Goal: Task Accomplishment & Management: Use online tool/utility

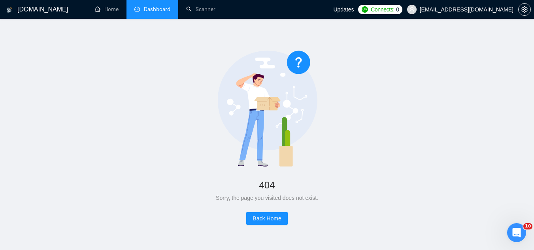
click at [160, 11] on link "Dashboard" at bounding box center [152, 9] width 36 height 7
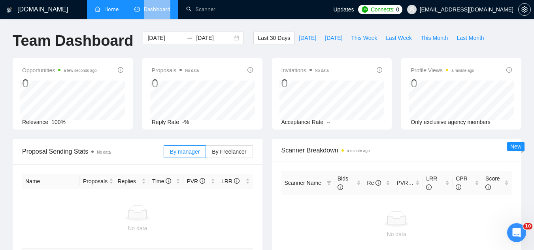
click at [110, 13] on link "Home" at bounding box center [107, 9] width 24 height 7
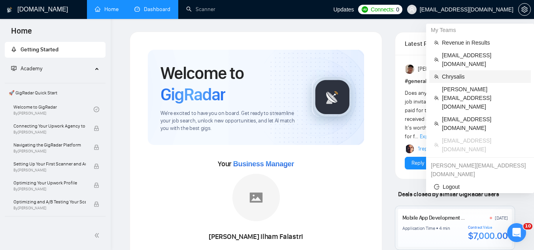
click at [452, 72] on span "Chrysalis" at bounding box center [484, 76] width 84 height 9
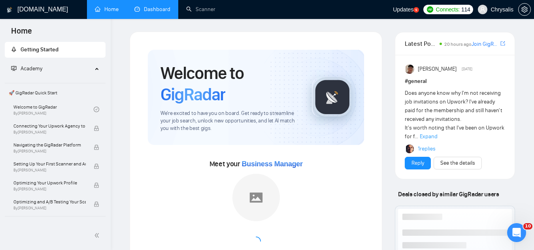
click at [155, 12] on link "Dashboard" at bounding box center [152, 9] width 36 height 7
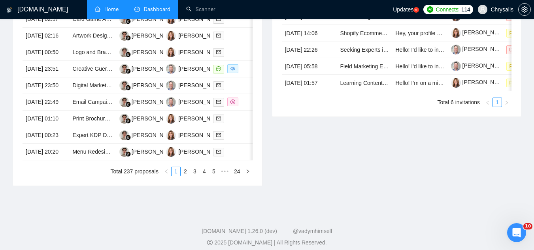
scroll to position [395, 0]
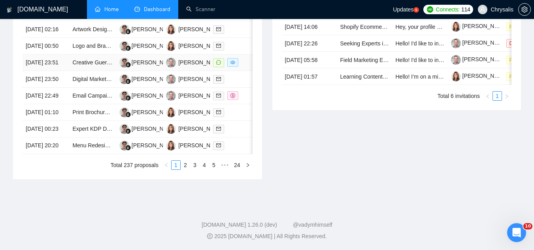
click at [84, 71] on td "Creative Guerrilla Marketing Strategist Needed for Cyber Threat Intelligence Co…" at bounding box center [92, 63] width 47 height 17
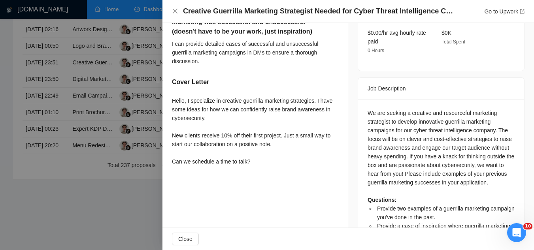
scroll to position [310, 0]
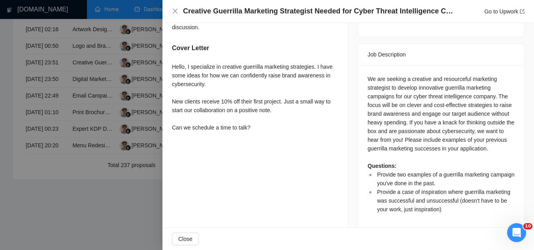
click at [120, 51] on div at bounding box center [267, 125] width 534 height 250
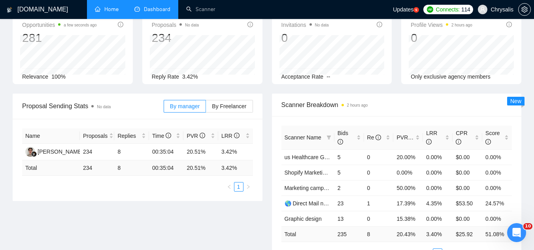
scroll to position [0, 0]
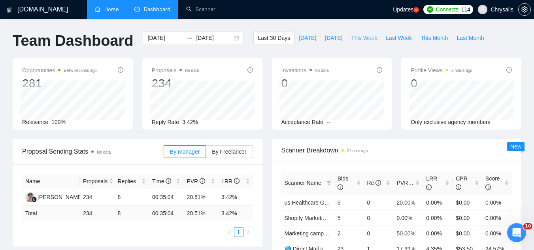
click at [363, 40] on span "This Week" at bounding box center [364, 38] width 26 height 9
type input "[DATE]"
type input "2025-08-17"
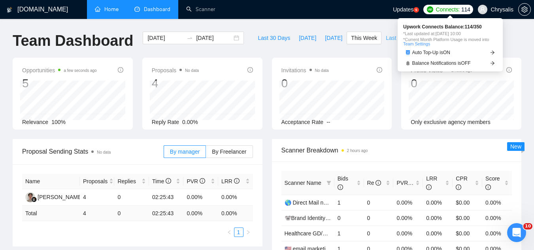
click at [387, 37] on span "Last Week" at bounding box center [399, 38] width 26 height 9
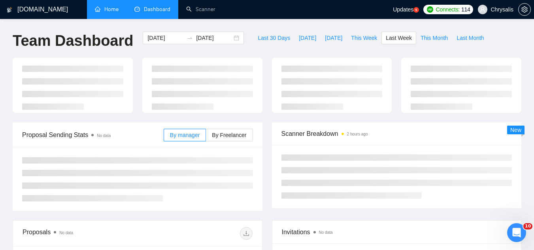
type input "2025-08-04"
type input "2025-08-10"
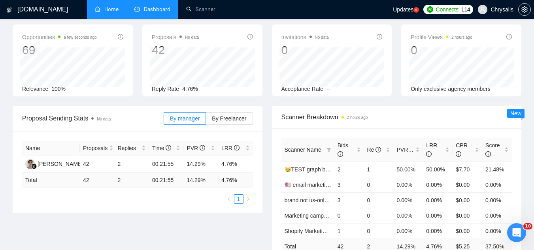
scroll to position [79, 0]
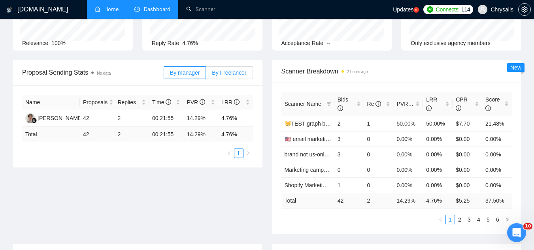
click at [233, 70] on span "By Freelancer" at bounding box center [229, 73] width 34 height 6
click at [206, 75] on input "By Freelancer" at bounding box center [206, 75] width 0 height 0
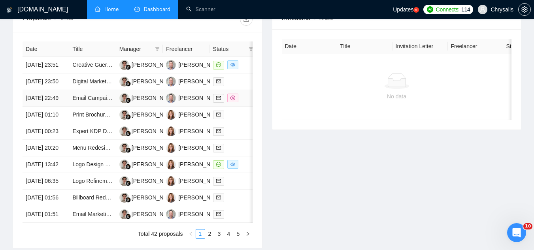
scroll to position [356, 0]
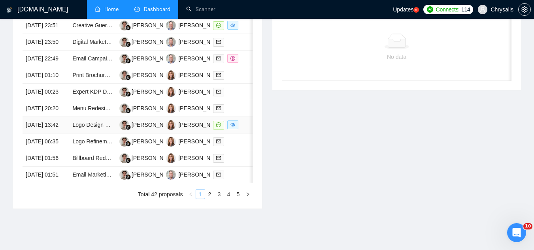
click at [94, 134] on td "Logo Design and Branding Specialist Needed" at bounding box center [92, 125] width 47 height 17
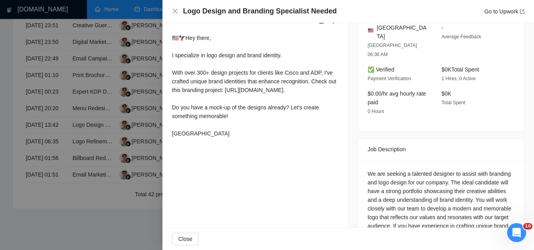
scroll to position [239, 0]
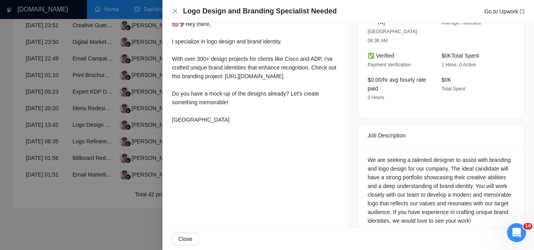
click at [236, 186] on div "Proposal Details Date: 09 Aug, 2025 13:42 Scanner: 😸TEST graph brand🇺🇸 6/08 (J)…" at bounding box center [255, 15] width 186 height 463
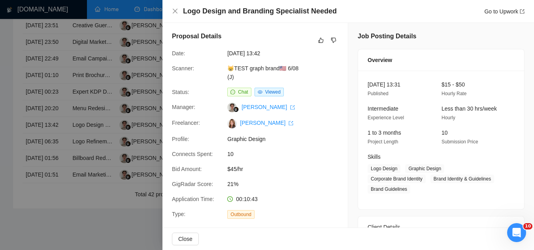
scroll to position [0, 0]
click at [149, 110] on div at bounding box center [267, 125] width 534 height 250
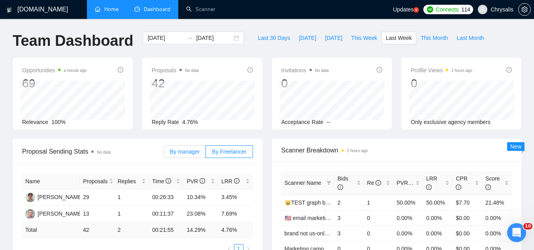
click at [188, 153] on span "By manager" at bounding box center [185, 152] width 30 height 6
click at [164, 154] on input "By manager" at bounding box center [164, 154] width 0 height 0
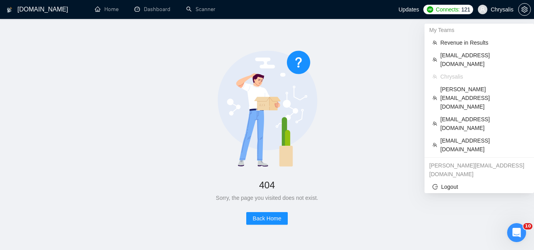
click at [505, 9] on span "Chrysalis" at bounding box center [501, 9] width 23 height 0
click at [465, 136] on span "[EMAIL_ADDRESS][DOMAIN_NAME]" at bounding box center [483, 144] width 86 height 17
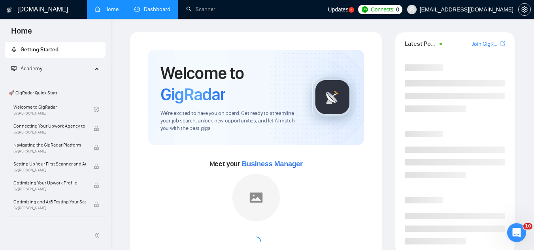
click at [160, 6] on link "Dashboard" at bounding box center [152, 9] width 36 height 7
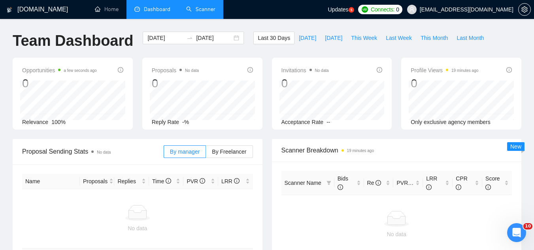
click at [198, 10] on link "Scanner" at bounding box center [200, 9] width 29 height 7
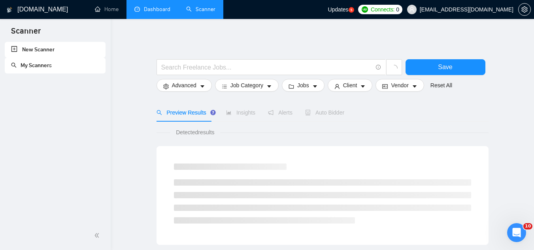
click at [47, 51] on link "New Scanner" at bounding box center [55, 50] width 88 height 16
click at [14, 49] on link "New Scanner" at bounding box center [55, 50] width 88 height 16
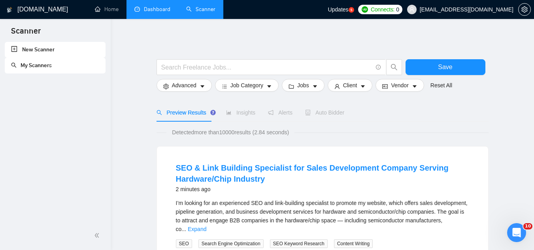
click at [14, 49] on link "New Scanner" at bounding box center [55, 50] width 88 height 16
click at [14, 46] on link "New Scanner" at bounding box center [55, 50] width 88 height 16
click at [62, 54] on link "New Scanner" at bounding box center [55, 50] width 88 height 16
click at [237, 66] on input "text" at bounding box center [266, 67] width 211 height 10
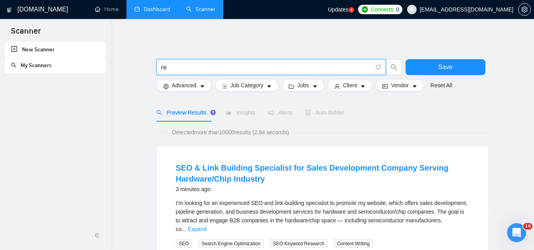
type input "r"
paste input ""react native" | reactnative | react-native"
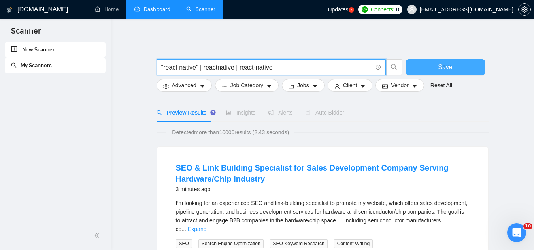
type input ""react native" | reactnative | react-native"
click at [434, 71] on button "Save" at bounding box center [445, 67] width 80 height 16
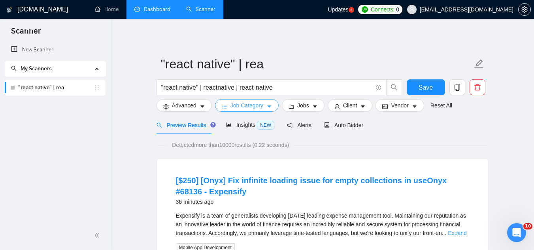
click at [241, 107] on span "Job Category" at bounding box center [246, 105] width 33 height 9
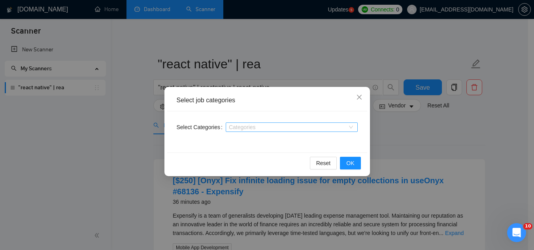
click at [250, 125] on div at bounding box center [288, 127] width 120 height 6
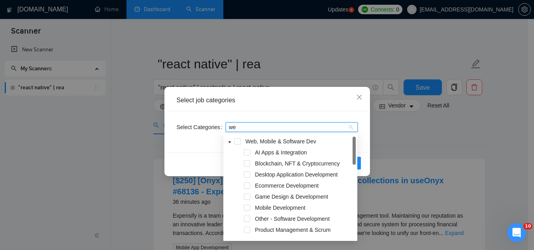
type input "web"
click at [236, 145] on div "Web, Mobile & Software Dev" at bounding box center [290, 142] width 131 height 11
click at [237, 141] on span at bounding box center [237, 141] width 6 height 6
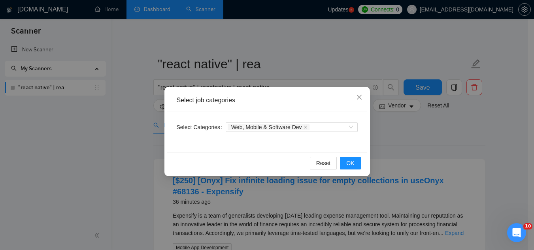
click at [291, 109] on div "Select job categories" at bounding box center [267, 101] width 200 height 22
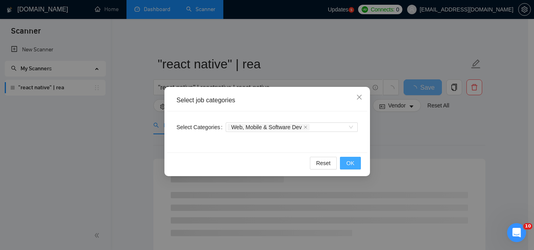
click at [359, 161] on button "OK" at bounding box center [350, 163] width 21 height 13
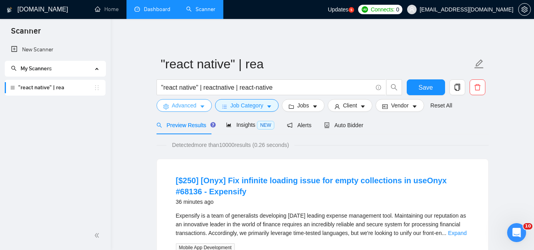
click at [179, 107] on span "Advanced" at bounding box center [184, 105] width 24 height 9
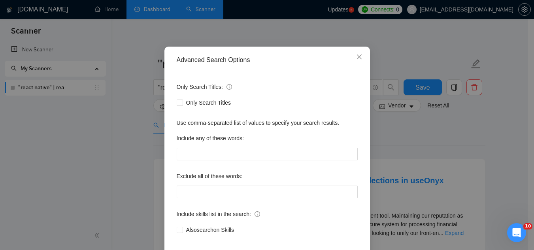
scroll to position [79, 0]
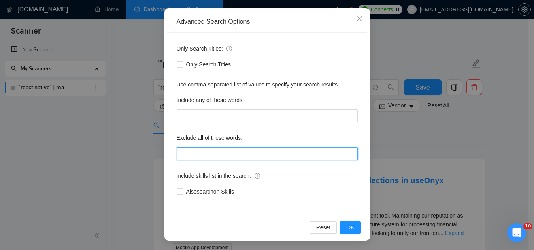
click at [195, 153] on input "text" at bounding box center [267, 153] width 181 height 13
paste input ""ready made", "ready-made", (Data Anal*), consultation, QA, Tester, CTO, "Chief…"
click at [195, 153] on input ""ready made", "ready-made", (Data Anal*), consultation, QA, Tester, CTO, "Chief…" at bounding box center [267, 153] width 181 height 13
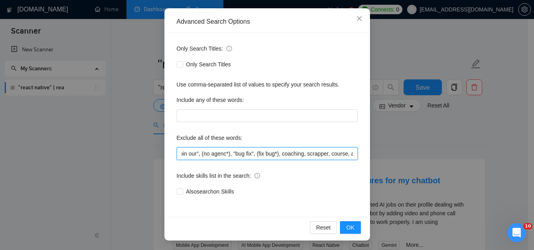
scroll to position [0, 386]
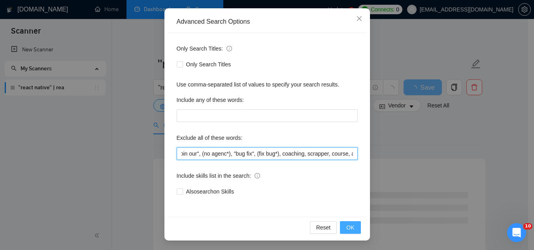
type input ""ready made", "ready-made", (Data Anal*), consultation, QA, Tester, CTO, "Chief…"
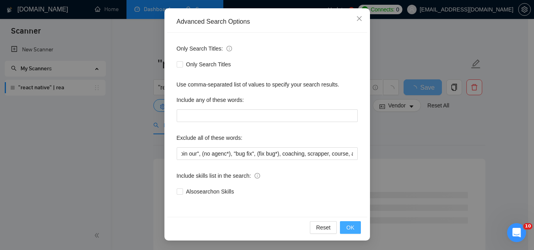
click at [350, 227] on span "OK" at bounding box center [350, 227] width 8 height 9
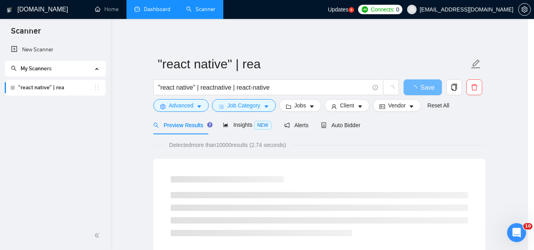
scroll to position [39, 0]
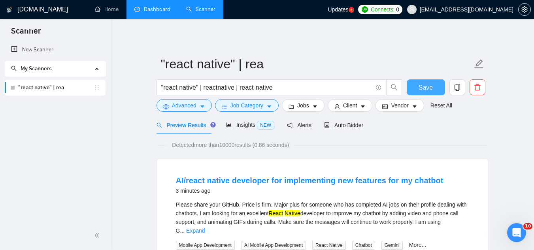
click at [439, 85] on button "Save" at bounding box center [425, 87] width 38 height 16
click at [352, 119] on div "Auto Bidder" at bounding box center [343, 125] width 39 height 19
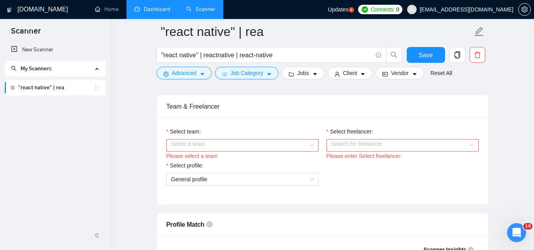
scroll to position [435, 0]
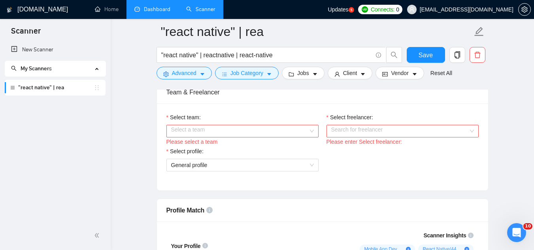
click at [218, 129] on input "Select team:" at bounding box center [239, 131] width 137 height 12
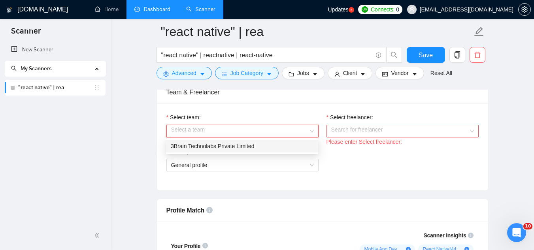
click at [225, 147] on div "3Brain Technolabs Private Limited" at bounding box center [242, 146] width 143 height 9
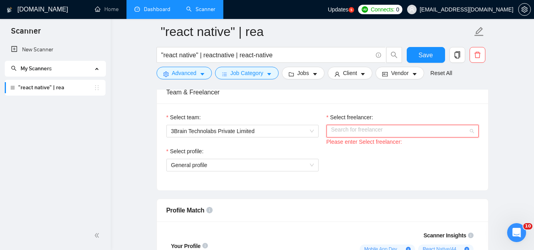
click at [345, 132] on input "Select freelancer:" at bounding box center [399, 131] width 137 height 12
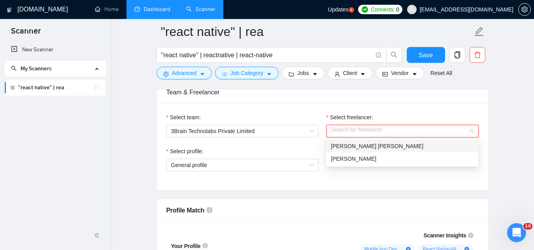
click at [354, 150] on div "[PERSON_NAME] [PERSON_NAME]" at bounding box center [402, 146] width 143 height 9
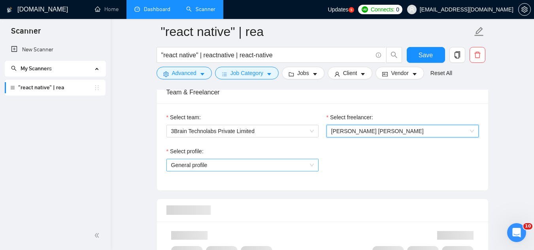
click at [247, 162] on span "General profile" at bounding box center [242, 165] width 143 height 12
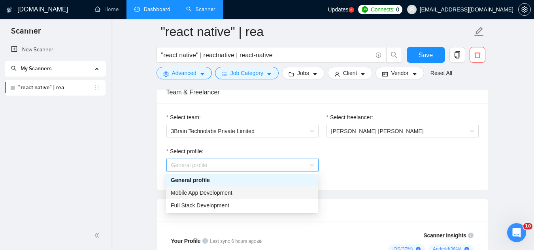
click at [241, 192] on div "Mobile App Development" at bounding box center [242, 192] width 143 height 9
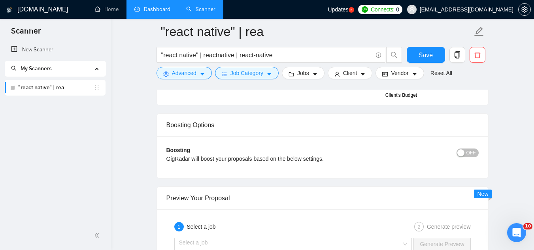
scroll to position [1422, 0]
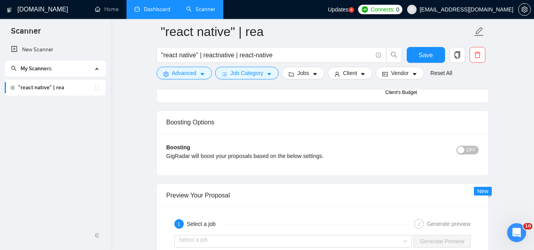
click at [472, 146] on span "OFF" at bounding box center [470, 150] width 9 height 9
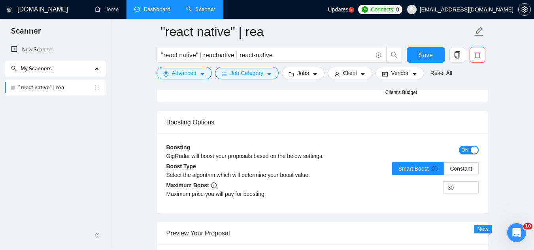
click at [464, 146] on span "ON" at bounding box center [464, 150] width 7 height 9
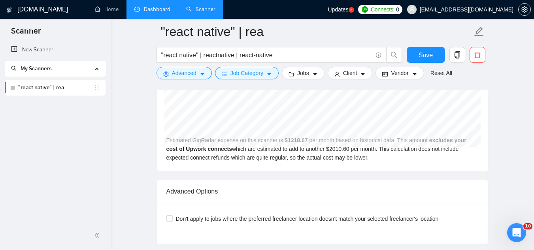
scroll to position [1778, 0]
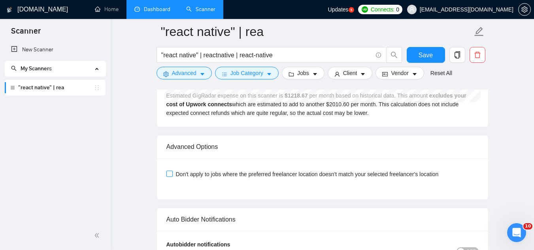
click at [169, 171] on input "Don't apply to jobs where the preferred freelancer location doesn't match your …" at bounding box center [169, 174] width 6 height 6
checkbox input "true"
click at [430, 58] on span "Save" at bounding box center [425, 55] width 14 height 10
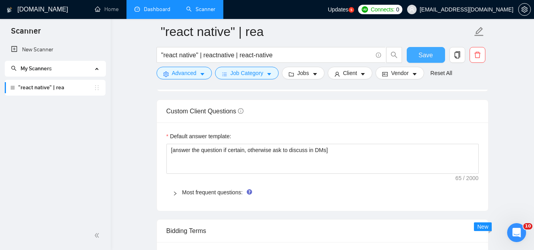
scroll to position [1067, 0]
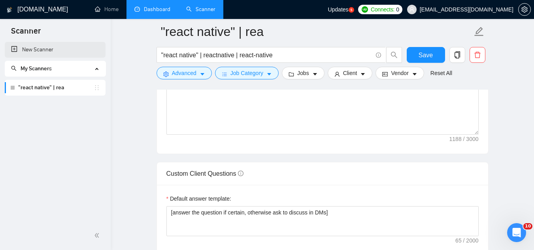
click at [41, 52] on link "New Scanner" at bounding box center [55, 50] width 88 height 16
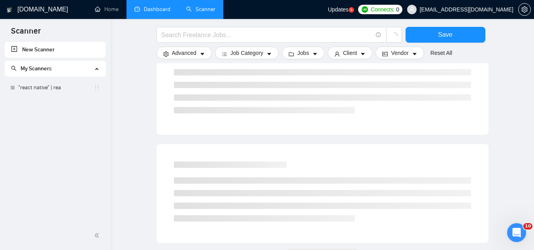
scroll to position [350, 0]
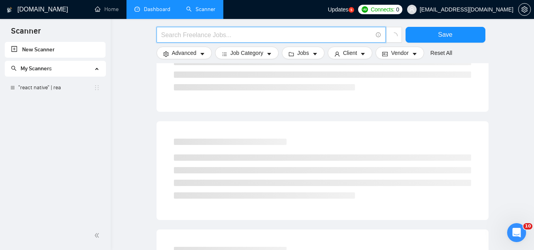
click at [202, 36] on input "text" at bounding box center [266, 35] width 211 height 10
type input "react"
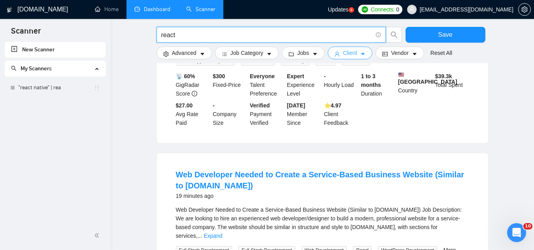
drag, startPoint x: 56, startPoint y: 84, endPoint x: 331, endPoint y: 53, distance: 276.7
click at [56, 84] on link ""react native" | rea" at bounding box center [55, 88] width 75 height 16
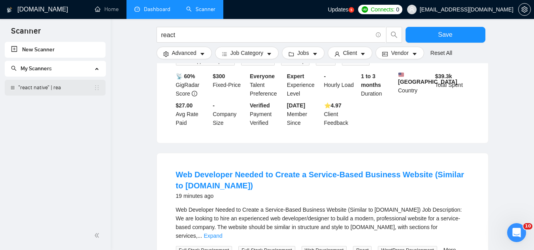
click at [43, 90] on link ""react native" | rea" at bounding box center [55, 88] width 75 height 16
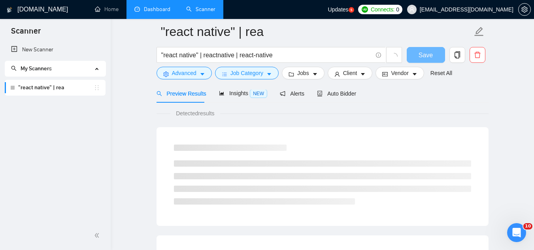
scroll to position [350, 0]
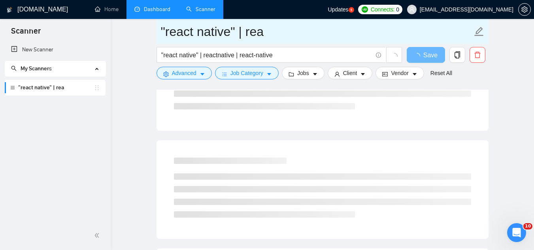
click at [284, 30] on input ""react native" | rea" at bounding box center [316, 32] width 311 height 20
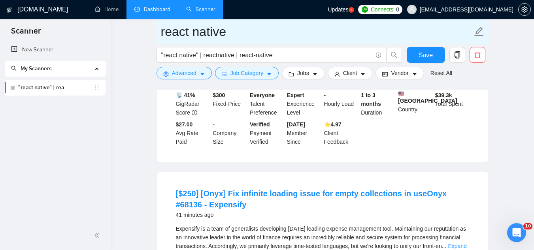
type input "react native"
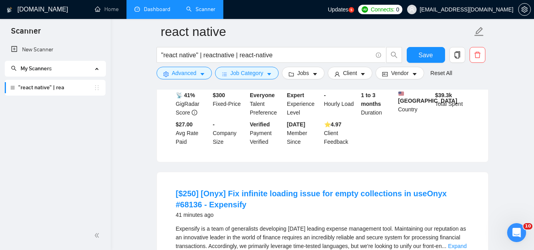
click at [456, 59] on button "button" at bounding box center [457, 55] width 16 height 16
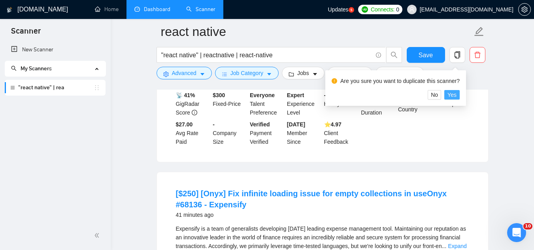
click at [454, 96] on span "Yes" at bounding box center [451, 94] width 9 height 9
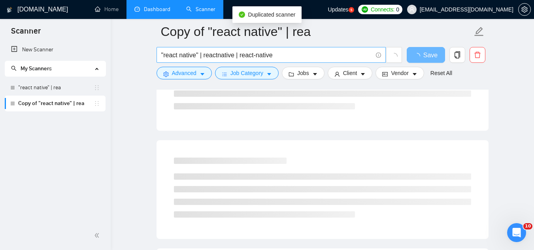
click at [194, 51] on input ""react native" | reactnative | react-native" at bounding box center [266, 55] width 211 height 10
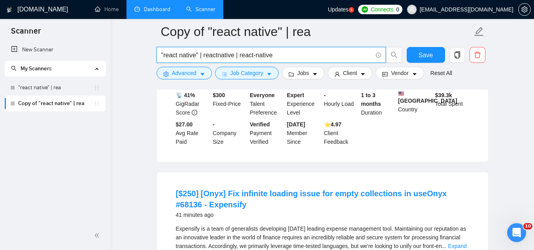
click at [194, 51] on input ""react native" | reactnative | react-native" at bounding box center [266, 55] width 211 height 10
paste input "kotlin | android"
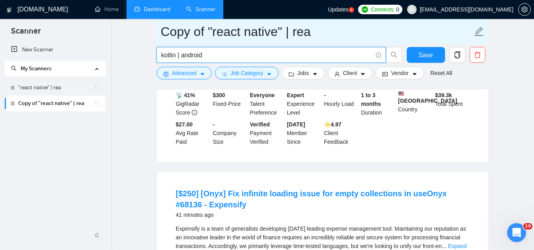
type input "kotlin | android"
click at [194, 40] on input "Copy of "react native" | rea" at bounding box center [316, 32] width 311 height 20
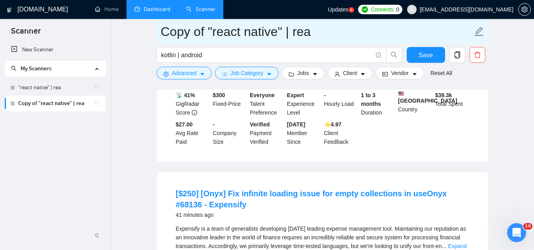
click at [194, 40] on input "Copy of "react native" | rea" at bounding box center [316, 32] width 311 height 20
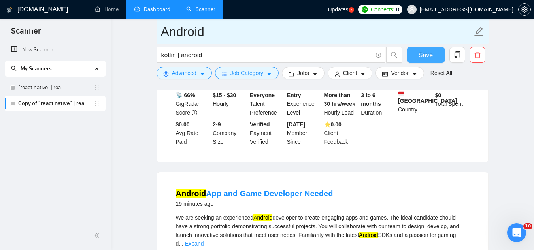
type input "Android"
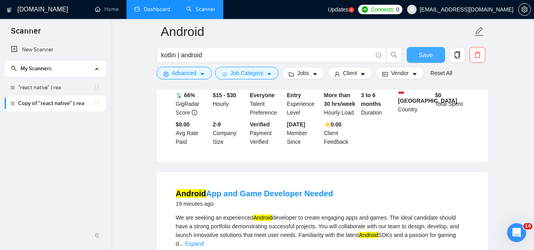
click at [425, 58] on span "Save" at bounding box center [425, 55] width 14 height 10
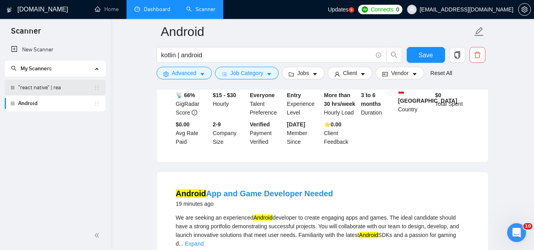
click at [49, 91] on link ""react native" | rea" at bounding box center [55, 88] width 75 height 16
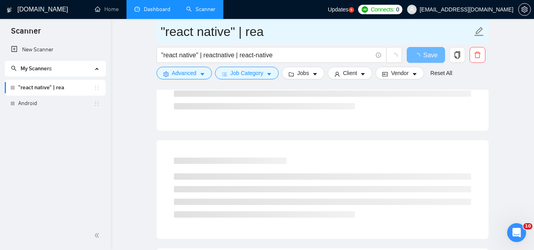
click at [170, 29] on input ""react native" | rea" at bounding box center [316, 32] width 311 height 20
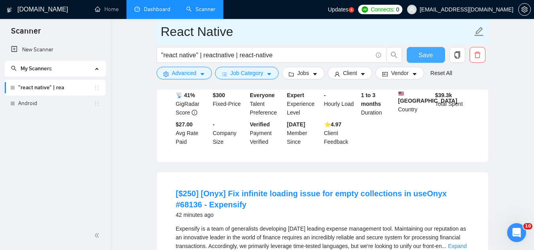
type input "React Native"
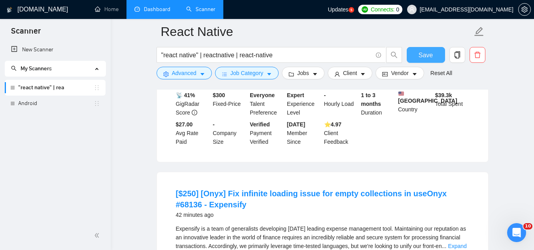
click at [421, 57] on span "Save" at bounding box center [425, 55] width 14 height 10
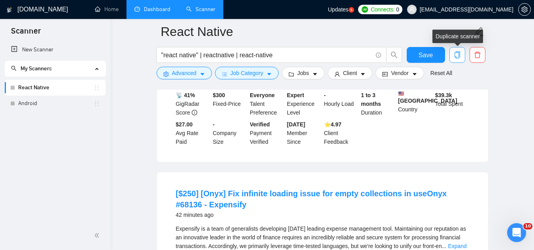
click at [459, 58] on icon "copy" at bounding box center [457, 54] width 6 height 7
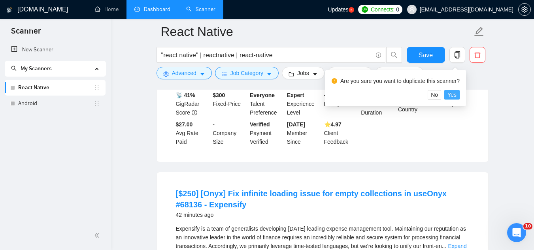
click at [454, 94] on span "Yes" at bounding box center [451, 94] width 9 height 9
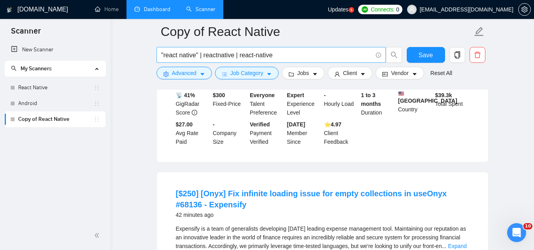
click at [198, 55] on input ""react native" | reactnative | react-native" at bounding box center [266, 55] width 211 height 10
paste input "(swift*) | "objective-c" | "objective - c" | "Obj-C" | ObjC | "objective c" | i…"
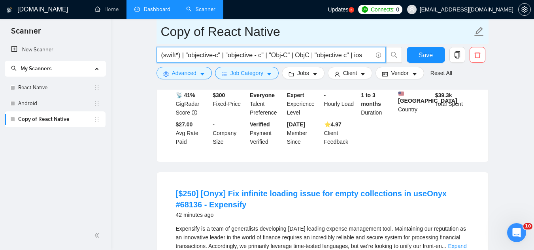
type input "(swift*) | "objective-c" | "objective - c" | "Obj-C" | ObjC | "objective c" | i…"
click at [201, 36] on input "Copy of React Native" at bounding box center [316, 32] width 311 height 20
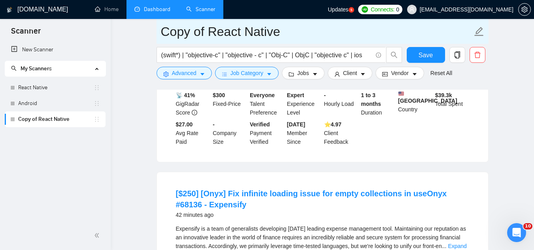
click at [201, 36] on input "Copy of React Native" at bounding box center [316, 32] width 311 height 20
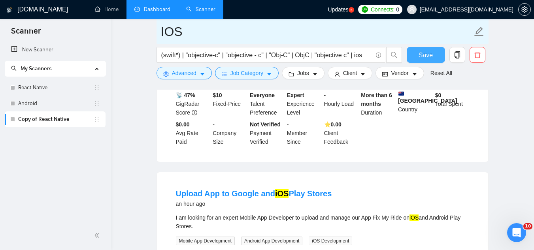
type input "IOS"
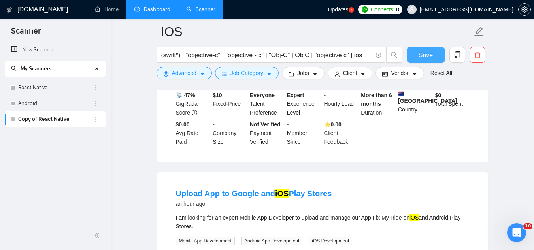
click at [414, 59] on button "Save" at bounding box center [425, 55] width 38 height 16
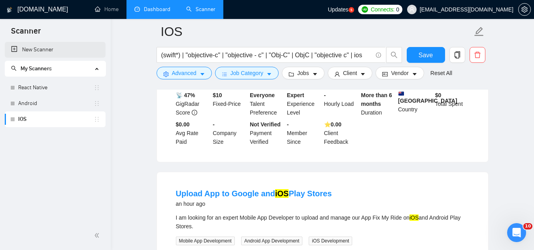
click at [47, 52] on link "New Scanner" at bounding box center [55, 50] width 88 height 16
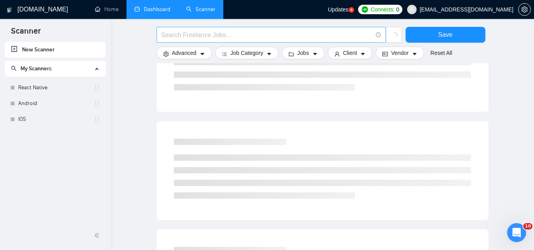
click at [195, 30] on input "text" at bounding box center [266, 35] width 211 height 10
paste input "node* (develop* | create* | build* | engin* | "full stack" | fullstack | "full-…"
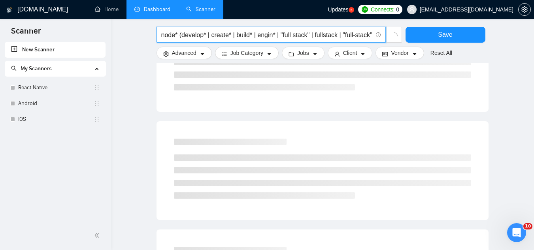
scroll to position [0, 105]
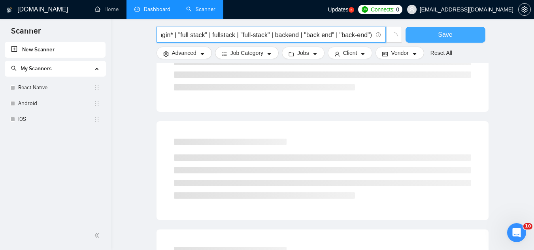
type input "node* (develop* | create* | build* | engin* | "full stack" | fullstack | "full-…"
click at [448, 38] on span "Save" at bounding box center [445, 35] width 14 height 10
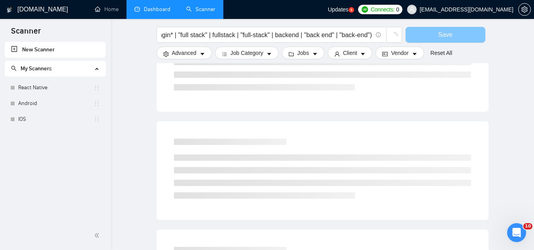
scroll to position [0, 0]
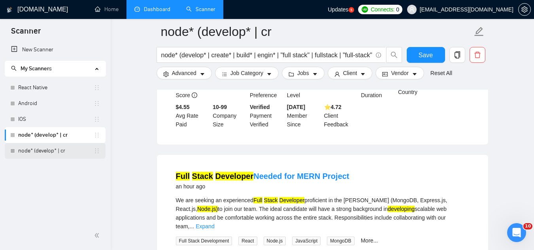
click at [66, 150] on link "node* (develop* | cr" at bounding box center [55, 151] width 75 height 16
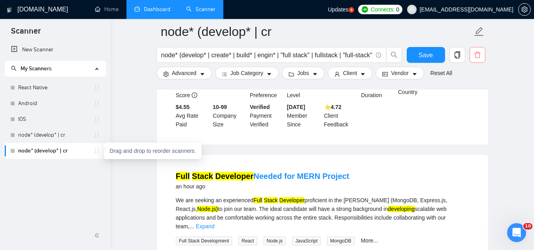
drag, startPoint x: 95, startPoint y: 154, endPoint x: 481, endPoint y: 57, distance: 397.9
click at [481, 57] on span "delete" at bounding box center [477, 54] width 15 height 7
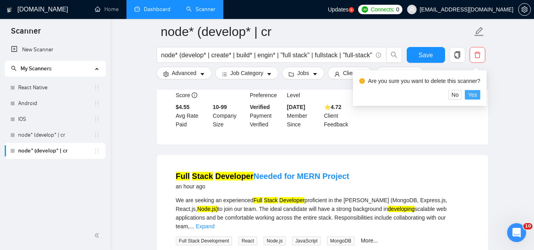
click at [476, 94] on button "Yes" at bounding box center [472, 94] width 15 height 9
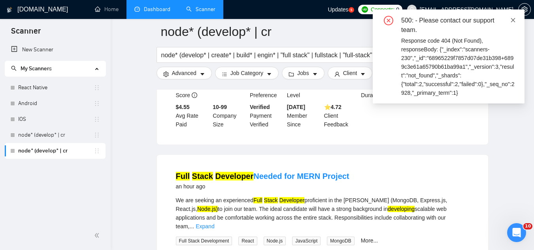
click at [513, 19] on icon "close" at bounding box center [513, 20] width 6 height 6
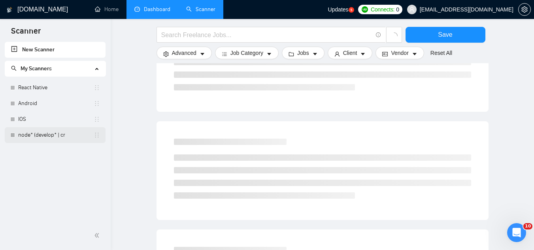
click at [54, 136] on link "node* (develop* | cr" at bounding box center [55, 135] width 75 height 16
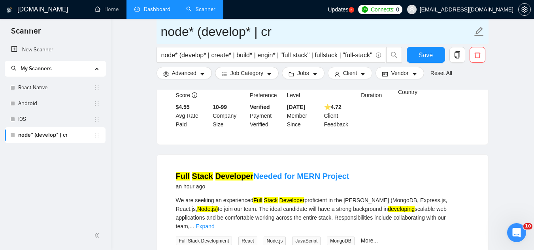
click at [192, 34] on input "node* (develop* | cr" at bounding box center [316, 32] width 311 height 20
type input "Node.js"
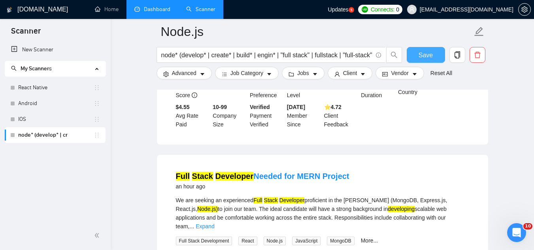
click at [433, 56] on button "Save" at bounding box center [425, 55] width 38 height 16
click at [40, 120] on link "IOS" at bounding box center [55, 119] width 75 height 16
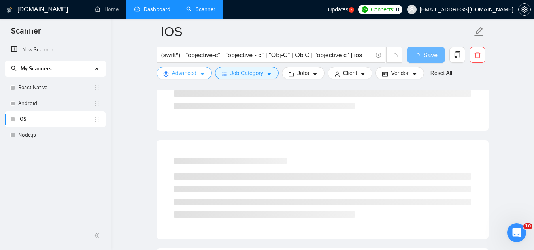
click at [185, 73] on span "Advanced" at bounding box center [184, 73] width 24 height 9
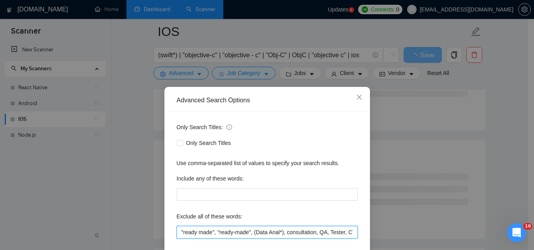
click at [213, 235] on input ""ready made", "ready-made", (Data Anal*), consultation, QA, Tester, CTO, "Chief…" at bounding box center [267, 232] width 181 height 13
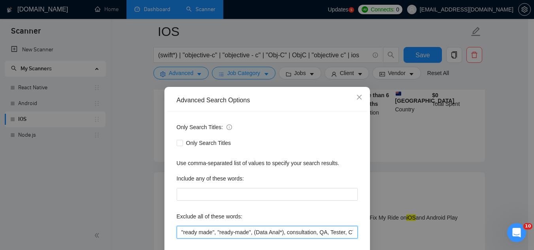
click at [213, 235] on input ""ready made", "ready-made", (Data Anal*), consultation, QA, Tester, CTO, "Chief…" at bounding box center [267, 232] width 181 height 13
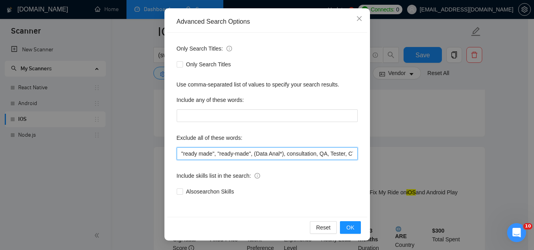
scroll to position [468, 0]
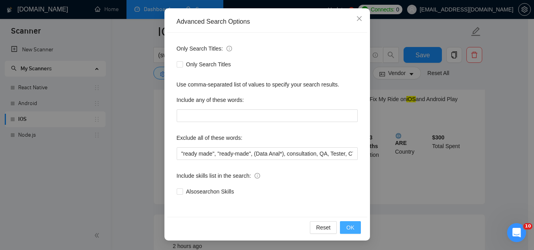
click at [347, 231] on span "OK" at bounding box center [350, 227] width 8 height 9
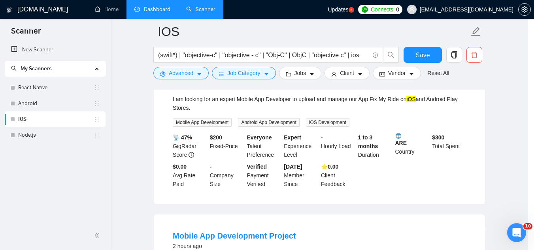
scroll to position [39, 0]
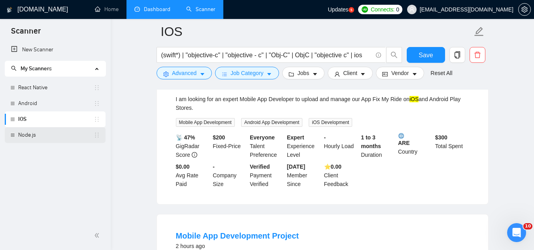
click at [45, 135] on link "Node.js" at bounding box center [55, 135] width 75 height 16
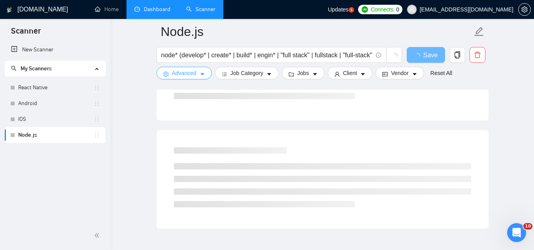
click at [173, 77] on span "Advanced" at bounding box center [184, 73] width 24 height 9
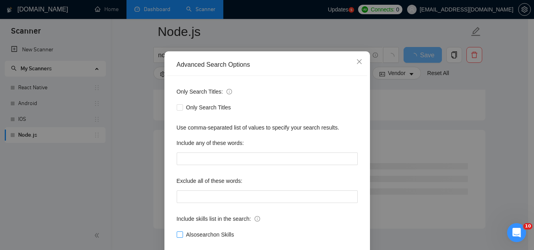
scroll to position [79, 0]
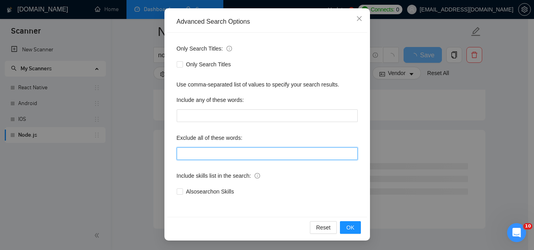
click at [193, 156] on input "text" at bounding box center [267, 153] width 181 height 13
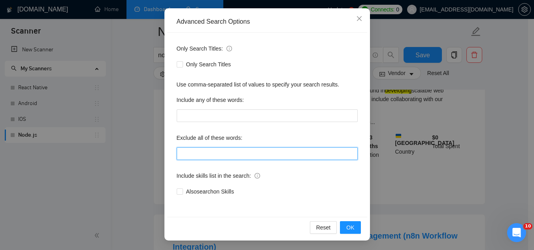
paste input ""ready made", "ready-made", (Data Anal*), consultation, QA, Tester, CTO, "Chief…"
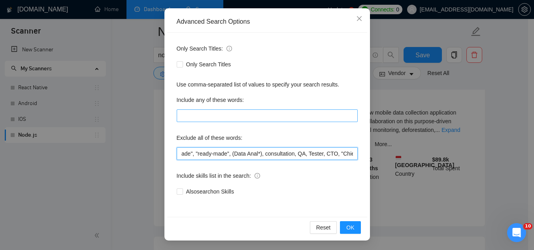
scroll to position [0, 0]
type input ""ready made", "ready-made", (Data Anal*), consultation, QA, Tester, CTO, "Chief…"
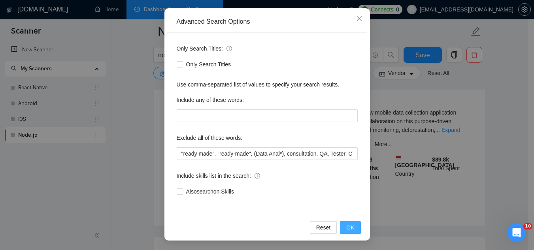
click at [350, 232] on button "OK" at bounding box center [350, 227] width 21 height 13
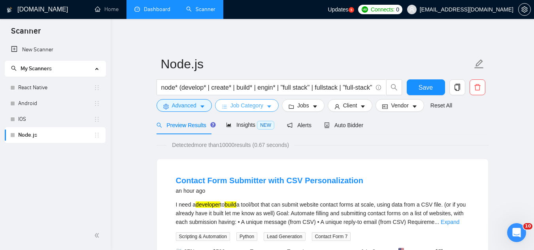
click at [237, 109] on span "Job Category" at bounding box center [246, 105] width 33 height 9
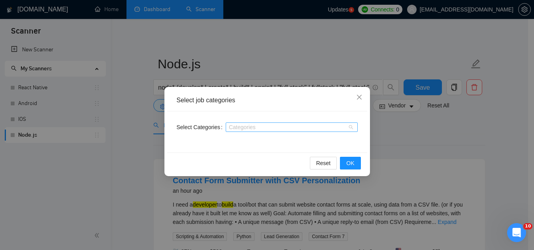
click at [242, 129] on div at bounding box center [288, 127] width 120 height 6
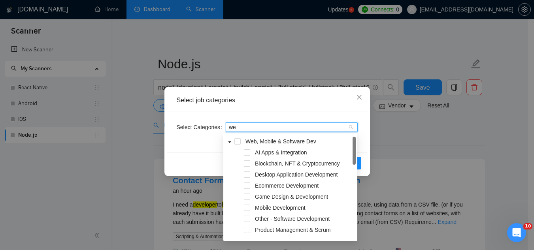
type input "web"
click at [237, 143] on span at bounding box center [237, 141] width 6 height 6
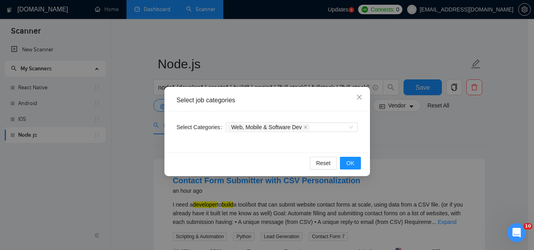
click at [307, 94] on div "Select job categories" at bounding box center [267, 101] width 200 height 22
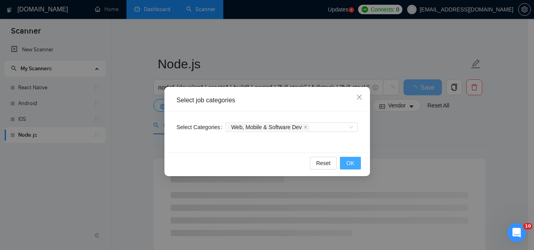
click at [355, 163] on button "OK" at bounding box center [350, 163] width 21 height 13
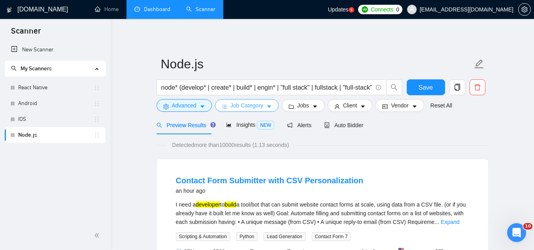
click at [243, 111] on button "Job Category" at bounding box center [247, 105] width 64 height 13
click at [243, 250] on div "Select job categories Select Categories Web, Mobile & Software Dev Reset OK" at bounding box center [267, 250] width 534 height 0
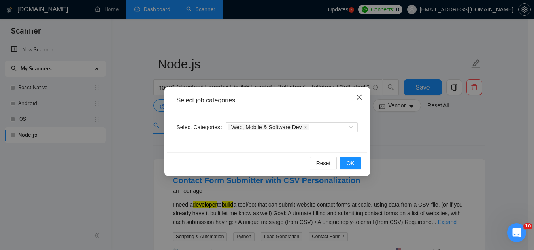
click at [359, 99] on icon "close" at bounding box center [359, 97] width 6 height 6
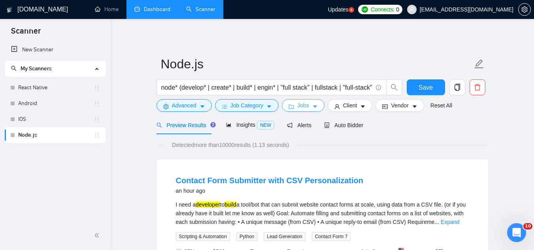
click at [297, 109] on span "Jobs" at bounding box center [303, 105] width 12 height 9
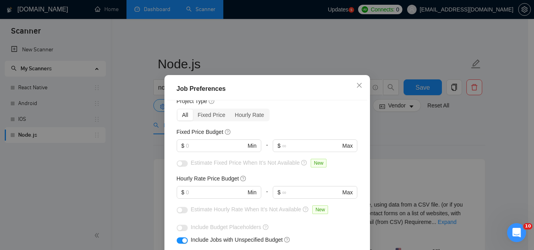
scroll to position [40, 0]
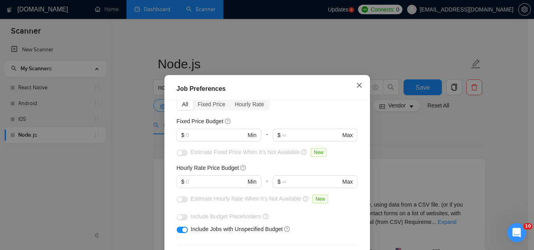
click at [356, 85] on icon "close" at bounding box center [359, 85] width 6 height 6
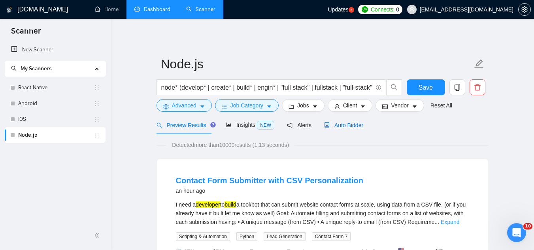
click at [346, 128] on span "Auto Bidder" at bounding box center [343, 125] width 39 height 6
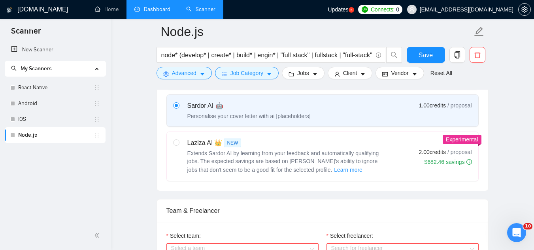
scroll to position [395, 0]
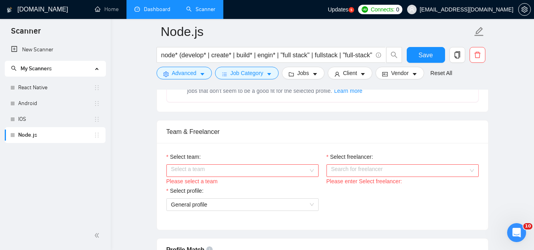
click at [236, 168] on input "Select team:" at bounding box center [239, 171] width 137 height 12
click at [233, 171] on input "Select team:" at bounding box center [239, 171] width 137 height 12
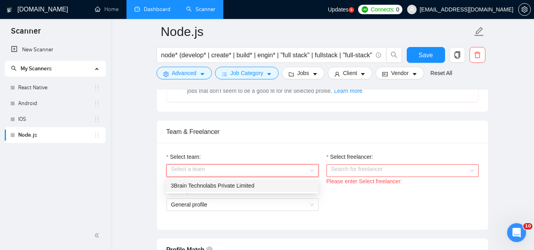
click at [243, 186] on div "3Brain Technolabs Private Limited" at bounding box center [242, 185] width 143 height 9
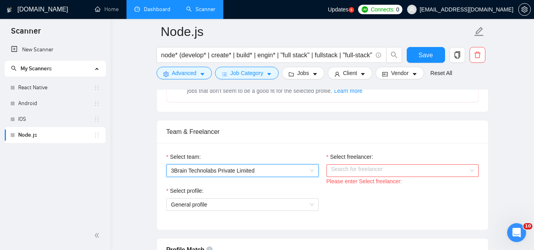
click at [339, 175] on input "Select freelancer:" at bounding box center [399, 171] width 137 height 12
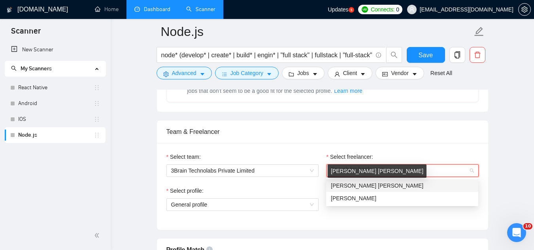
click at [348, 189] on span "[PERSON_NAME] [PERSON_NAME]" at bounding box center [377, 186] width 92 height 6
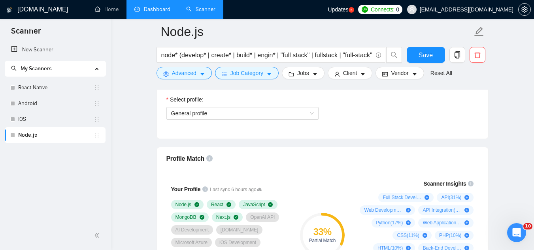
scroll to position [474, 0]
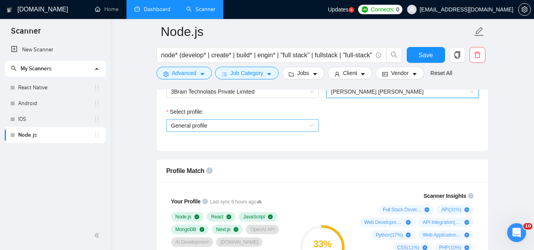
click at [218, 126] on span "General profile" at bounding box center [242, 126] width 143 height 12
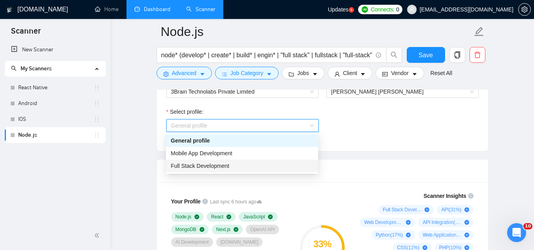
click at [232, 167] on div "Full Stack Development" at bounding box center [242, 166] width 143 height 9
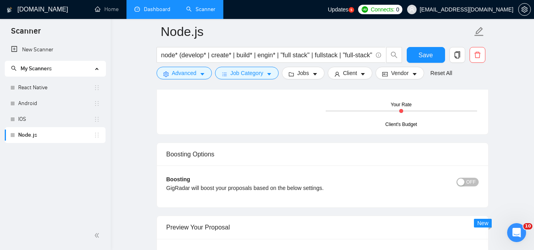
scroll to position [1422, 0]
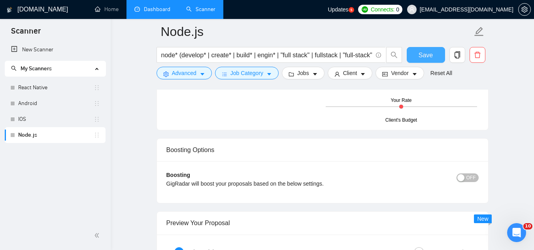
click at [417, 58] on button "Save" at bounding box center [425, 55] width 38 height 16
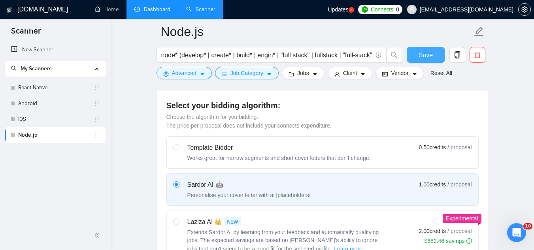
scroll to position [395, 0]
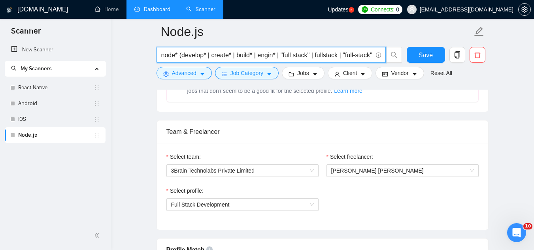
click at [184, 56] on input "node* (develop* | create* | build* | engin* | "full stack" | fullstack | "full-…" at bounding box center [266, 55] width 211 height 10
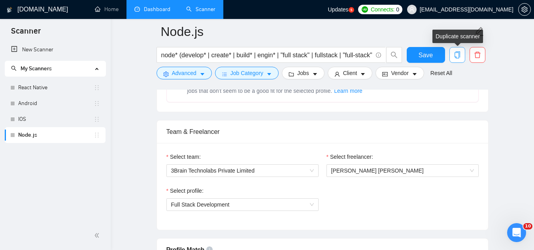
click at [457, 59] on button "button" at bounding box center [457, 55] width 16 height 16
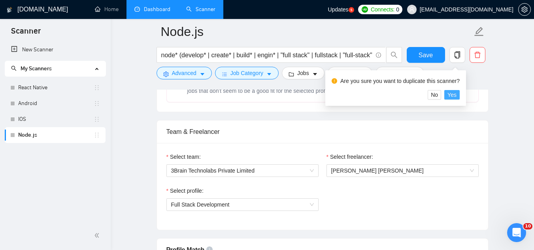
click at [453, 94] on span "Yes" at bounding box center [451, 94] width 9 height 9
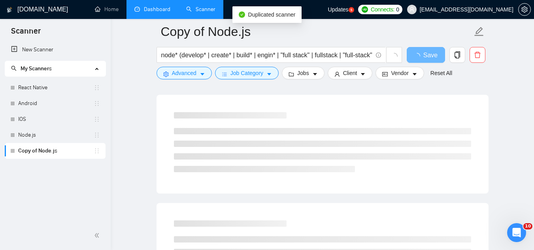
click at [38, 155] on link "Copy of Node.js" at bounding box center [55, 151] width 75 height 16
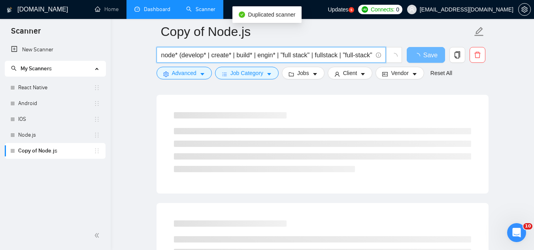
click at [173, 56] on input "node* (develop* | create* | build* | engin* | "full stack" | fullstack | "full-…" at bounding box center [266, 55] width 211 height 10
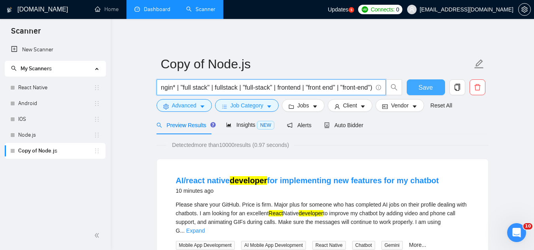
type input "react* (develop* | create* | build* | engin* | "full stack" | fullstack | "full…"
click at [430, 87] on span "Save" at bounding box center [425, 88] width 14 height 10
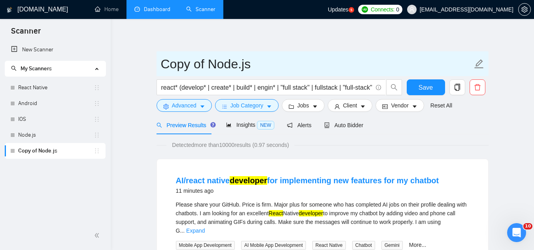
click at [212, 67] on input "Copy of Node.js" at bounding box center [316, 64] width 311 height 20
type input "React.js"
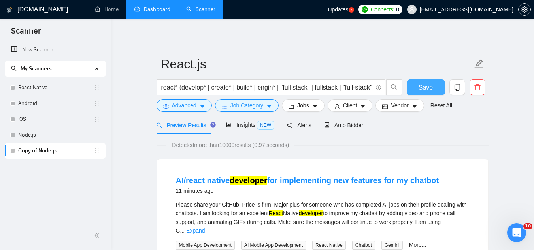
click at [420, 87] on span "Save" at bounding box center [425, 88] width 14 height 10
click at [455, 92] on button "button" at bounding box center [457, 87] width 16 height 16
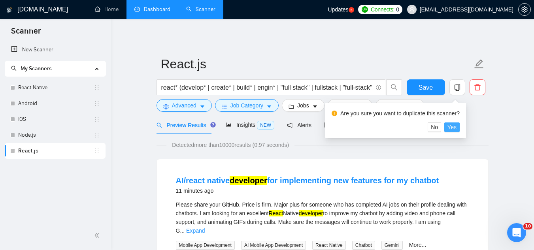
click at [454, 128] on span "Yes" at bounding box center [451, 127] width 9 height 9
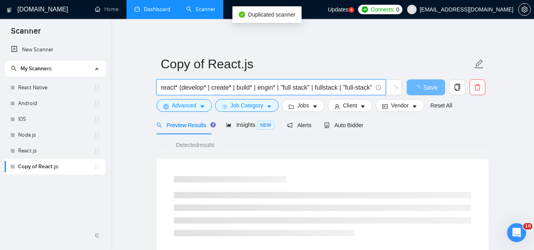
click at [170, 88] on input "react* (develop* | create* | build* | engin* | "full stack" | fullstack | "full…" at bounding box center [266, 88] width 211 height 10
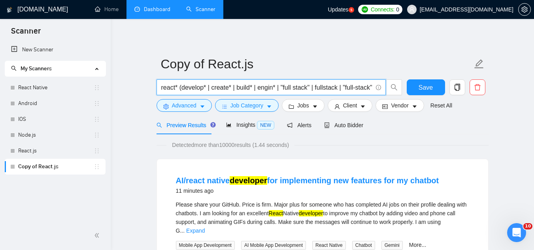
paste input "python | django"
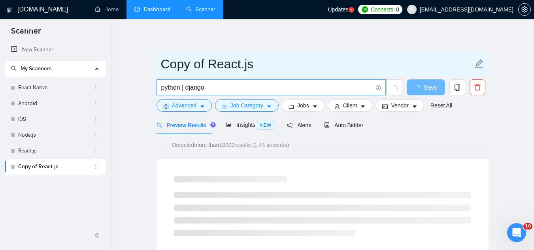
type input "python | django"
click at [179, 68] on input "Copy of React.js" at bounding box center [316, 64] width 311 height 20
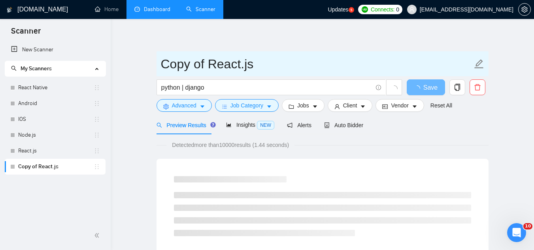
click at [179, 68] on input "Copy of React.js" at bounding box center [316, 64] width 311 height 20
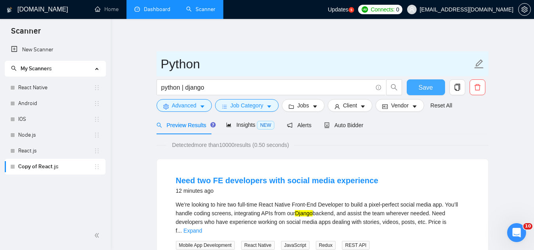
type input "Python"
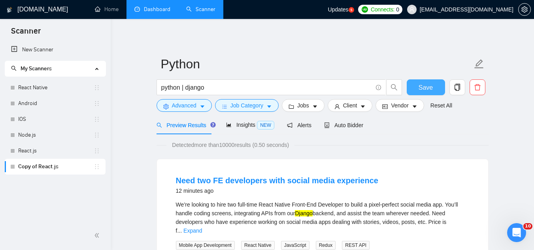
click at [429, 88] on span "Save" at bounding box center [425, 88] width 14 height 10
click at [341, 127] on span "Auto Bidder" at bounding box center [343, 125] width 39 height 6
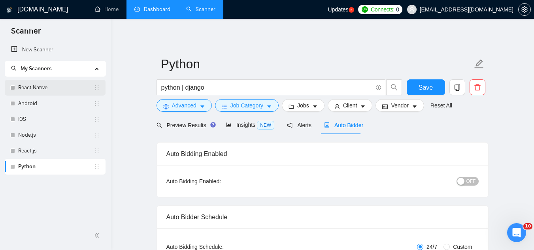
click at [71, 83] on link "React Native" at bounding box center [55, 88] width 75 height 16
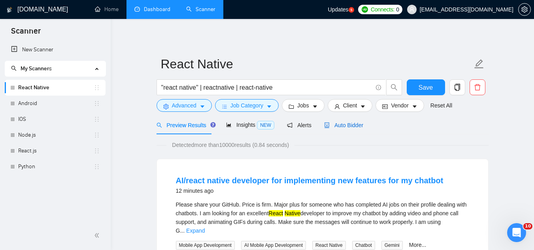
click at [350, 126] on span "Auto Bidder" at bounding box center [343, 125] width 39 height 6
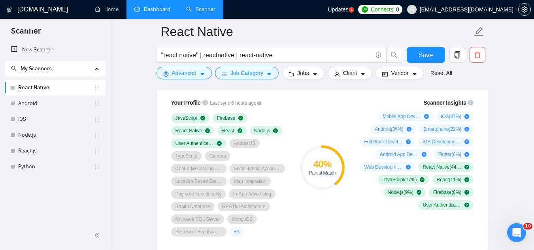
scroll to position [553, 0]
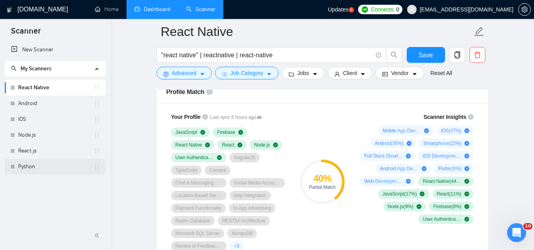
click at [39, 166] on link "Python" at bounding box center [55, 167] width 75 height 16
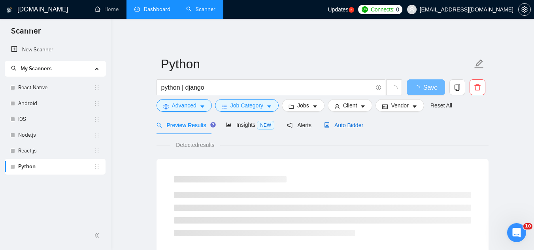
click at [340, 125] on span "Auto Bidder" at bounding box center [343, 125] width 39 height 6
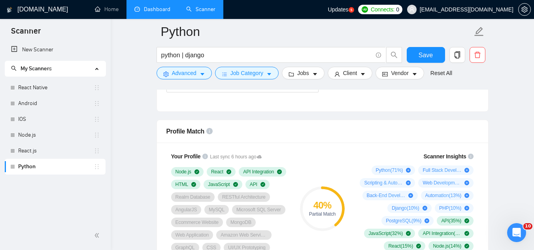
scroll to position [553, 0]
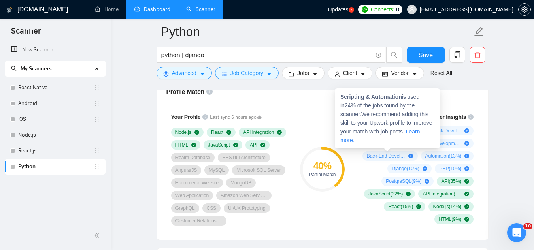
click at [341, 96] on strong "Scripting & Automation" at bounding box center [371, 97] width 62 height 6
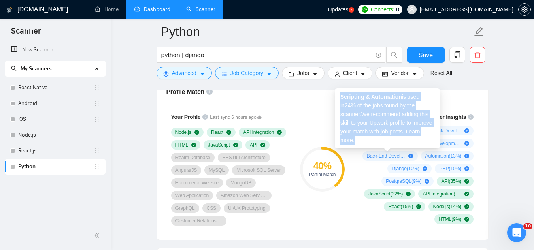
click at [341, 96] on strong "Scripting & Automation" at bounding box center [371, 97] width 62 height 6
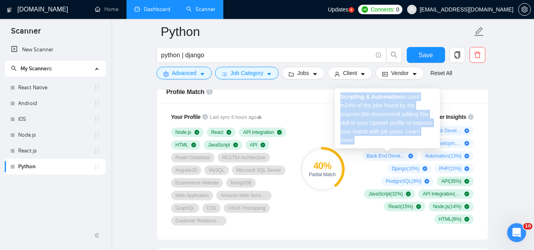
click at [346, 99] on strong "Scripting & Automation" at bounding box center [371, 97] width 62 height 6
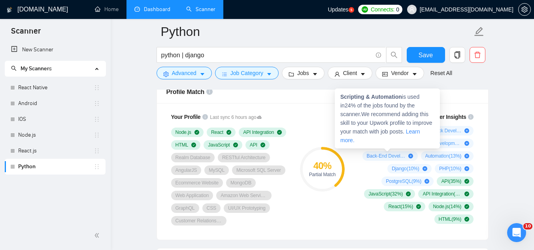
click at [341, 97] on strong "Scripting & Automation" at bounding box center [371, 97] width 62 height 6
copy strong "Scripting & Automation"
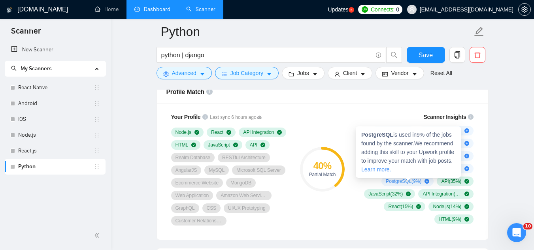
click at [364, 135] on strong "PostgreSQL" at bounding box center [377, 135] width 32 height 6
copy span "PostgreSQL"
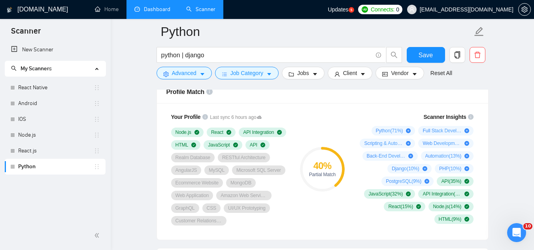
click at [62, 151] on link "React.js" at bounding box center [55, 151] width 75 height 16
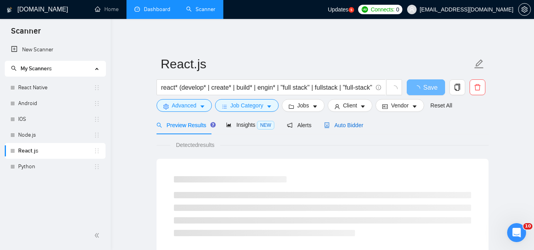
click at [336, 126] on span "Auto Bidder" at bounding box center [343, 125] width 39 height 6
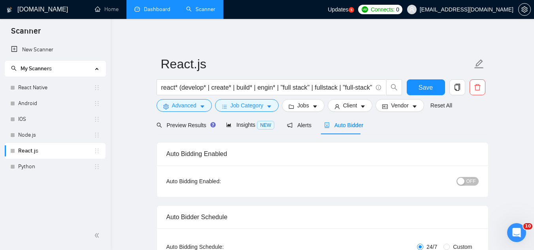
click at [146, 13] on link "Dashboard" at bounding box center [152, 9] width 36 height 7
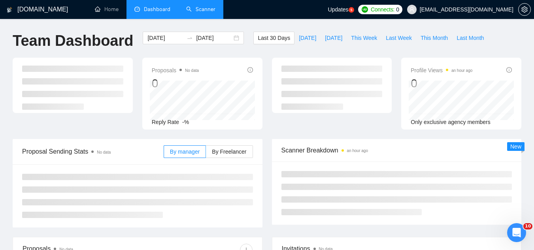
click at [200, 9] on link "Scanner" at bounding box center [200, 9] width 29 height 7
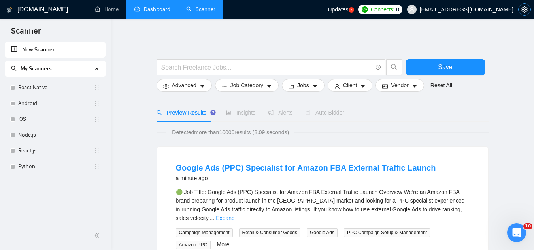
click at [527, 11] on icon "setting" at bounding box center [524, 9] width 6 height 6
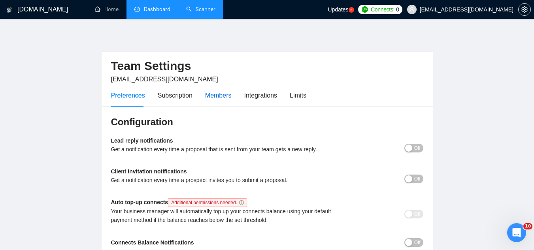
click at [223, 92] on div "Members" at bounding box center [218, 95] width 26 height 10
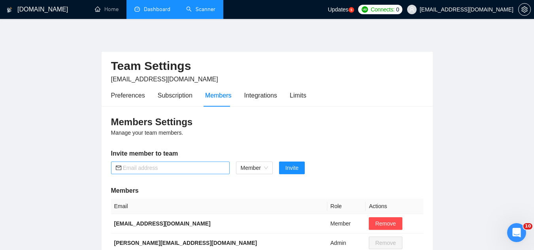
click at [180, 168] on input "text" at bounding box center [174, 168] width 102 height 9
paste input "[EMAIL_ADDRESS][DOMAIN_NAME]"
type input "[EMAIL_ADDRESS][DOMAIN_NAME]"
click at [293, 172] on span "Invite" at bounding box center [291, 168] width 13 height 9
click at [155, 13] on link "Dashboard" at bounding box center [152, 9] width 36 height 7
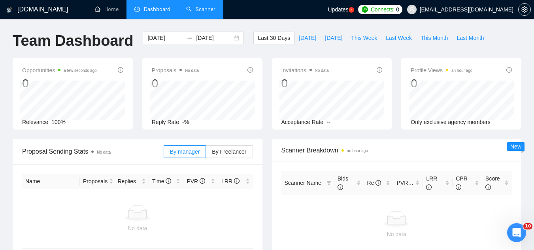
click at [205, 12] on link "Scanner" at bounding box center [200, 9] width 29 height 7
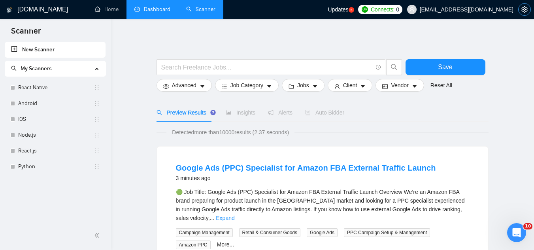
click at [525, 11] on icon "setting" at bounding box center [524, 9] width 6 height 6
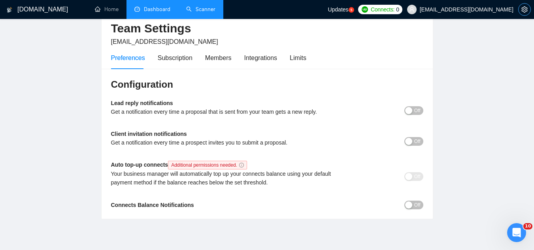
scroll to position [40, 0]
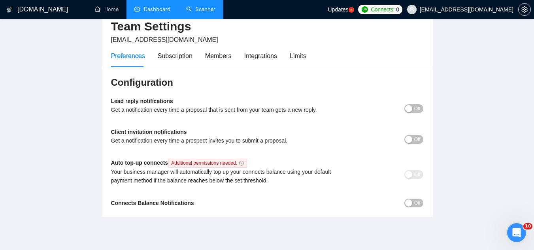
click at [117, 103] on b "Lead reply notifications" at bounding box center [142, 101] width 62 height 6
drag, startPoint x: 117, startPoint y: 103, endPoint x: 158, endPoint y: 104, distance: 40.7
click at [124, 103] on b "Lead reply notifications" at bounding box center [142, 101] width 62 height 6
drag, startPoint x: 188, startPoint y: 111, endPoint x: 198, endPoint y: 113, distance: 10.5
click at [198, 113] on div "Get a notification every time a proposal that is sent from your team gets a new…" at bounding box center [228, 109] width 234 height 9
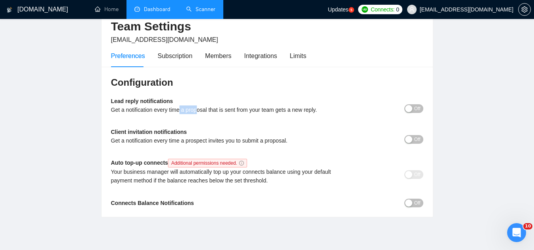
click at [415, 109] on span "Off" at bounding box center [417, 108] width 6 height 9
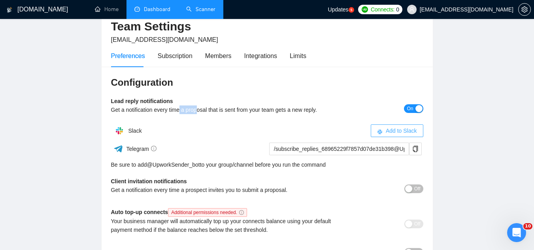
click at [392, 130] on span "Add to Slack" at bounding box center [401, 130] width 31 height 9
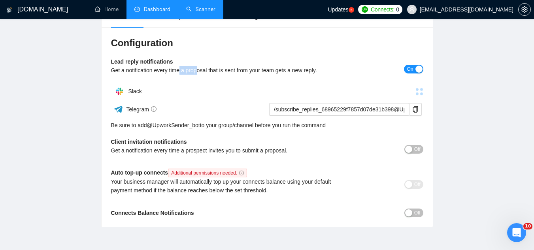
scroll to position [117, 0]
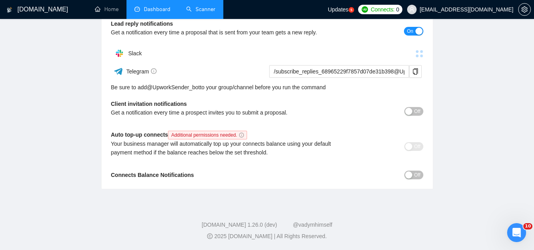
click at [416, 180] on div "Configuration Lead reply notifications Get a notification every time a proposal…" at bounding box center [267, 89] width 331 height 200
click at [418, 175] on span "Off" at bounding box center [417, 175] width 6 height 9
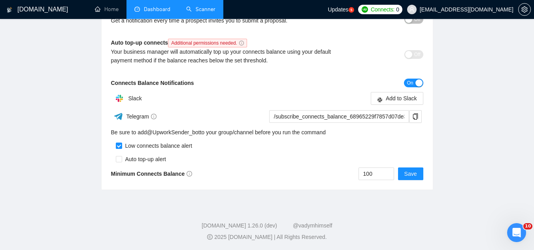
scroll to position [210, 0]
click at [374, 177] on input "100" at bounding box center [376, 173] width 35 height 12
click at [407, 85] on span "On" at bounding box center [409, 82] width 6 height 9
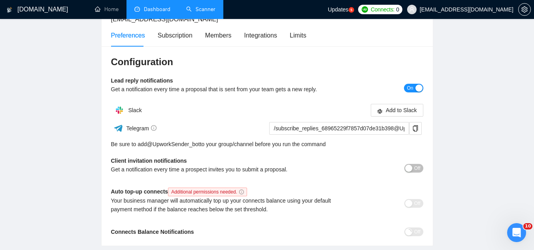
scroll to position [0, 0]
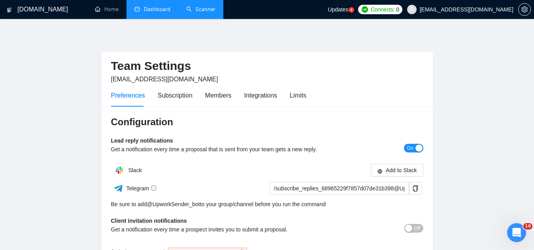
click at [408, 151] on span "On" at bounding box center [409, 148] width 6 height 9
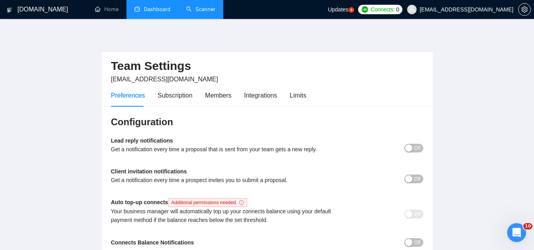
click at [152, 13] on link "Dashboard" at bounding box center [152, 9] width 36 height 7
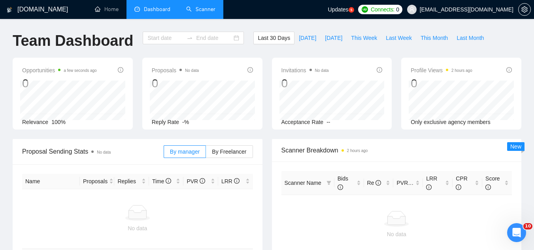
type input "[DATE]"
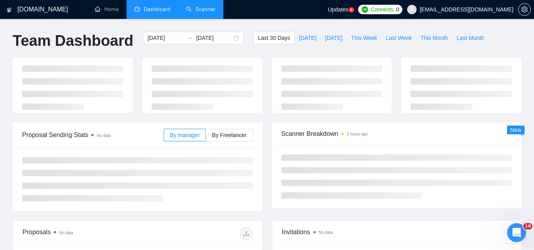
click at [209, 20] on div "[DOMAIN_NAME] Home Dashboard Scanner Updates 5 Connects: 0 [EMAIL_ADDRESS][DOMA…" at bounding box center [267, 208] width 534 height 417
click at [209, 12] on link "Scanner" at bounding box center [200, 9] width 29 height 7
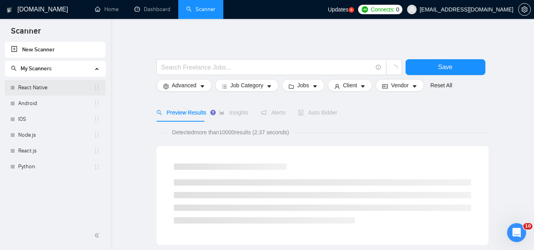
click at [62, 90] on link "React Native" at bounding box center [55, 88] width 75 height 16
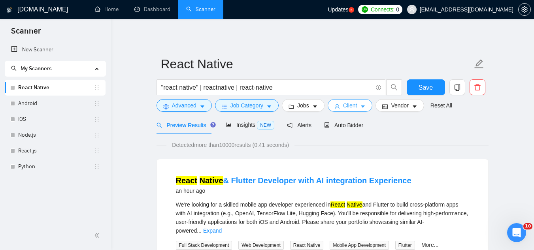
click at [344, 109] on span "Client" at bounding box center [350, 105] width 14 height 9
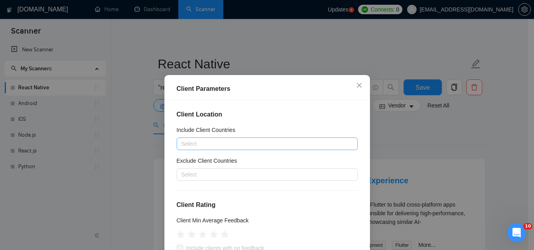
click at [208, 141] on div at bounding box center [263, 143] width 169 height 9
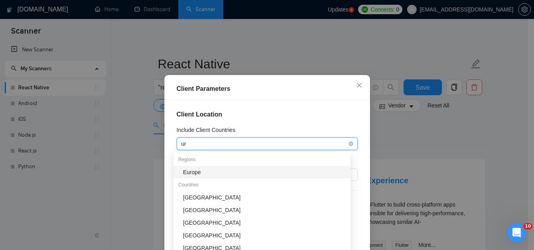
type input "uni"
click at [203, 175] on div "[GEOGRAPHIC_DATA]" at bounding box center [264, 172] width 163 height 9
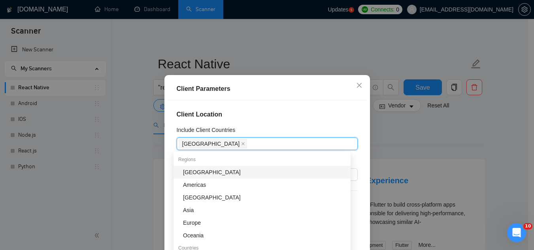
click at [292, 103] on div "Client Location Include Client Countries [GEOGRAPHIC_DATA] Exclude Client Count…" at bounding box center [267, 187] width 200 height 175
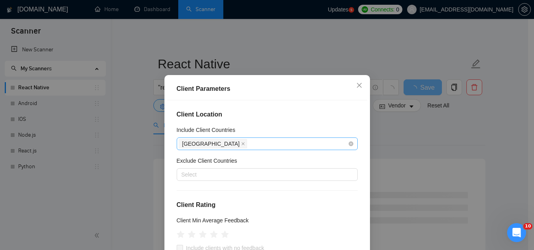
click at [258, 141] on div "[GEOGRAPHIC_DATA]" at bounding box center [263, 143] width 169 height 11
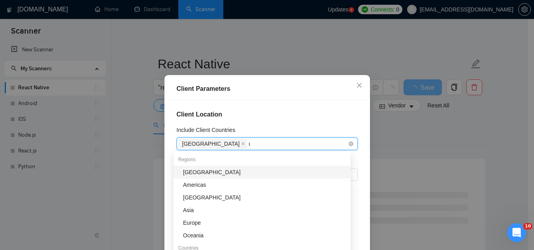
type input "uni"
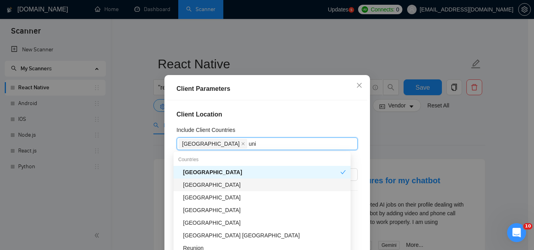
click at [243, 187] on div "[GEOGRAPHIC_DATA]" at bounding box center [264, 185] width 163 height 9
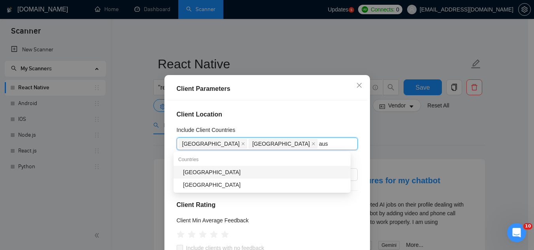
type input "aust"
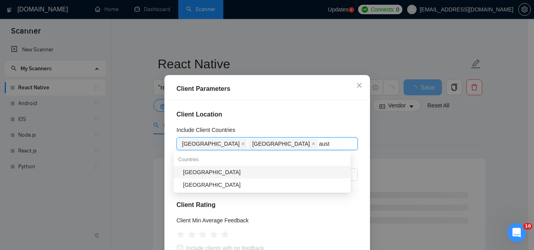
click at [232, 170] on div "[GEOGRAPHIC_DATA]" at bounding box center [264, 172] width 163 height 9
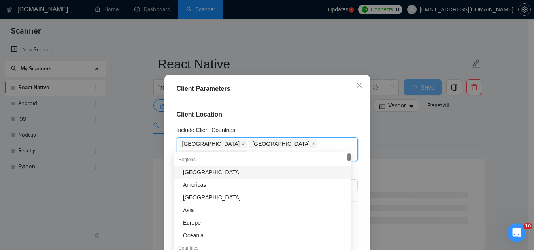
click at [267, 122] on div "Client Location Include Client Countries [GEOGRAPHIC_DATA] [GEOGRAPHIC_DATA] [G…" at bounding box center [267, 187] width 200 height 175
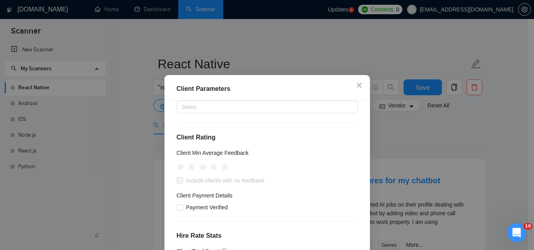
scroll to position [79, 0]
click at [212, 162] on icon "star" at bounding box center [213, 166] width 8 height 8
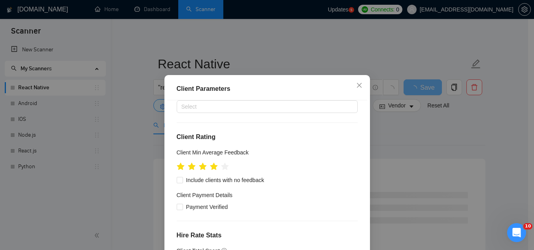
click at [291, 148] on div "Client Min Average Feedback" at bounding box center [267, 154] width 181 height 12
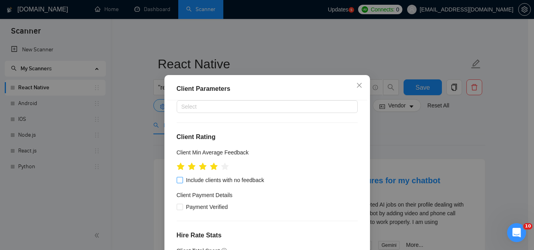
click at [208, 176] on span "Include clients with no feedback" at bounding box center [225, 180] width 85 height 9
click at [182, 177] on input "Include clients with no feedback" at bounding box center [180, 180] width 6 height 6
click at [208, 176] on span "Include clients with no feedback" at bounding box center [225, 180] width 85 height 9
click at [182, 177] on input "Include clients with no feedback" at bounding box center [180, 180] width 6 height 6
click at [179, 177] on input "Include clients with no feedback" at bounding box center [180, 180] width 6 height 6
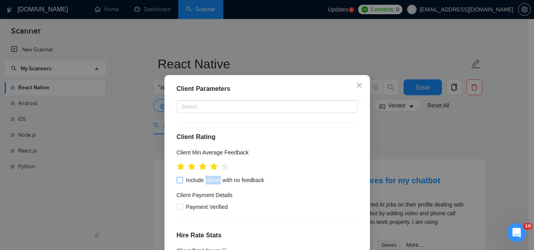
checkbox input "true"
click at [303, 132] on h4 "Client Rating" at bounding box center [267, 136] width 181 height 9
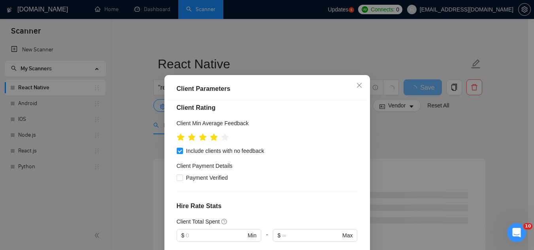
scroll to position [119, 0]
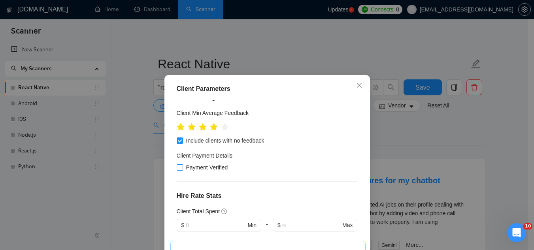
click at [218, 163] on span "Payment Verified" at bounding box center [207, 167] width 48 height 9
click at [182, 164] on input "Payment Verified" at bounding box center [180, 167] width 6 height 6
checkbox input "true"
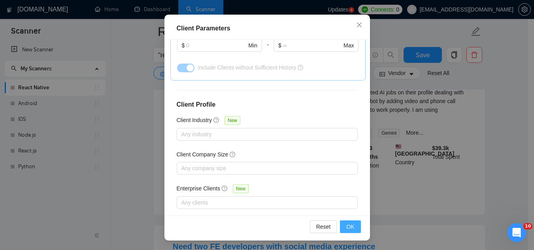
click at [348, 231] on button "OK" at bounding box center [350, 226] width 21 height 13
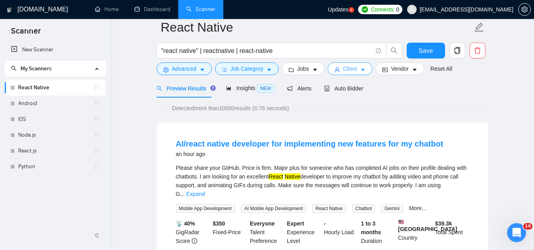
scroll to position [0, 0]
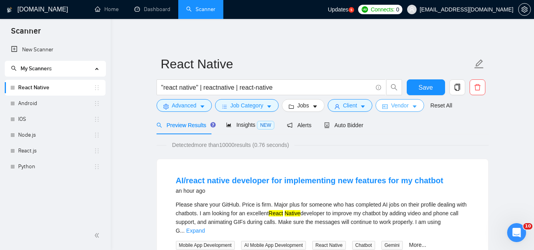
click at [396, 106] on span "Vendor" at bounding box center [399, 105] width 17 height 9
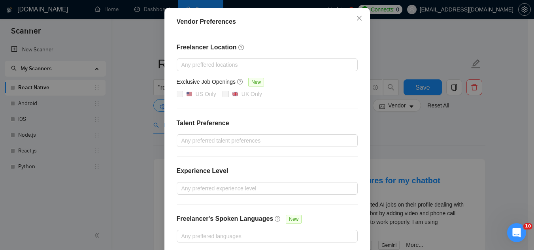
scroll to position [115, 0]
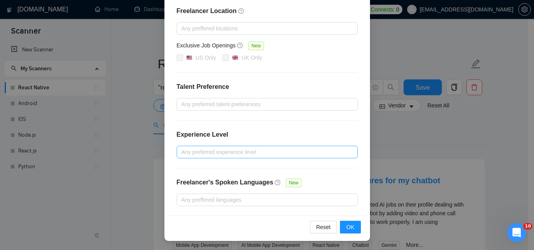
click at [256, 151] on div at bounding box center [263, 151] width 169 height 9
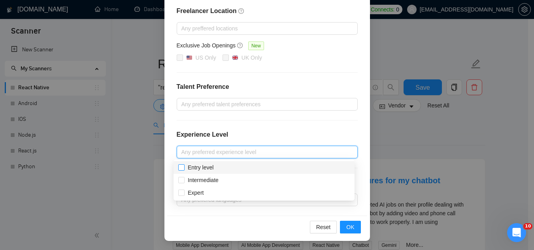
click at [197, 167] on span "Entry level" at bounding box center [201, 167] width 26 height 6
click at [184, 167] on input "Entry level" at bounding box center [181, 167] width 6 height 6
checkbox input "true"
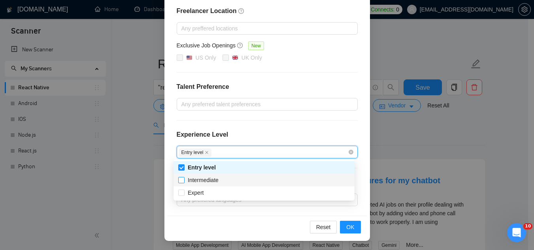
click at [198, 180] on span "Intermediate" at bounding box center [203, 180] width 31 height 6
click at [184, 180] on input "Intermediate" at bounding box center [181, 180] width 6 height 6
checkbox input "true"
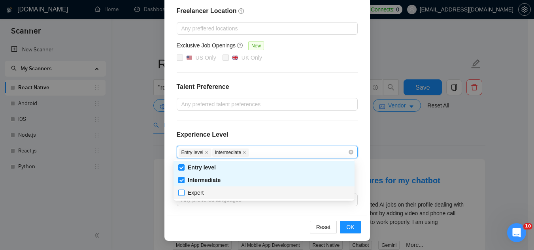
click at [196, 194] on span "Expert" at bounding box center [196, 193] width 16 height 6
click at [184, 194] on input "Expert" at bounding box center [181, 193] width 6 height 6
checkbox input "true"
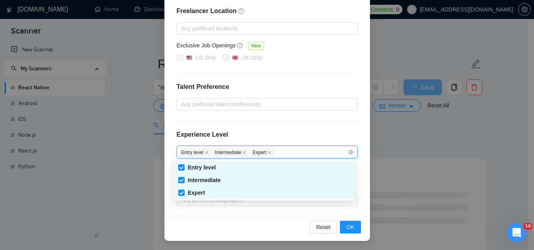
click at [179, 167] on input "Entry level" at bounding box center [181, 167] width 6 height 6
checkbox input "false"
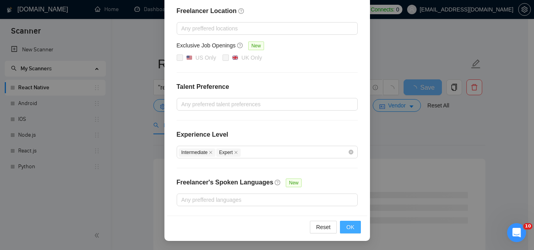
click at [351, 229] on button "OK" at bounding box center [350, 227] width 21 height 13
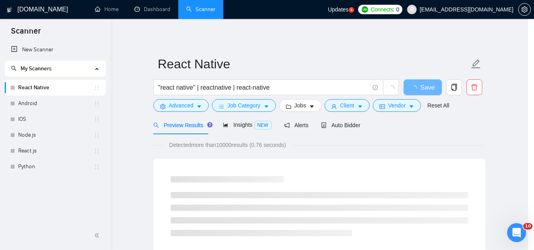
scroll to position [76, 0]
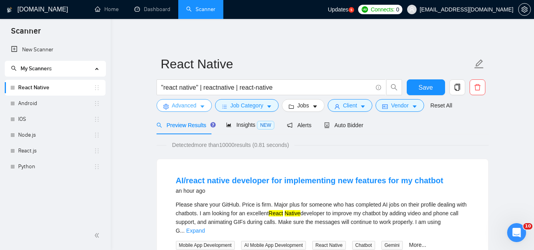
click at [190, 108] on span "Advanced" at bounding box center [184, 105] width 24 height 9
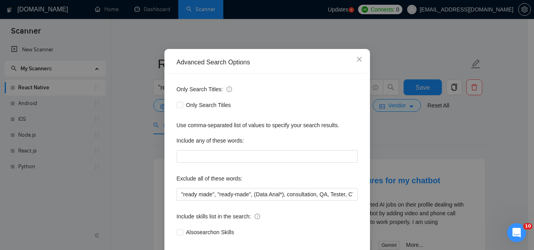
scroll to position [40, 0]
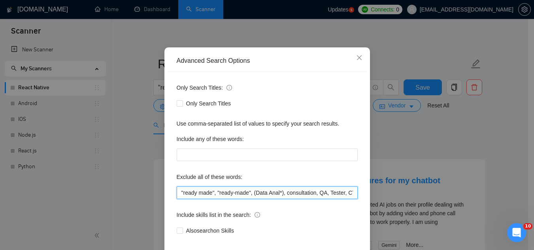
click at [181, 194] on input ""ready made", "ready-made", (Data Anal*), consultation, QA, Tester, CTO, "Chief…" at bounding box center [267, 192] width 181 height 13
click at [236, 188] on input ""ready made", "ready-made", (Data Anal*), consultation, QA, Tester, CTO, "Chief…" at bounding box center [267, 192] width 181 height 13
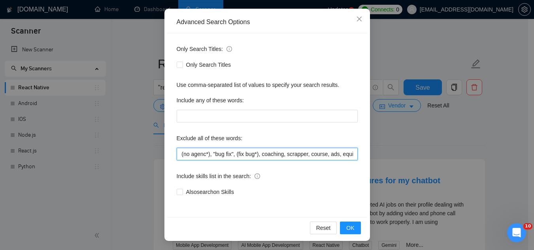
scroll to position [79, 0]
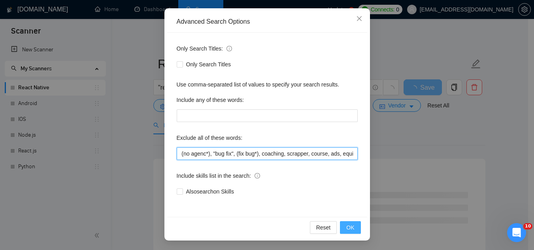
type input ""ready made", "ready-made", (Data Anal*), consultation, QA, Tester, CTO, "Chief…"
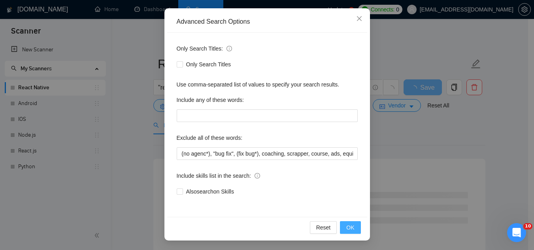
click at [347, 230] on span "OK" at bounding box center [350, 227] width 8 height 9
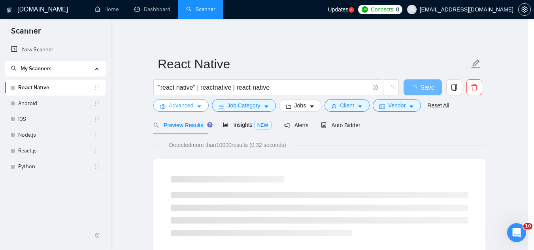
scroll to position [0, 0]
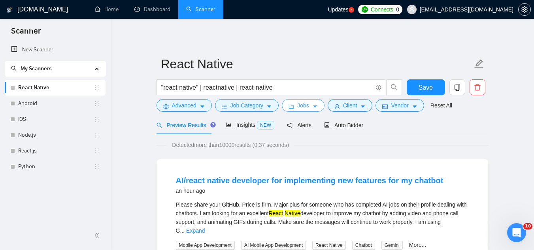
click at [297, 110] on span "Jobs" at bounding box center [303, 105] width 12 height 9
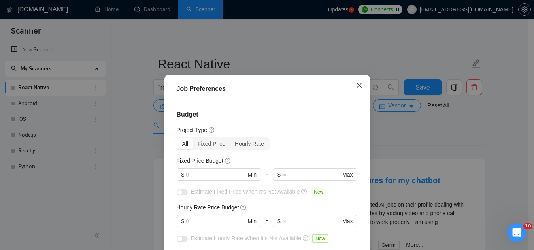
click at [358, 86] on icon "close" at bounding box center [359, 85] width 6 height 6
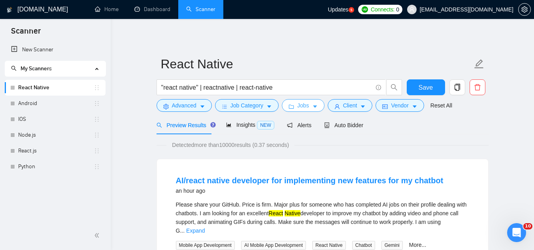
click at [305, 110] on span "Jobs" at bounding box center [303, 105] width 12 height 9
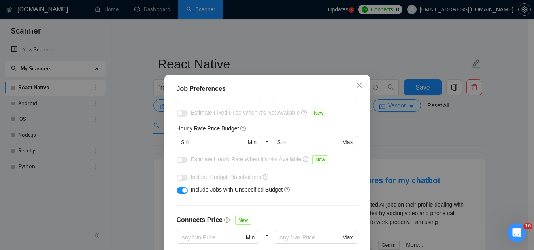
scroll to position [40, 0]
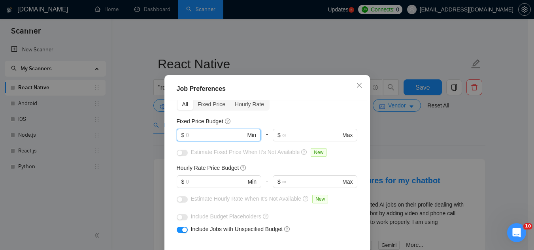
click at [207, 132] on input "text" at bounding box center [216, 135] width 60 height 9
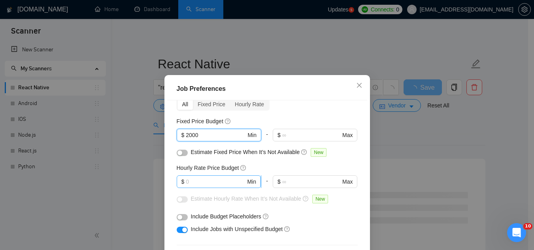
type input "2000"
click at [207, 179] on input "text" at bounding box center [216, 181] width 60 height 9
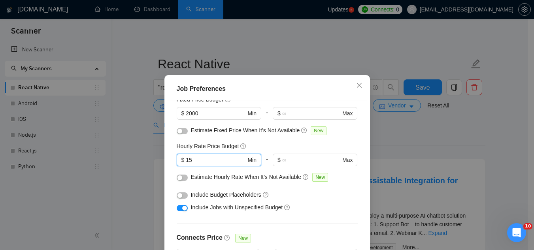
scroll to position [79, 0]
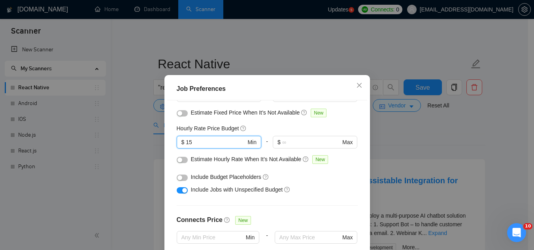
type input "15"
click at [227, 179] on span "Include Budget Placeholders" at bounding box center [226, 177] width 70 height 6
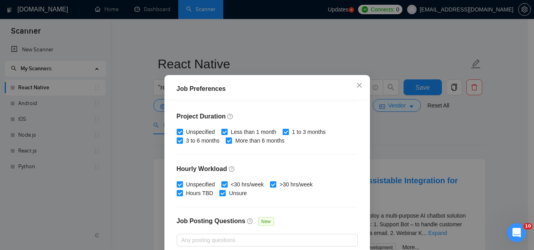
scroll to position [270, 0]
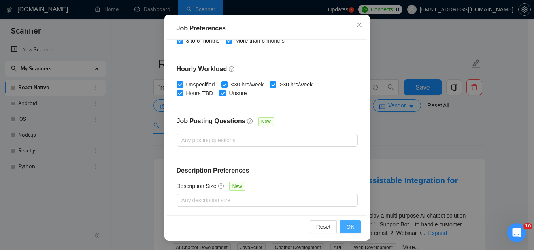
click at [351, 230] on span "OK" at bounding box center [350, 226] width 8 height 9
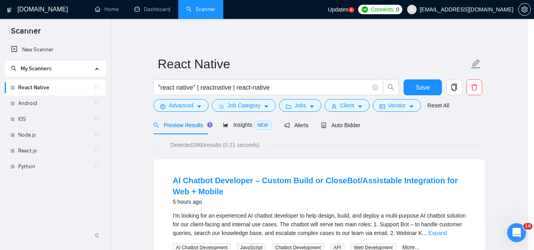
scroll to position [32, 0]
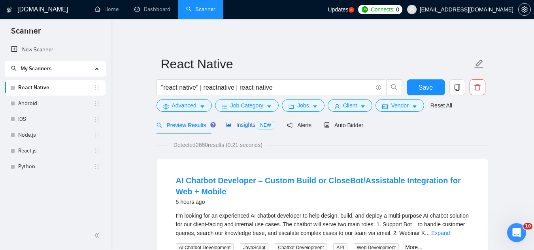
click at [237, 123] on span "Insights NEW" at bounding box center [250, 125] width 48 height 6
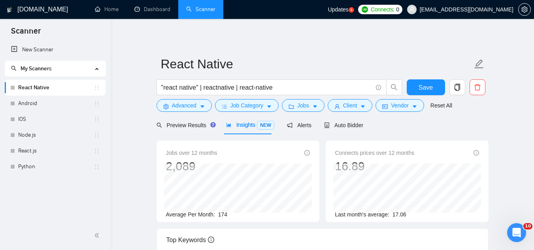
click at [228, 214] on div "Average Per Month: 174" at bounding box center [238, 214] width 144 height 9
click at [218, 218] on div "Average Per Month: 174" at bounding box center [238, 214] width 144 height 9
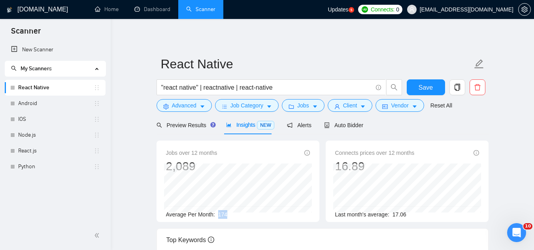
click at [218, 218] on div "Average Per Month: 174" at bounding box center [238, 214] width 144 height 9
click at [303, 105] on span "Jobs" at bounding box center [303, 105] width 12 height 9
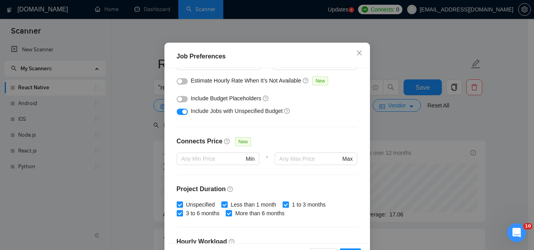
scroll to position [112, 0]
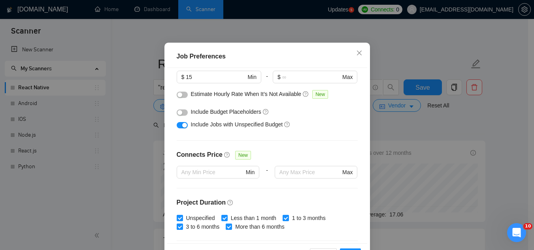
click at [177, 128] on button "button" at bounding box center [182, 125] width 11 height 6
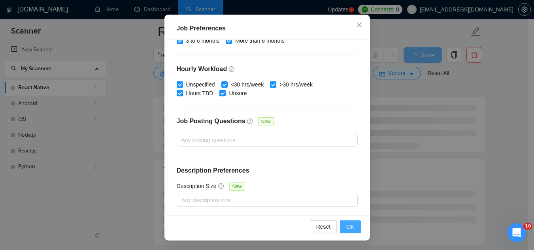
scroll to position [119, 0]
click at [346, 226] on span "OK" at bounding box center [350, 226] width 8 height 9
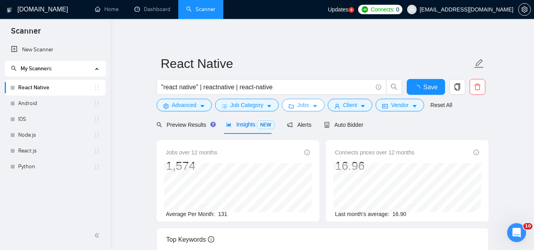
scroll to position [0, 0]
click at [300, 102] on span "Jobs" at bounding box center [303, 105] width 12 height 9
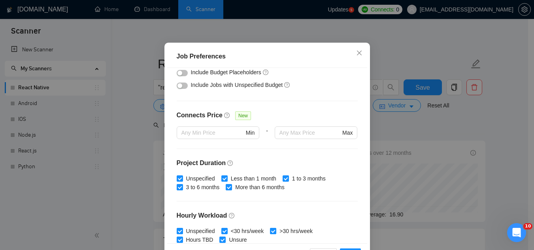
scroll to position [72, 0]
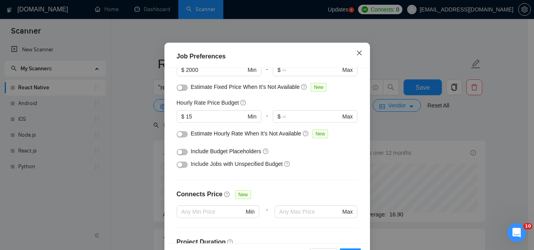
click at [356, 55] on icon "close" at bounding box center [358, 53] width 5 height 5
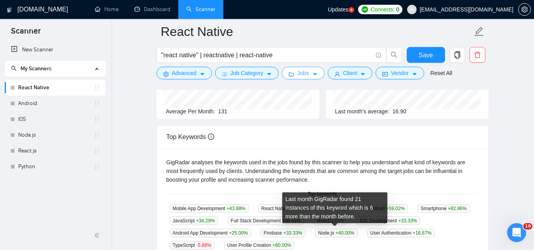
scroll to position [40, 0]
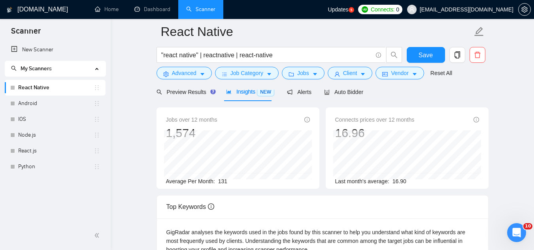
click at [219, 178] on span "131" at bounding box center [222, 181] width 9 height 6
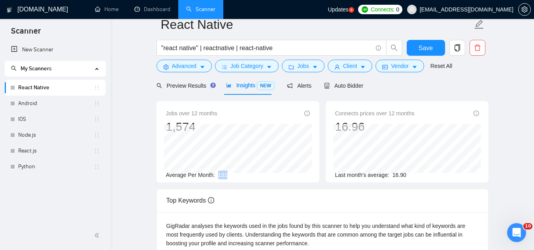
scroll to position [0, 0]
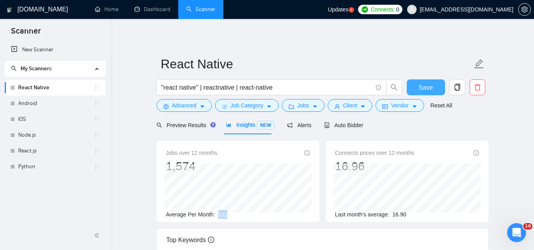
click at [423, 85] on span "Save" at bounding box center [425, 88] width 14 height 10
click at [184, 125] on span "Preview Results" at bounding box center [184, 125] width 57 height 6
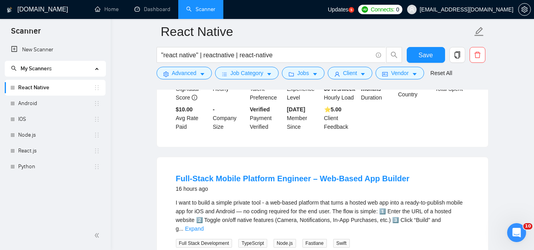
scroll to position [79, 0]
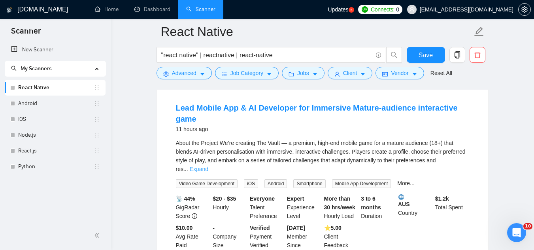
click at [208, 166] on link "Expand" at bounding box center [199, 169] width 19 height 6
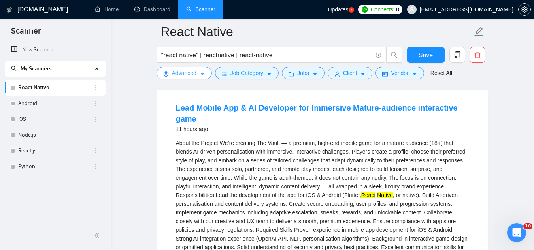
click at [175, 72] on span "Advanced" at bounding box center [184, 73] width 24 height 9
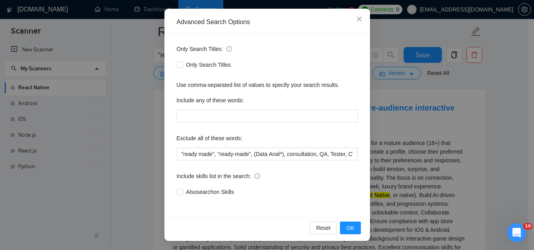
scroll to position [79, 0]
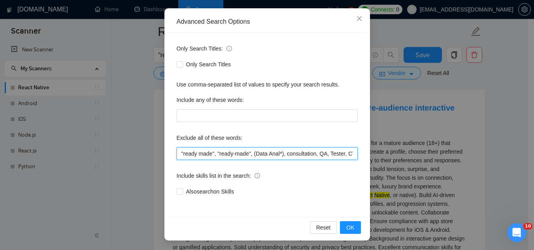
click at [177, 152] on input ""ready made", "ready-made", (Data Anal*), consultation, QA, Tester, CTO, "Chief…" at bounding box center [267, 153] width 181 height 13
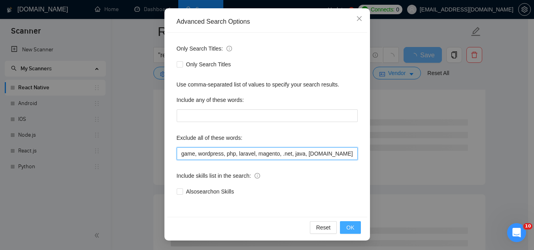
type input "game, wordpress, php, laravel, magento, .net, java, [DOMAIN_NAME], "ready made"…"
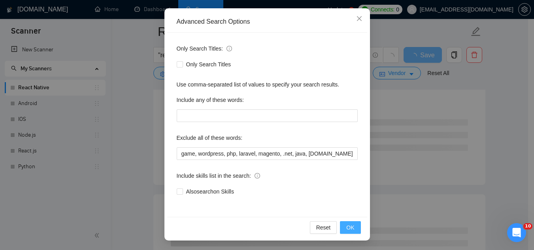
click at [350, 233] on button "OK" at bounding box center [350, 227] width 21 height 13
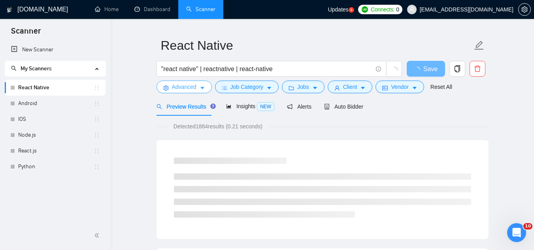
scroll to position [0, 0]
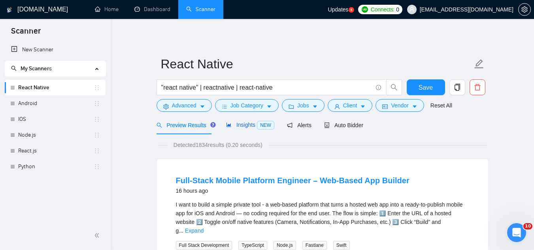
click at [234, 128] on span "Insights NEW" at bounding box center [250, 125] width 48 height 6
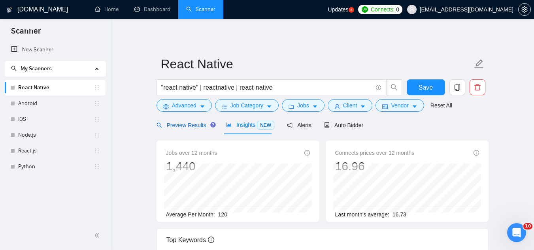
click at [180, 122] on span "Preview Results" at bounding box center [184, 125] width 57 height 6
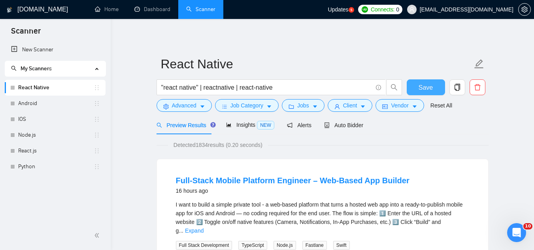
click at [427, 88] on span "Save" at bounding box center [425, 88] width 14 height 10
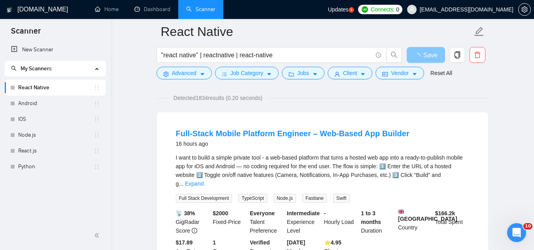
scroll to position [40, 0]
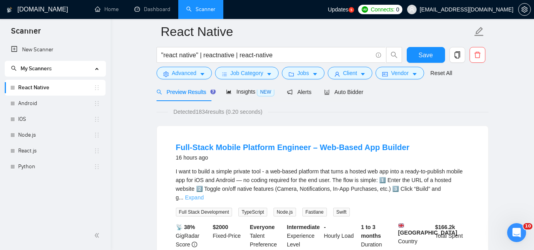
click at [203, 194] on link "Expand" at bounding box center [194, 197] width 19 height 6
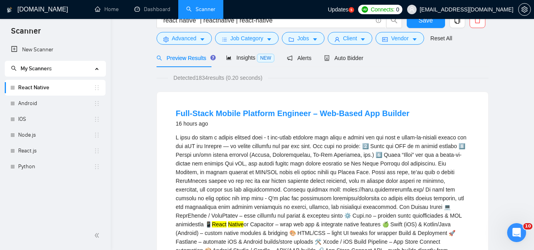
scroll to position [0, 0]
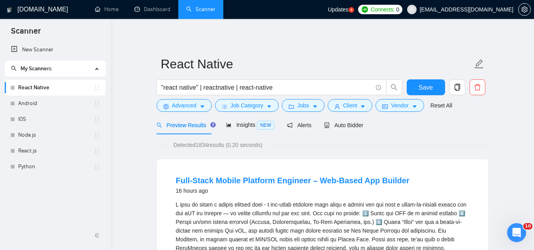
click at [188, 130] on div "Preview Results" at bounding box center [184, 125] width 57 height 19
click at [42, 99] on link "Android" at bounding box center [55, 104] width 75 height 16
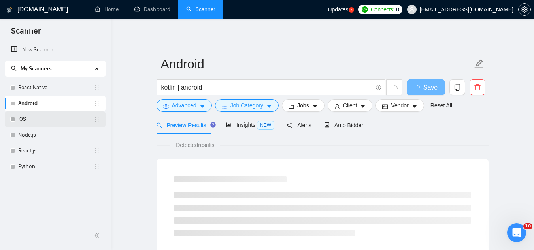
click at [48, 120] on link "IOS" at bounding box center [55, 119] width 75 height 16
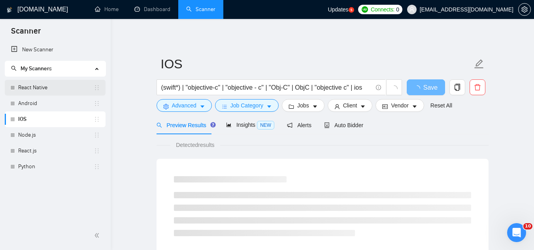
click at [49, 86] on link "React Native" at bounding box center [55, 88] width 75 height 16
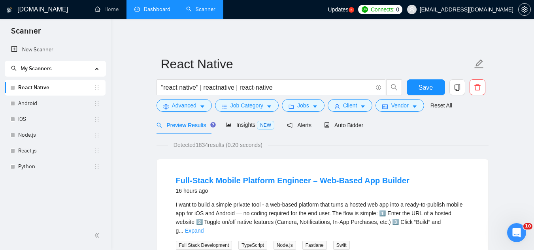
click at [151, 13] on link "Dashboard" at bounding box center [152, 9] width 36 height 7
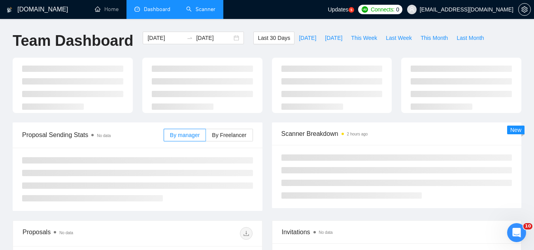
click at [202, 11] on link "Scanner" at bounding box center [200, 9] width 29 height 7
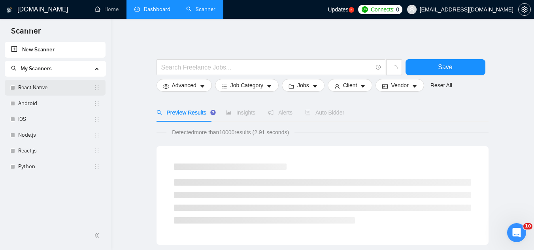
click at [48, 83] on link "React Native" at bounding box center [55, 88] width 75 height 16
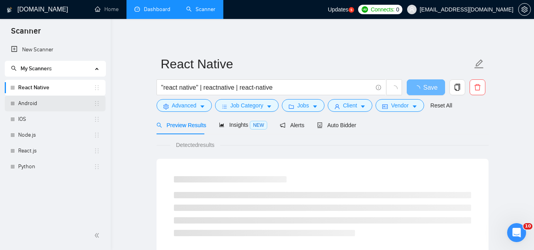
click at [52, 107] on link "Android" at bounding box center [55, 104] width 75 height 16
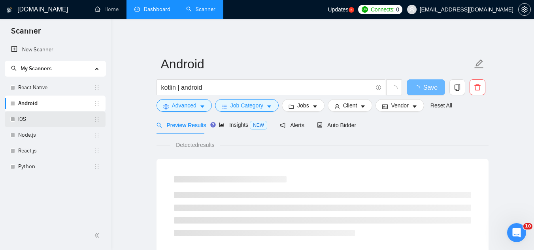
click at [50, 119] on link "IOS" at bounding box center [55, 119] width 75 height 16
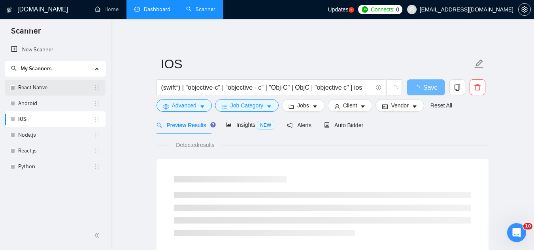
click at [46, 88] on link "React Native" at bounding box center [55, 88] width 75 height 16
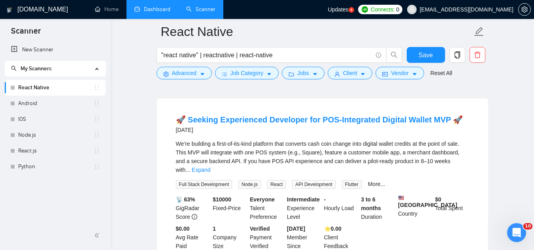
scroll to position [237, 0]
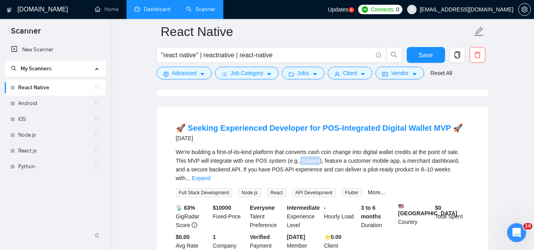
drag, startPoint x: 297, startPoint y: 157, endPoint x: 315, endPoint y: 154, distance: 17.5
click at [315, 154] on div "We’re building a first-of-its-kind platform that converts cash coin change into…" at bounding box center [322, 165] width 293 height 35
click at [286, 161] on div "We’re building a first-of-its-kind platform that converts cash coin change into…" at bounding box center [322, 165] width 293 height 35
drag, startPoint x: 298, startPoint y: 158, endPoint x: 312, endPoint y: 155, distance: 13.6
click at [312, 155] on div "We’re building a first-of-its-kind platform that converts cash coin change into…" at bounding box center [322, 165] width 293 height 35
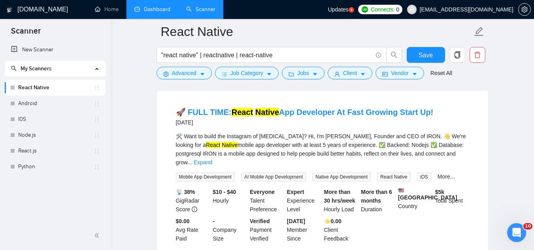
scroll to position [1735, 0]
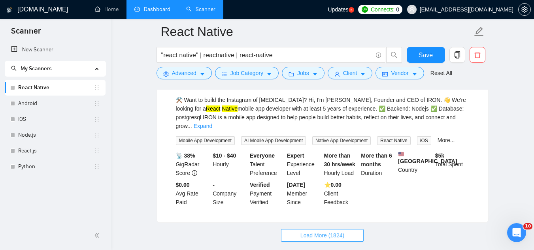
click at [305, 231] on span "Load More (1824)" at bounding box center [322, 235] width 44 height 9
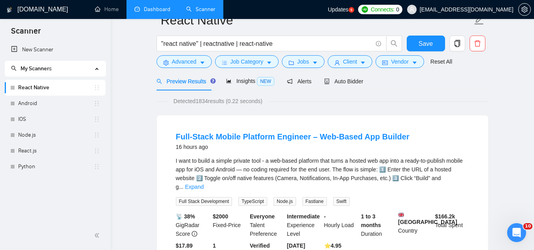
scroll to position [0, 0]
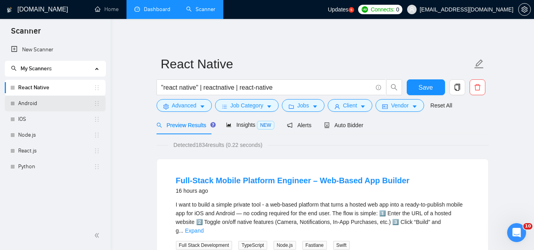
drag, startPoint x: 44, startPoint y: 102, endPoint x: 47, endPoint y: 111, distance: 9.6
click at [44, 102] on link "Android" at bounding box center [55, 104] width 75 height 16
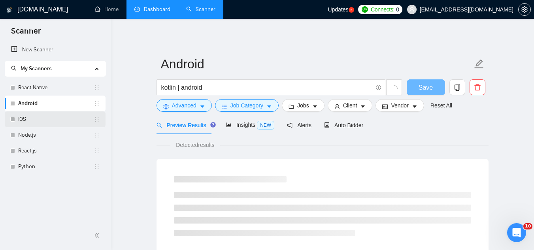
click at [49, 121] on link "IOS" at bounding box center [55, 119] width 75 height 16
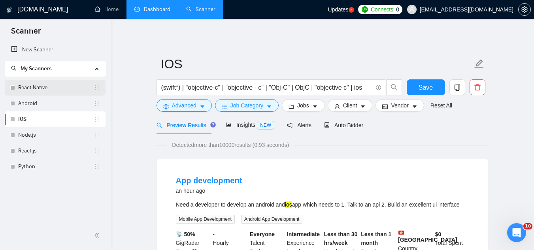
click at [77, 85] on link "React Native" at bounding box center [55, 88] width 75 height 16
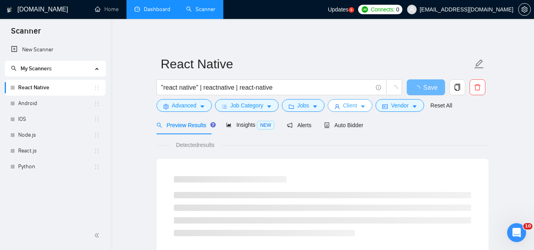
click at [343, 109] on span "Client" at bounding box center [350, 105] width 14 height 9
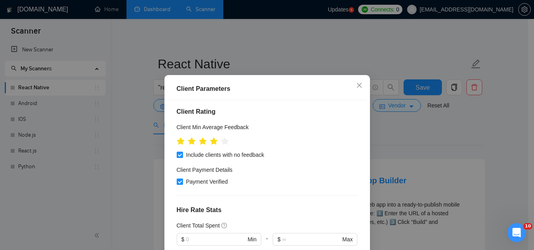
scroll to position [119, 0]
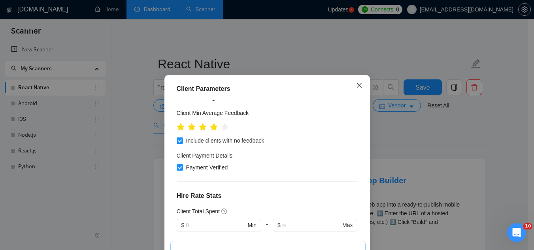
click at [356, 83] on icon "close" at bounding box center [359, 85] width 6 height 6
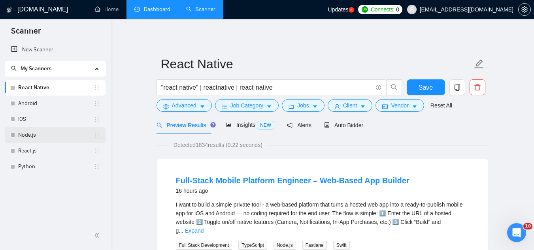
click at [47, 138] on link "Node.js" at bounding box center [55, 135] width 75 height 16
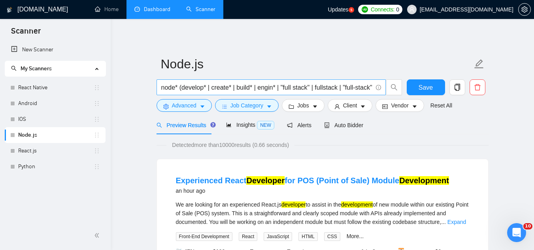
click at [175, 89] on input "node* (develop* | create* | build* | engin* | "full stack" | fullstack | "full-…" at bounding box center [266, 88] width 211 height 10
click at [327, 87] on input "node* (develop* | create* | build* | engin* | "full stack" | fullstack | "full-…" at bounding box center [266, 88] width 211 height 10
click at [26, 152] on link "React.js" at bounding box center [55, 151] width 75 height 16
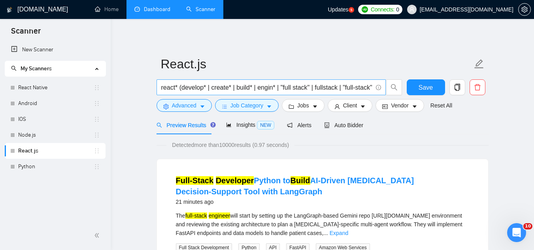
click at [190, 87] on input "react* (develop* | create* | build* | engin* | "full stack" | fullstack | "full…" at bounding box center [266, 88] width 211 height 10
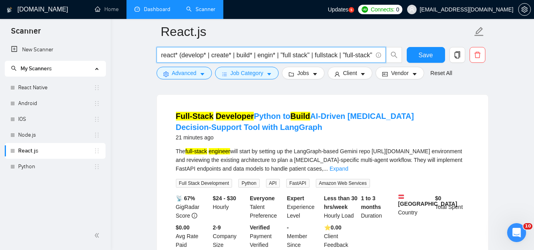
scroll to position [79, 0]
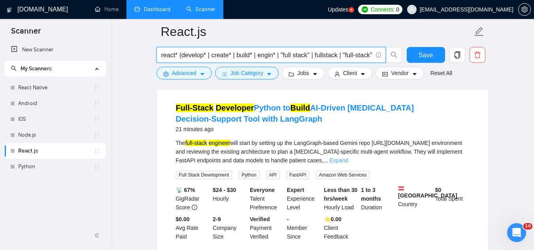
click at [348, 159] on link "Expand" at bounding box center [338, 160] width 19 height 6
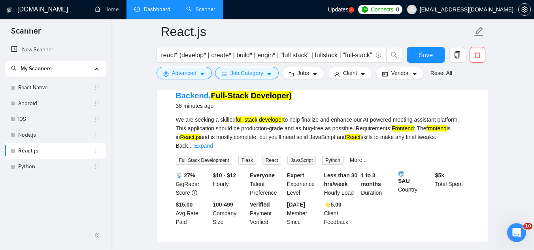
scroll to position [514, 0]
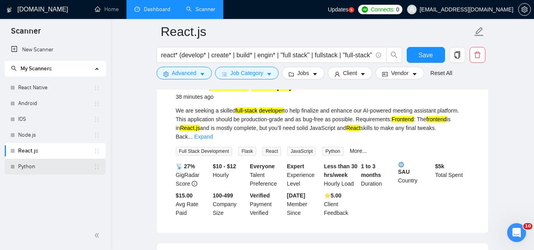
click at [31, 169] on link "Python" at bounding box center [55, 167] width 75 height 16
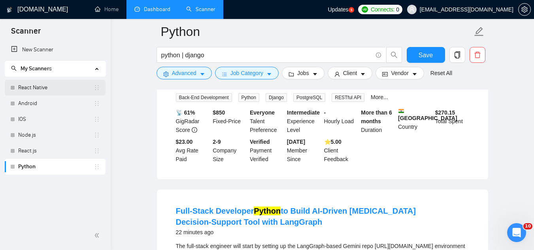
scroll to position [40, 0]
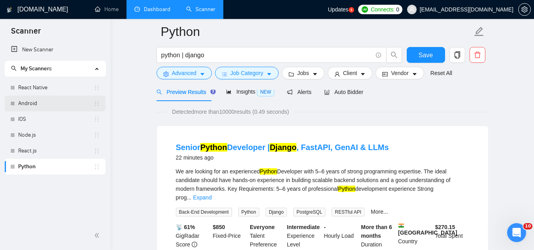
click at [51, 98] on link "Android" at bounding box center [55, 104] width 75 height 16
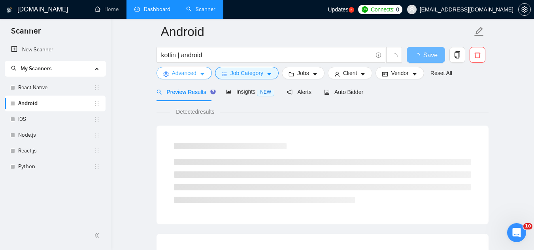
click at [186, 75] on span "Advanced" at bounding box center [184, 73] width 24 height 9
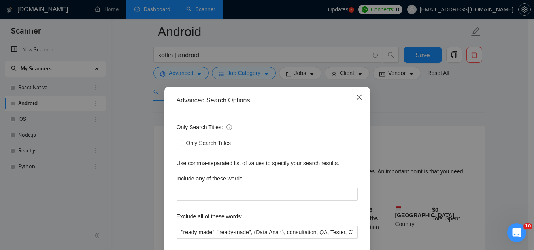
click at [356, 96] on icon "close" at bounding box center [359, 97] width 6 height 6
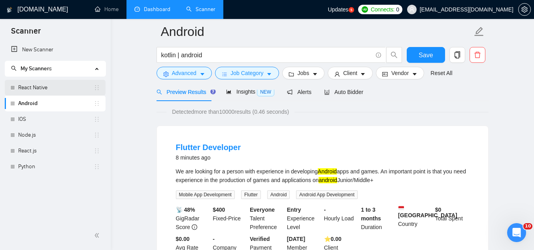
click at [63, 86] on link "React Native" at bounding box center [55, 88] width 75 height 16
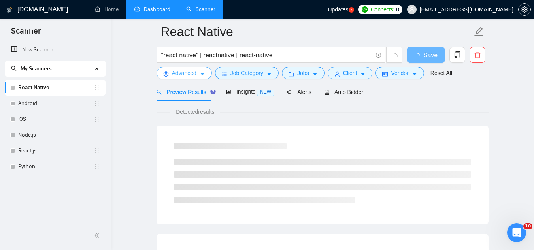
click at [181, 74] on span "Advanced" at bounding box center [184, 73] width 24 height 9
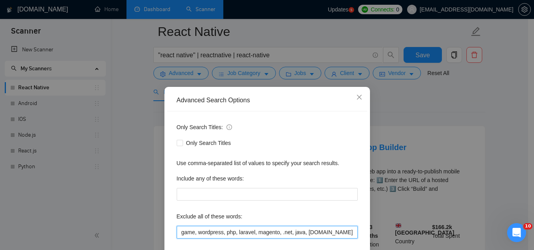
click at [178, 235] on input "game, wordpress, php, laravel, magento, .net, java, [DOMAIN_NAME], "ready made"…" at bounding box center [267, 232] width 181 height 13
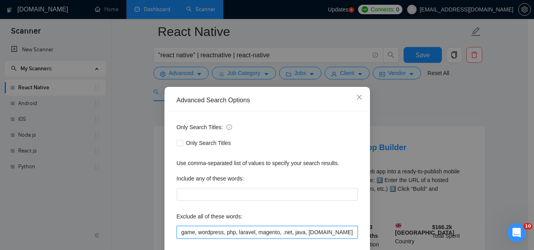
click at [178, 235] on input "game, wordpress, php, laravel, magento, .net, java, [DOMAIN_NAME], "ready made"…" at bounding box center [267, 232] width 181 height 13
click at [179, 235] on input "game, wordpress, php, laravel, magento, .net, java, [DOMAIN_NAME], "ready made"…" at bounding box center [267, 232] width 181 height 13
click at [181, 233] on input "game, wordpress, php, laravel, magento, .net, java, [DOMAIN_NAME], "ready made"…" at bounding box center [267, 232] width 181 height 13
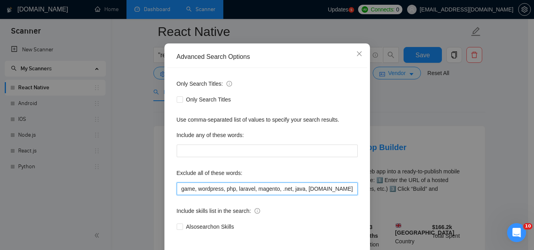
scroll to position [79, 0]
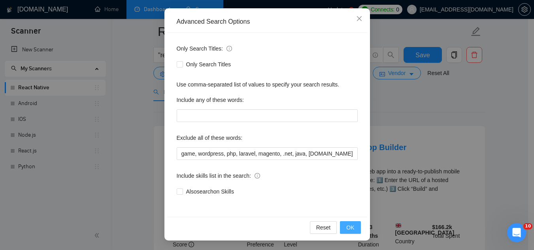
click at [340, 229] on button "OK" at bounding box center [350, 227] width 21 height 13
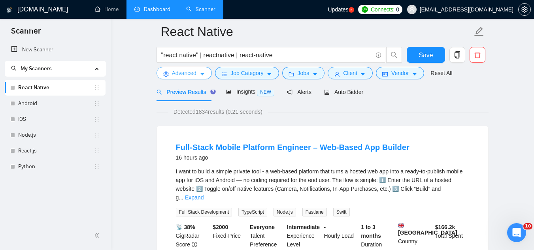
scroll to position [0, 0]
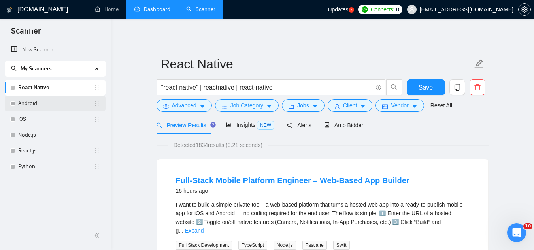
click at [57, 104] on link "Android" at bounding box center [55, 104] width 75 height 16
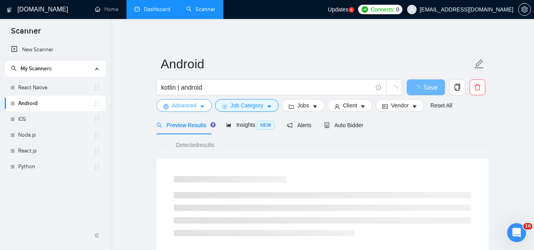
click at [174, 108] on span "Advanced" at bounding box center [184, 105] width 24 height 9
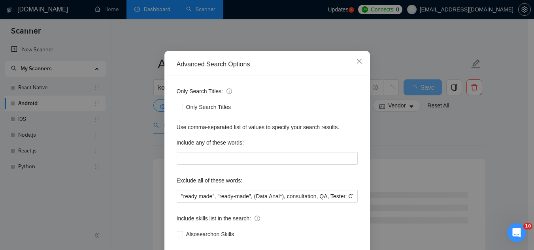
scroll to position [79, 0]
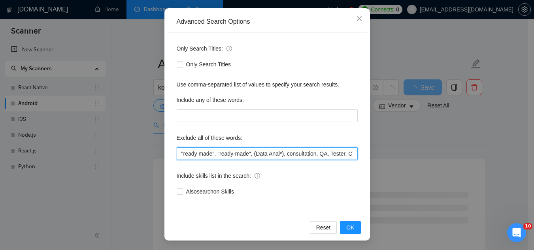
click at [177, 155] on input ""ready made", "ready-made", (Data Anal*), consultation, QA, Tester, CTO, "Chief…" at bounding box center [267, 153] width 181 height 13
paste input "game, wordpress, php, laravel, magento, .net, java, [DOMAIN_NAME],"
type input "game, wordpress, php, laravel, magento, .net, java, [DOMAIN_NAME], "ready made"…"
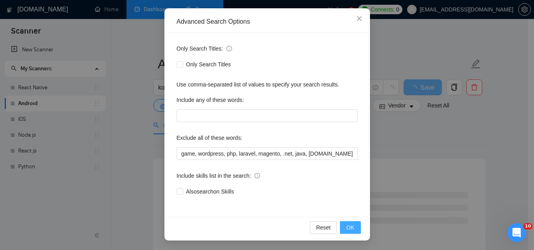
click at [350, 228] on span "OK" at bounding box center [350, 227] width 8 height 9
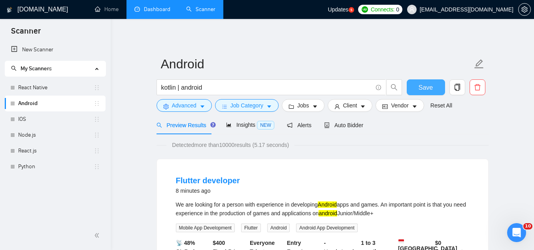
click at [417, 89] on button "Save" at bounding box center [425, 87] width 38 height 16
click at [29, 122] on link "IOS" at bounding box center [55, 119] width 75 height 16
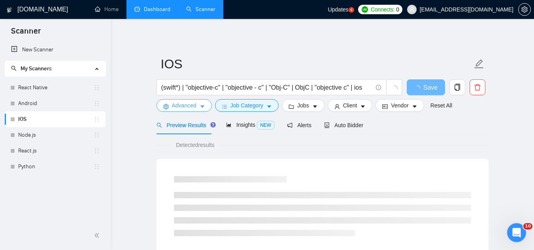
click at [172, 109] on span "Advanced" at bounding box center [184, 105] width 24 height 9
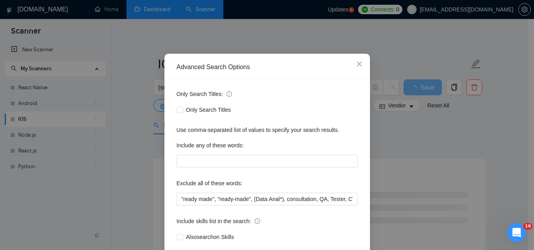
scroll to position [79, 0]
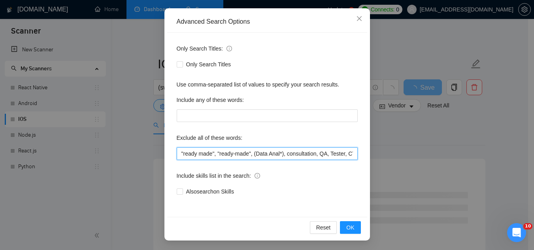
click at [177, 155] on input ""ready made", "ready-made", (Data Anal*), consultation, QA, Tester, CTO, "Chief…" at bounding box center [267, 153] width 181 height 13
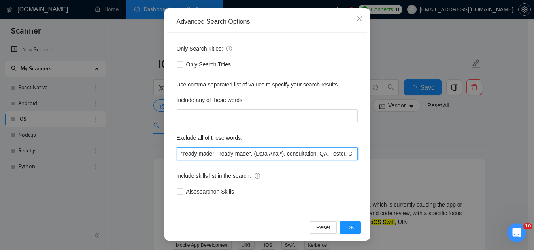
paste input "game, wordpress, php, laravel, magento, .net, java, [DOMAIN_NAME],"
type input "game, wordpress, php, laravel, magento, .net, java, [DOMAIN_NAME], "ready made"…"
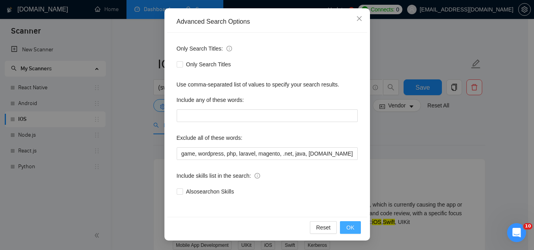
click at [347, 230] on span "OK" at bounding box center [350, 227] width 8 height 9
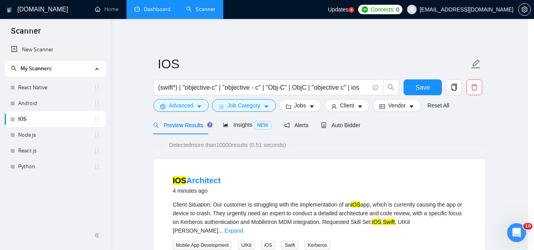
scroll to position [39, 0]
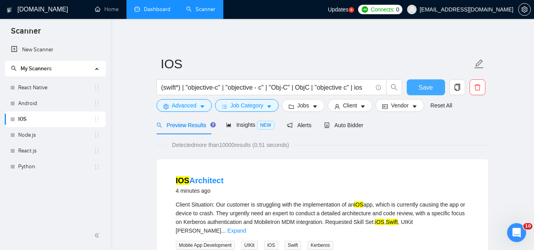
click at [428, 92] on button "Save" at bounding box center [425, 87] width 38 height 16
click at [28, 137] on link "Node.js" at bounding box center [55, 135] width 75 height 16
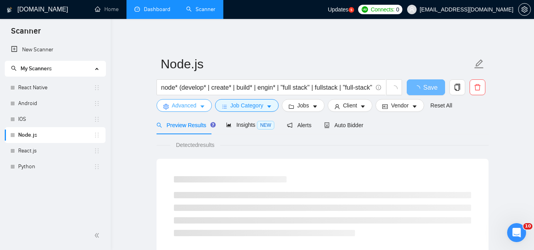
click at [179, 108] on span "Advanced" at bounding box center [184, 105] width 24 height 9
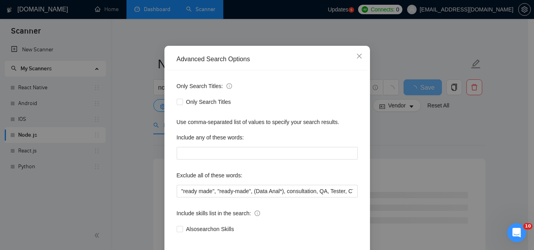
scroll to position [78, 0]
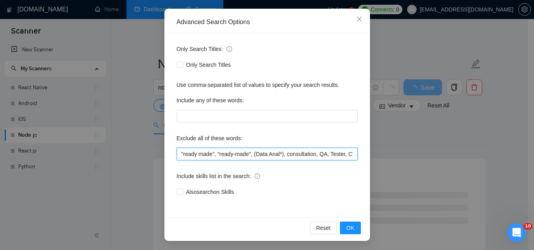
drag, startPoint x: 177, startPoint y: 154, endPoint x: 184, endPoint y: 147, distance: 10.3
click at [177, 154] on input ""ready made", "ready-made", (Data Anal*), consultation, QA, Tester, CTO, "Chief…" at bounding box center [267, 154] width 181 height 13
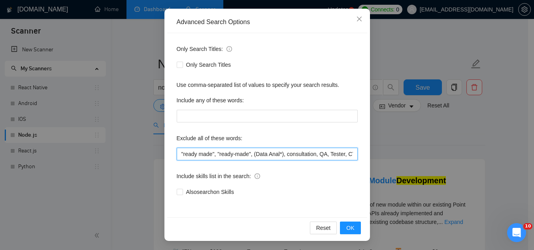
paste input "game, wordpress, php, laravel, magento, .net, java, [DOMAIN_NAME],"
type input "game, wordpress, php, laravel, magento, .net, java, [DOMAIN_NAME], "ready made"…"
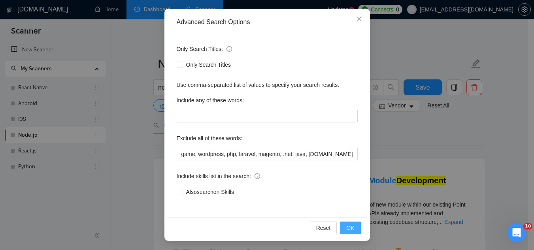
click at [346, 229] on span "OK" at bounding box center [350, 228] width 8 height 9
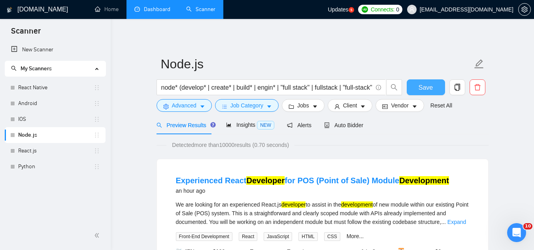
click at [424, 87] on span "Save" at bounding box center [425, 88] width 14 height 10
click at [37, 153] on link "React.js" at bounding box center [55, 151] width 75 height 16
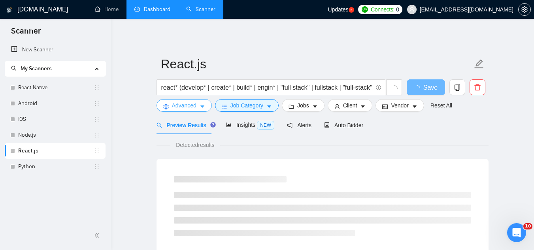
click at [182, 107] on span "Advanced" at bounding box center [184, 105] width 24 height 9
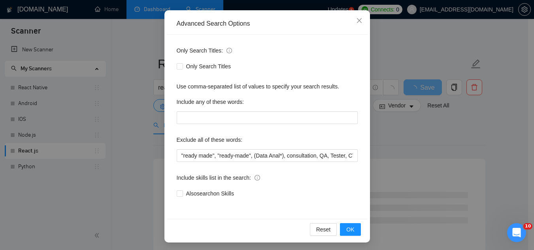
scroll to position [79, 0]
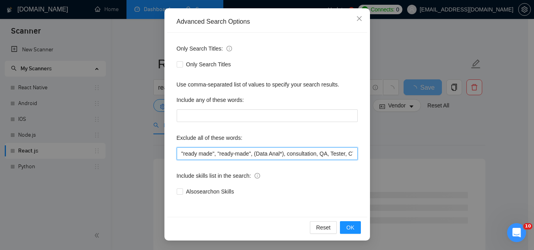
click at [177, 153] on input ""ready made", "ready-made", (Data Anal*), consultation, QA, Tester, CTO, "Chief…" at bounding box center [267, 153] width 181 height 13
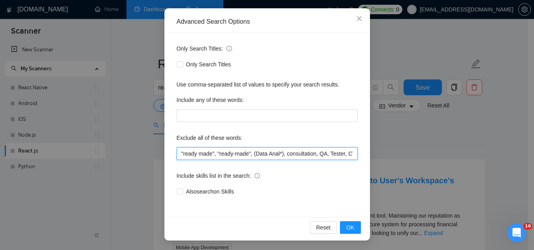
paste input "game, wordpress, php, laravel, magento, .net, java, [DOMAIN_NAME],"
type input "game, wordpress, php, laravel, magento, .net, java, [DOMAIN_NAME], "ready made"…"
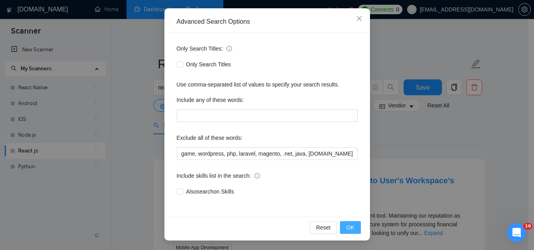
click at [352, 228] on button "OK" at bounding box center [350, 227] width 21 height 13
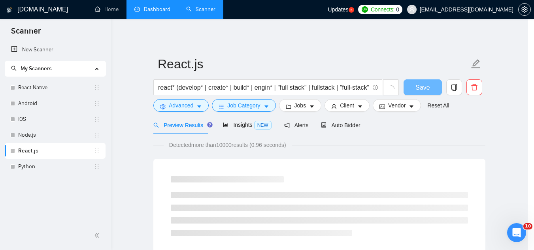
scroll to position [39, 0]
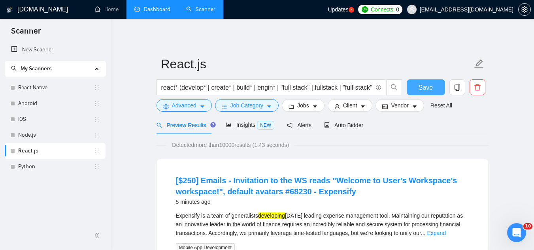
click at [421, 91] on span "Save" at bounding box center [425, 88] width 14 height 10
click at [32, 173] on link "Python" at bounding box center [55, 167] width 75 height 16
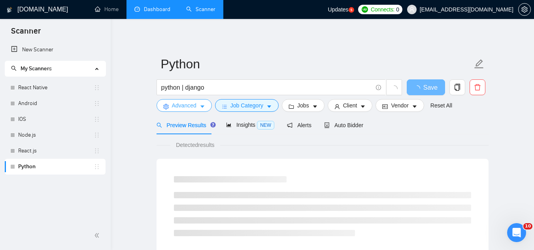
click at [180, 108] on span "Advanced" at bounding box center [184, 105] width 24 height 9
click at [180, 250] on div "Advanced Search Options Only Search Titles: Only Search Titles Use comma-separa…" at bounding box center [267, 250] width 534 height 0
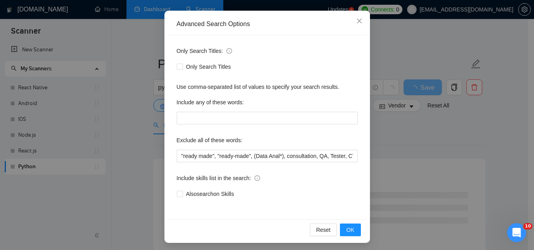
scroll to position [79, 0]
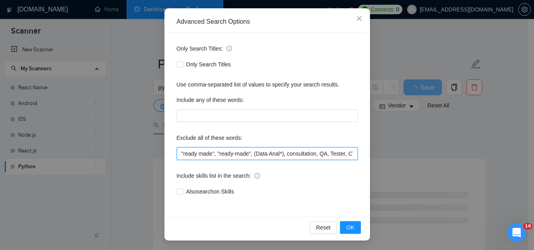
click at [177, 158] on input ""ready made", "ready-made", (Data Anal*), consultation, QA, Tester, CTO, "Chief…" at bounding box center [267, 153] width 181 height 13
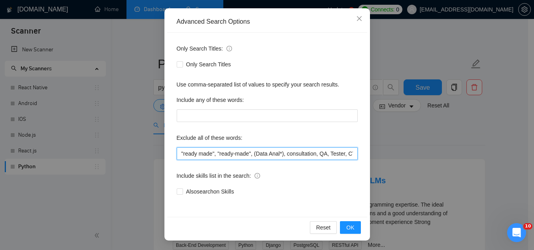
paste input "game, wordpress, php, laravel, magento, .net, java, [DOMAIN_NAME],"
type input "game, wordpress, php, laravel, magento, .net, java, [DOMAIN_NAME], "ready made"…"
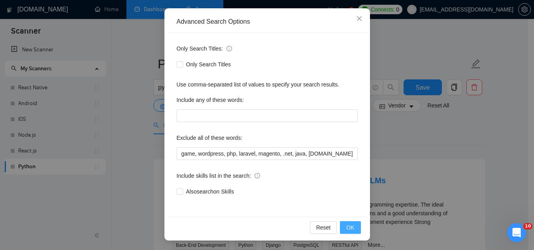
click at [343, 226] on button "OK" at bounding box center [350, 227] width 21 height 13
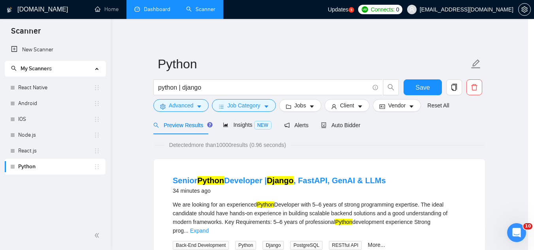
scroll to position [39, 0]
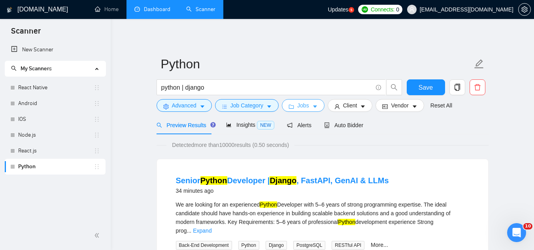
click at [301, 109] on span "Jobs" at bounding box center [303, 105] width 12 height 9
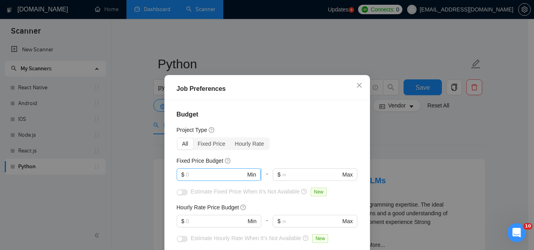
click at [206, 175] on input "text" at bounding box center [216, 174] width 60 height 9
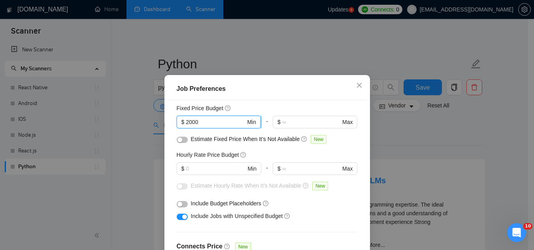
scroll to position [79, 0]
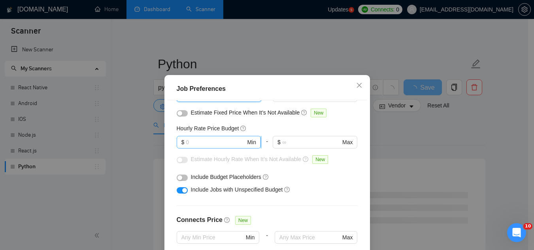
type input "2000"
click at [207, 142] on input "text" at bounding box center [216, 142] width 60 height 9
type input "15"
click at [177, 191] on button "button" at bounding box center [182, 190] width 11 height 6
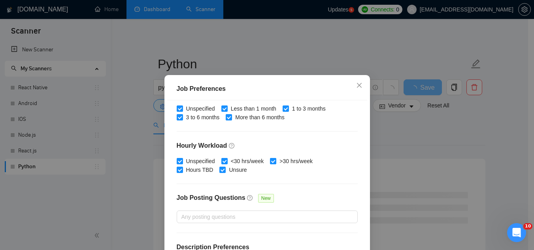
scroll to position [270, 0]
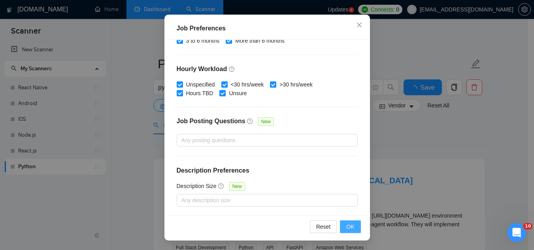
click at [347, 228] on span "OK" at bounding box center [350, 226] width 8 height 9
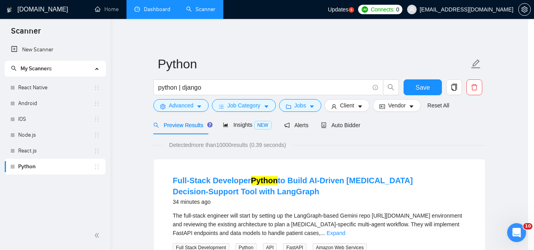
scroll to position [32, 0]
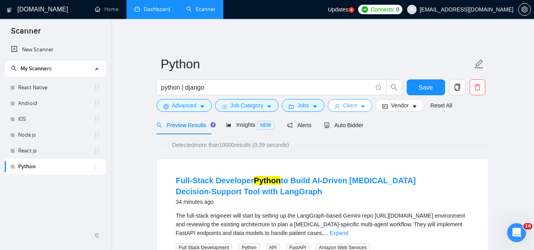
click at [345, 107] on span "Client" at bounding box center [350, 105] width 14 height 9
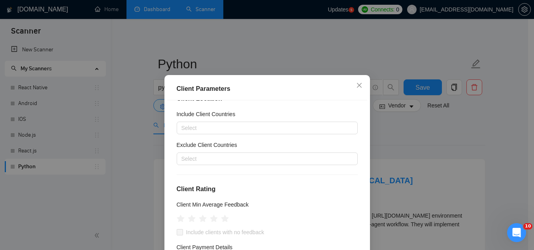
scroll to position [0, 0]
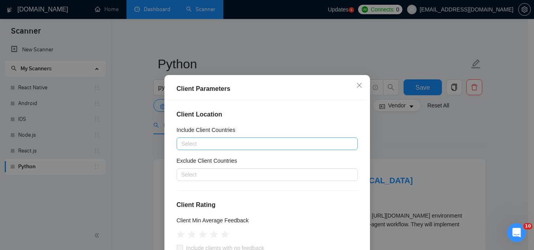
click at [241, 144] on div at bounding box center [263, 143] width 169 height 9
type input "г"
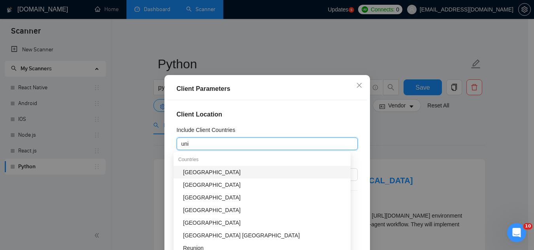
type input "unit"
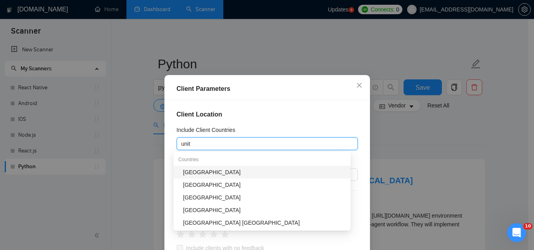
click at [221, 175] on div "[GEOGRAPHIC_DATA]" at bounding box center [264, 172] width 163 height 9
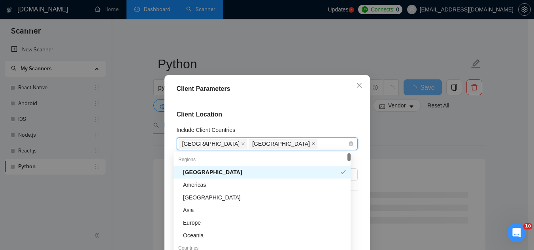
click at [311, 144] on icon "close" at bounding box center [313, 144] width 4 height 4
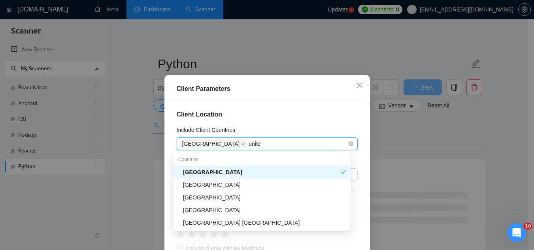
type input "united"
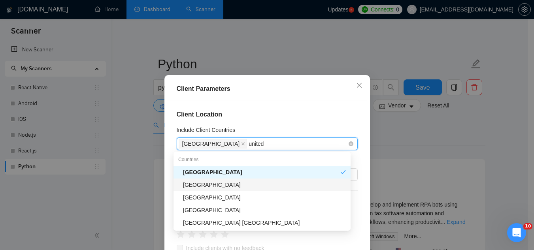
click at [235, 188] on div "[GEOGRAPHIC_DATA]" at bounding box center [264, 185] width 163 height 9
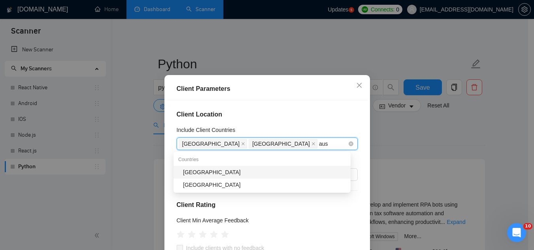
type input "aust"
click at [226, 175] on div "[GEOGRAPHIC_DATA]" at bounding box center [264, 172] width 163 height 9
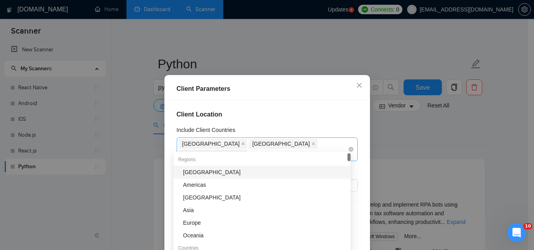
click at [284, 119] on h4 "Client Location" at bounding box center [267, 114] width 181 height 9
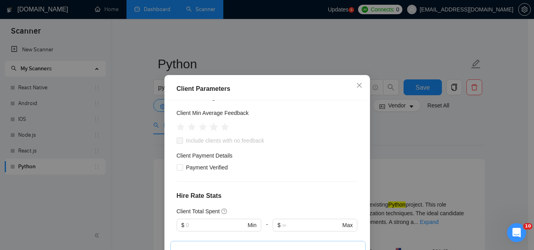
scroll to position [79, 0]
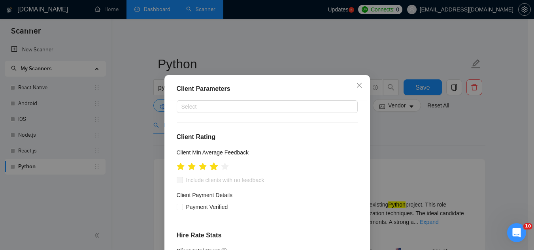
click at [213, 162] on icon "star" at bounding box center [213, 166] width 8 height 8
click at [177, 177] on input "Include clients with no feedback" at bounding box center [180, 180] width 6 height 6
checkbox input "true"
click at [177, 204] on input "Payment Verified" at bounding box center [180, 207] width 6 height 6
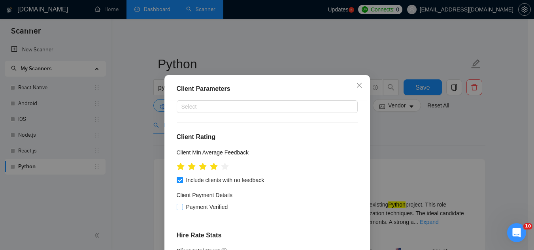
checkbox input "true"
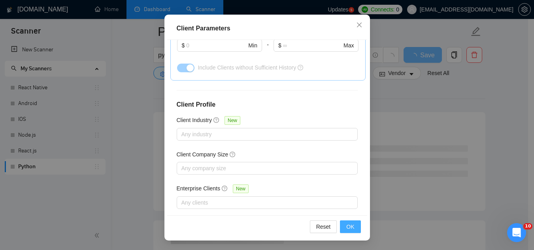
scroll to position [119, 0]
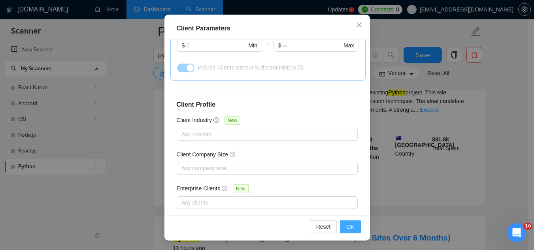
click at [348, 226] on span "OK" at bounding box center [350, 226] width 8 height 9
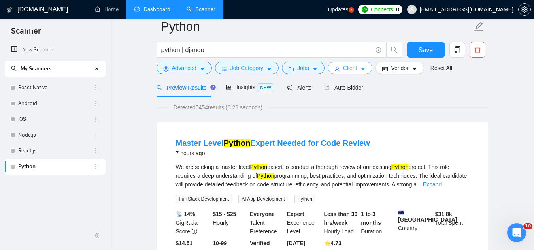
scroll to position [0, 0]
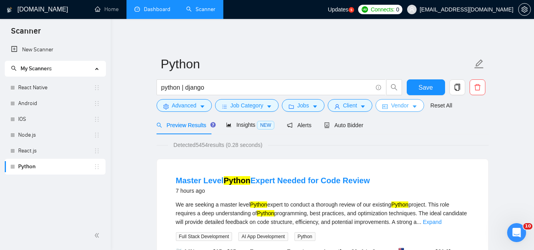
click at [395, 109] on span "Vendor" at bounding box center [399, 105] width 17 height 9
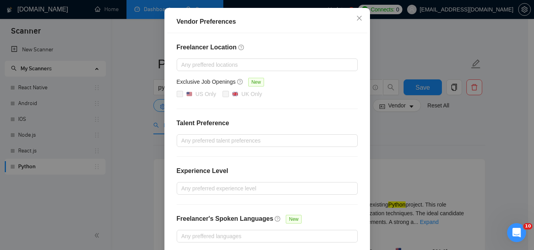
scroll to position [115, 0]
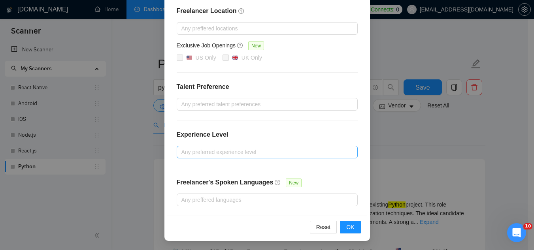
click at [226, 152] on div at bounding box center [263, 151] width 169 height 9
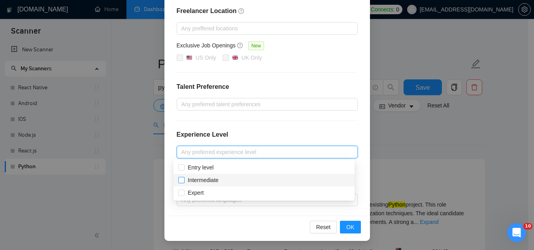
click at [220, 179] on span "Intermediate" at bounding box center [202, 180] width 37 height 9
click at [184, 179] on input "Intermediate" at bounding box center [181, 180] width 6 height 6
click at [211, 181] on span "Intermediate" at bounding box center [203, 180] width 31 height 6
click at [184, 181] on input "Intermediate" at bounding box center [181, 180] width 6 height 6
checkbox input "true"
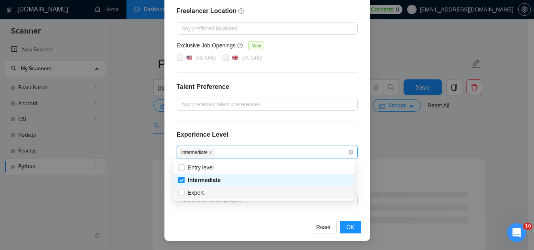
click at [208, 194] on div "Expert" at bounding box center [263, 192] width 171 height 9
checkbox input "true"
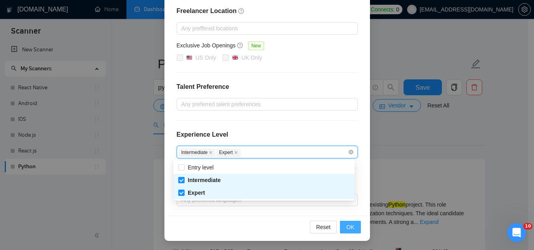
click at [349, 230] on span "OK" at bounding box center [350, 227] width 8 height 9
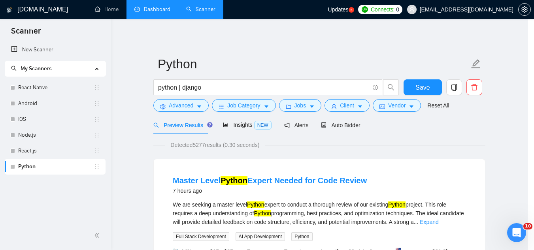
scroll to position [76, 0]
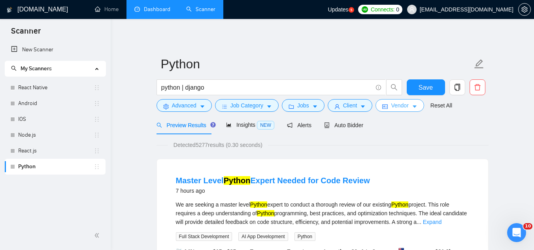
click at [391, 108] on span "Vendor" at bounding box center [399, 105] width 17 height 9
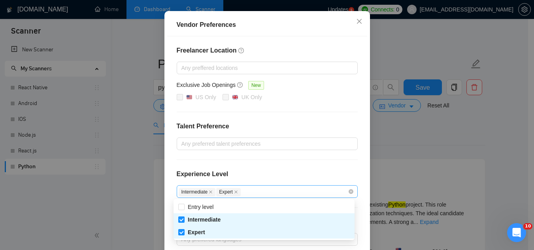
click at [247, 194] on div "Intermediate Expert" at bounding box center [263, 191] width 169 height 9
click at [198, 206] on span "Entry level" at bounding box center [201, 207] width 26 height 6
click at [184, 206] on input "Entry level" at bounding box center [181, 207] width 6 height 6
checkbox input "true"
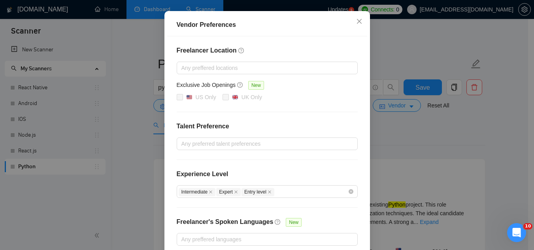
click at [257, 176] on div "Experience Level" at bounding box center [267, 177] width 181 height 16
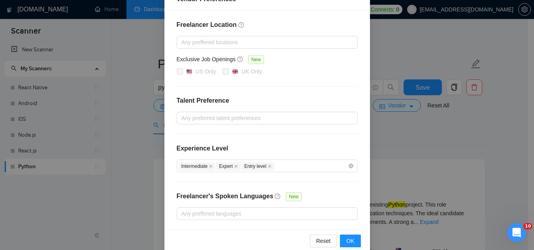
scroll to position [115, 0]
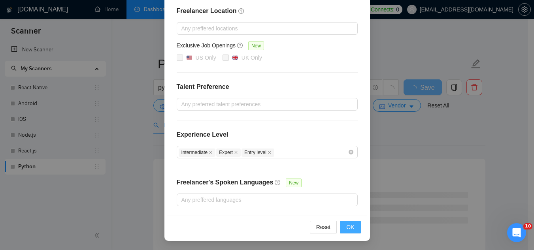
click at [346, 226] on span "OK" at bounding box center [350, 227] width 8 height 9
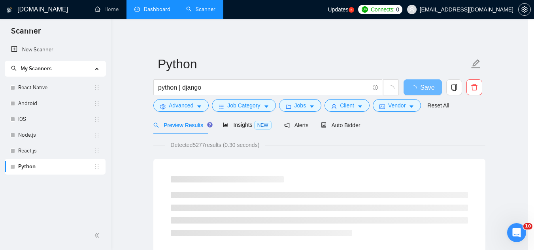
scroll to position [76, 0]
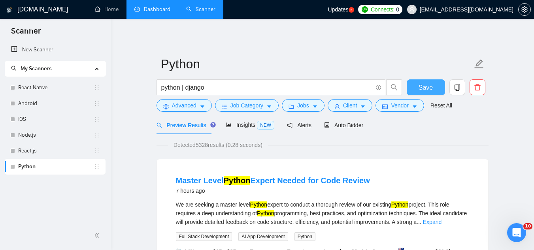
click at [422, 85] on span "Save" at bounding box center [425, 88] width 14 height 10
click at [250, 109] on span "Job Category" at bounding box center [246, 105] width 33 height 9
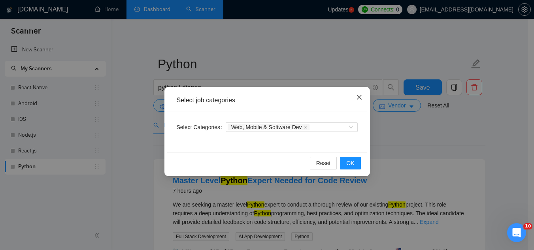
click at [358, 98] on icon "close" at bounding box center [359, 97] width 6 height 6
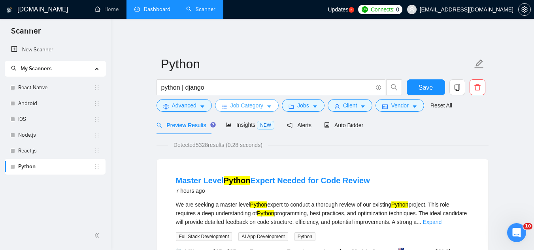
click at [246, 109] on span "Job Category" at bounding box center [246, 105] width 33 height 9
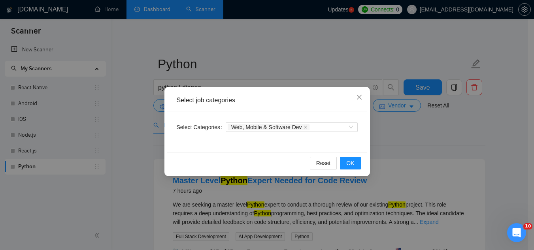
click at [387, 131] on div "Select job categories Select Categories Web, Mobile & Software Dev Reset OK" at bounding box center [267, 125] width 534 height 250
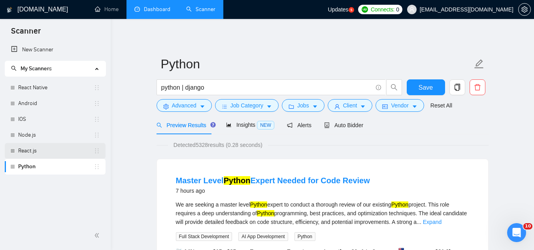
click at [35, 150] on link "React.js" at bounding box center [55, 151] width 75 height 16
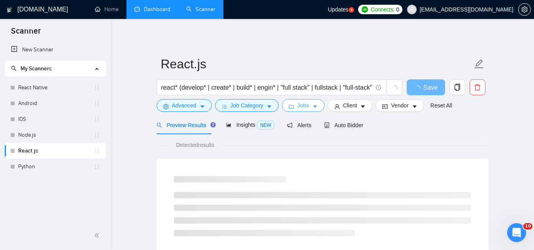
click at [298, 106] on span "Jobs" at bounding box center [303, 105] width 12 height 9
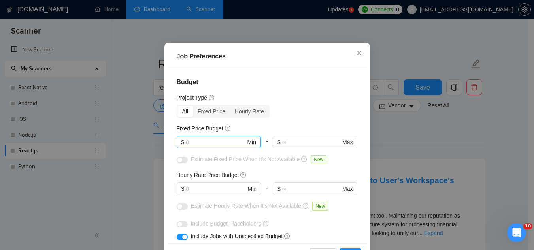
click at [222, 147] on input "text" at bounding box center [216, 142] width 60 height 9
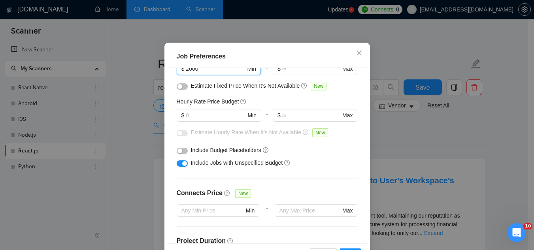
scroll to position [79, 0]
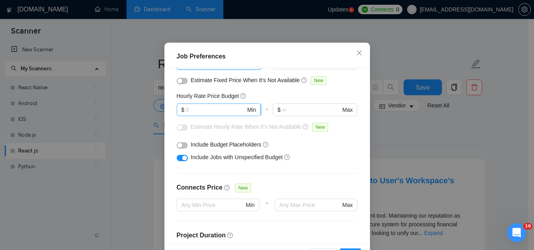
type input "2000"
click at [203, 114] on input "text" at bounding box center [216, 109] width 60 height 9
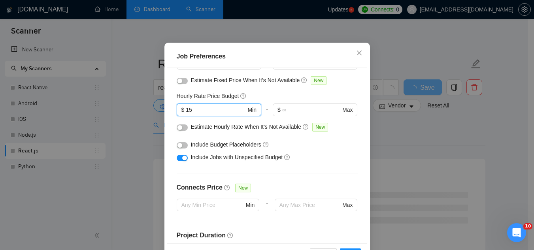
type input "15"
click at [177, 161] on button "button" at bounding box center [182, 158] width 11 height 6
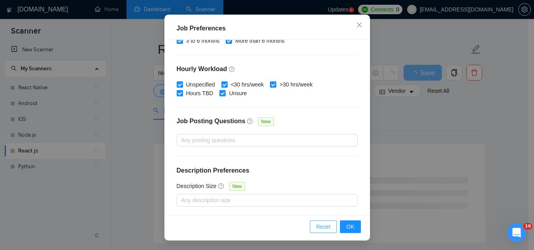
scroll to position [40, 0]
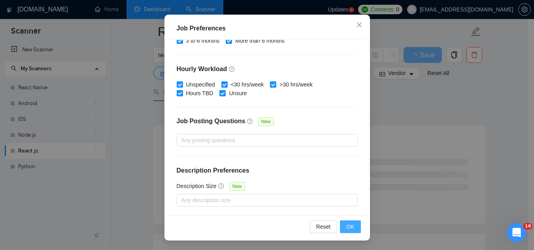
click at [342, 226] on button "OK" at bounding box center [350, 226] width 21 height 13
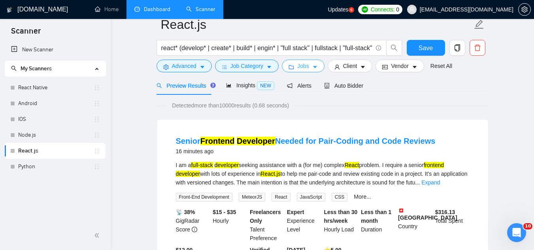
scroll to position [0, 0]
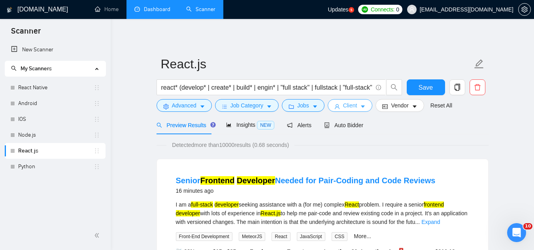
click at [349, 109] on span "Client" at bounding box center [350, 105] width 14 height 9
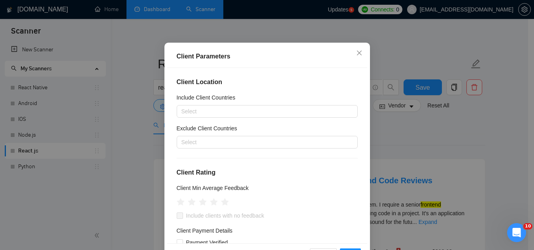
click at [210, 105] on div "Include Client Countries" at bounding box center [267, 99] width 181 height 12
click at [212, 116] on div at bounding box center [263, 111] width 169 height 9
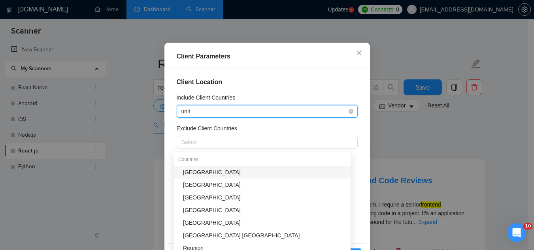
type input "unite"
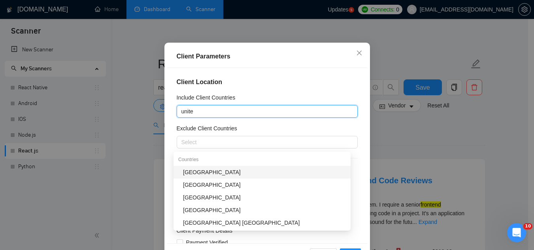
click at [221, 173] on div "[GEOGRAPHIC_DATA]" at bounding box center [264, 172] width 163 height 9
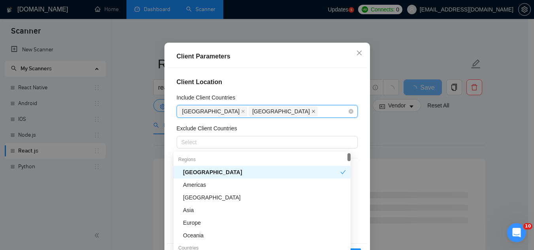
click at [312, 113] on icon "close" at bounding box center [313, 111] width 3 height 3
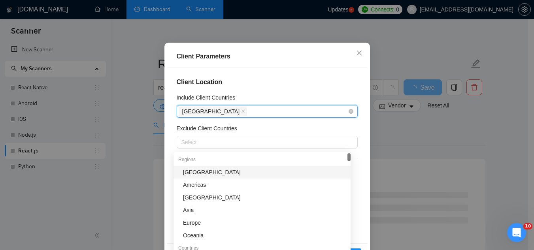
click at [242, 117] on div "[GEOGRAPHIC_DATA]" at bounding box center [263, 111] width 169 height 11
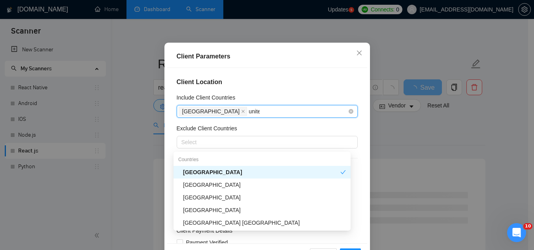
type input "united"
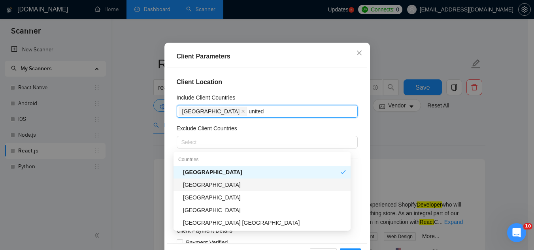
click at [233, 186] on div "[GEOGRAPHIC_DATA]" at bounding box center [264, 185] width 163 height 9
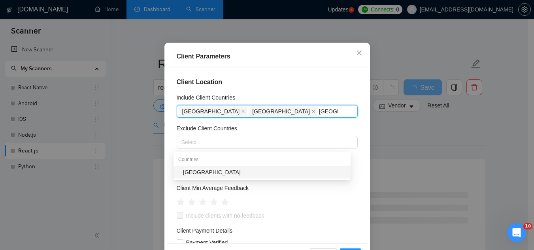
type input "[GEOGRAPHIC_DATA]"
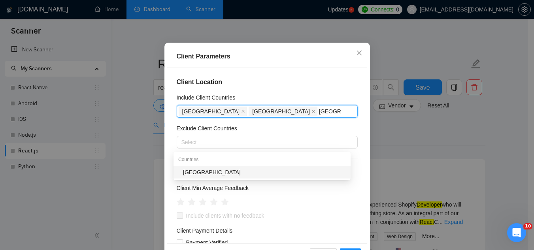
click at [224, 169] on div "[GEOGRAPHIC_DATA]" at bounding box center [264, 172] width 163 height 9
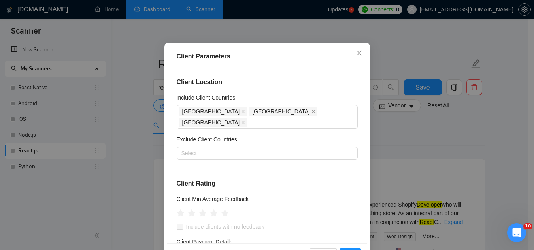
click at [263, 125] on div "Client Location Include Client Countries [GEOGRAPHIC_DATA] [GEOGRAPHIC_DATA] [G…" at bounding box center [267, 155] width 200 height 175
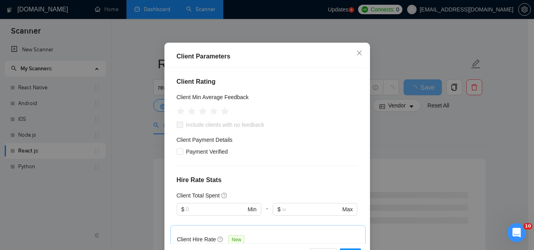
scroll to position [79, 0]
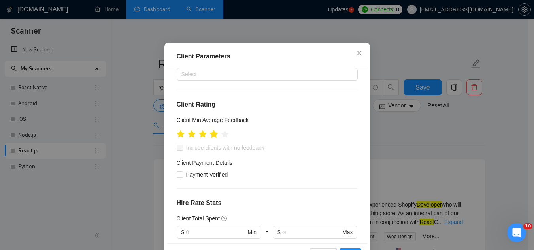
click at [213, 139] on icon "star" at bounding box center [213, 134] width 9 height 9
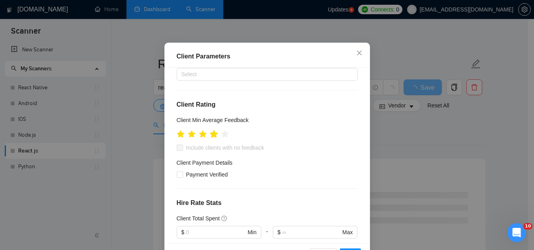
click at [211, 138] on icon "star" at bounding box center [213, 134] width 8 height 8
click at [177, 150] on input "Include clients with no feedback" at bounding box center [180, 148] width 6 height 6
checkbox input "true"
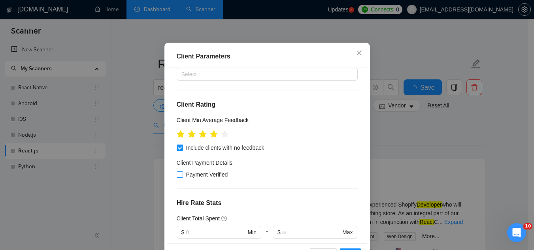
click at [173, 196] on div "Client Location Include Client Countries [GEOGRAPHIC_DATA] [GEOGRAPHIC_DATA] [G…" at bounding box center [267, 155] width 200 height 175
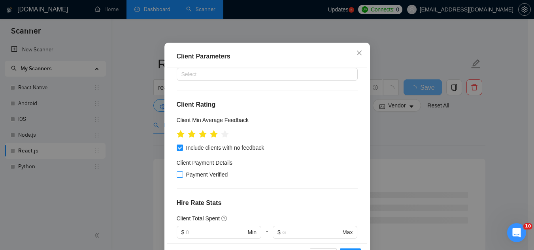
click at [177, 177] on input "Payment Verified" at bounding box center [180, 174] width 6 height 6
checkbox input "true"
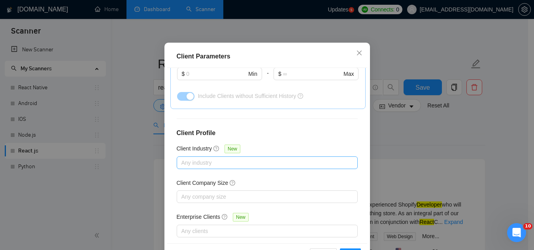
scroll to position [316, 0]
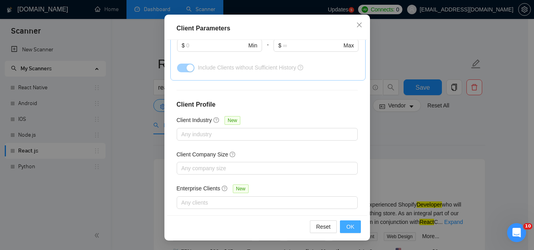
click at [350, 228] on span "OK" at bounding box center [350, 226] width 8 height 9
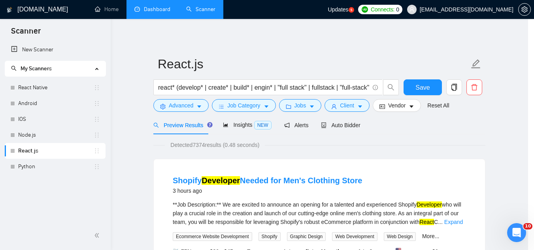
scroll to position [32, 0]
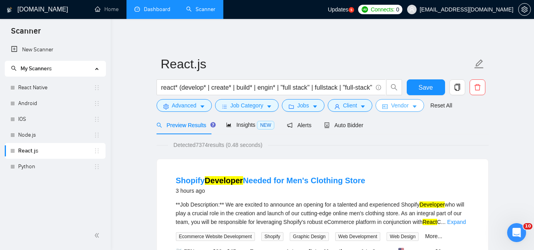
click at [396, 107] on span "Vendor" at bounding box center [399, 105] width 17 height 9
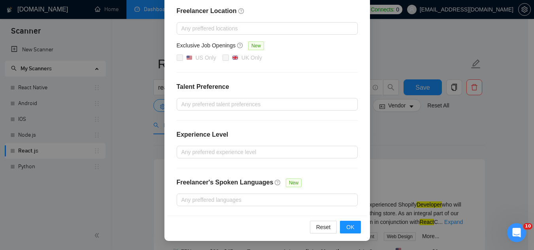
scroll to position [0, 0]
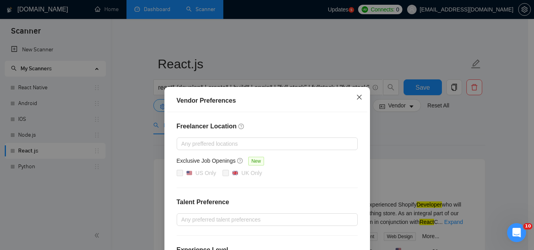
click at [357, 96] on icon "close" at bounding box center [359, 97] width 6 height 6
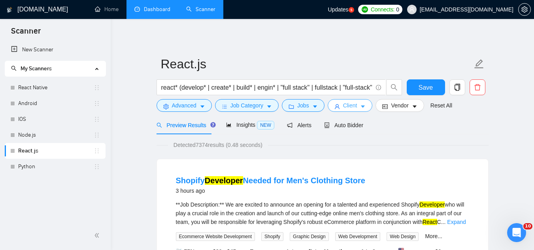
click at [344, 109] on span "Client" at bounding box center [350, 105] width 14 height 9
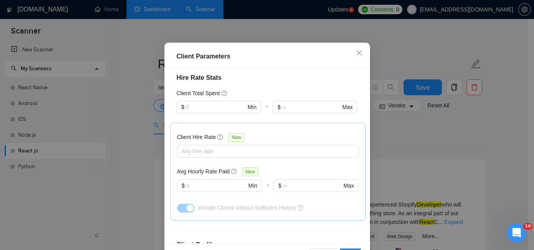
scroll to position [277, 0]
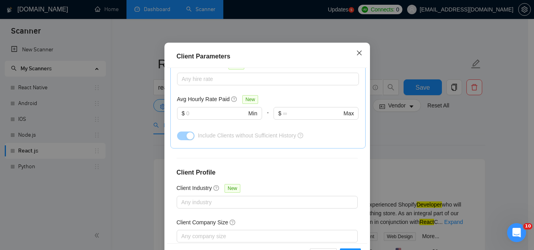
click at [358, 56] on icon "close" at bounding box center [359, 53] width 6 height 6
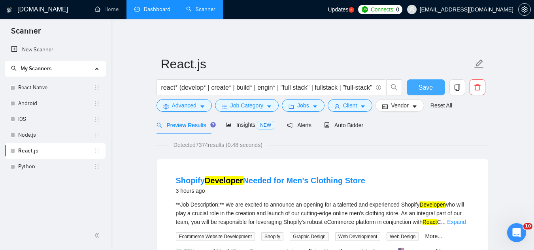
click at [423, 85] on span "Save" at bounding box center [425, 88] width 14 height 10
click at [46, 139] on link "Node.js" at bounding box center [55, 135] width 75 height 16
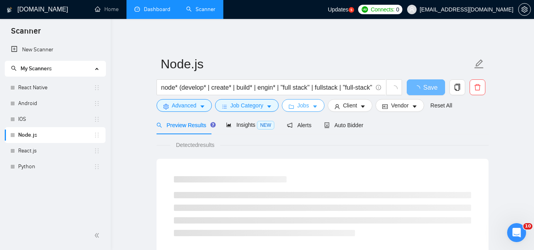
click at [300, 107] on span "Jobs" at bounding box center [303, 105] width 12 height 9
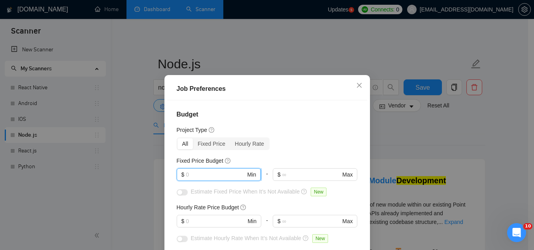
click at [221, 174] on input "text" at bounding box center [216, 174] width 60 height 9
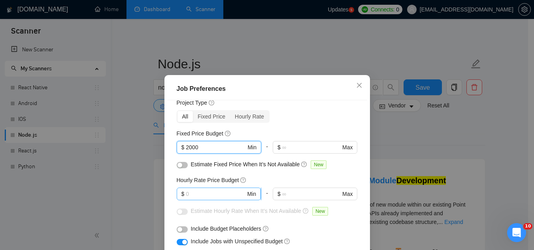
scroll to position [40, 0]
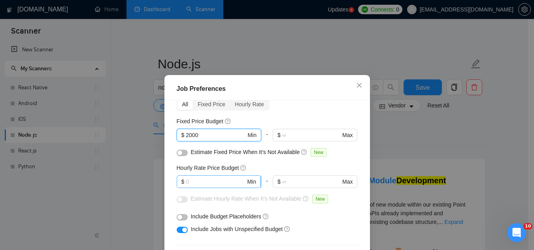
type input "2000"
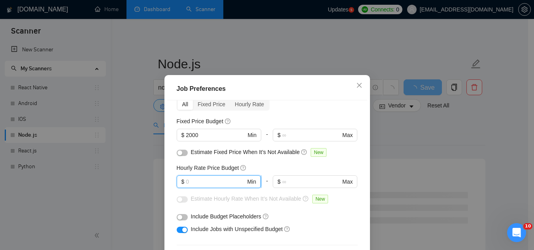
click at [214, 186] on input "text" at bounding box center [216, 181] width 60 height 9
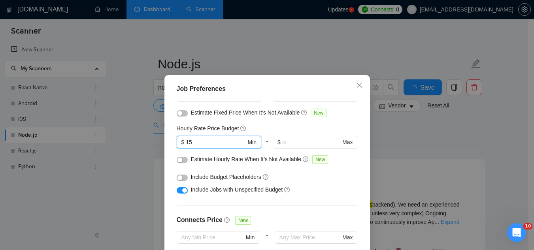
type input "15"
click at [178, 191] on button "button" at bounding box center [182, 190] width 11 height 6
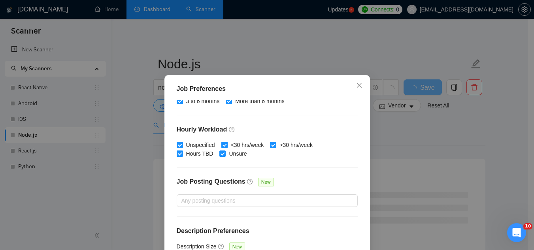
scroll to position [40, 0]
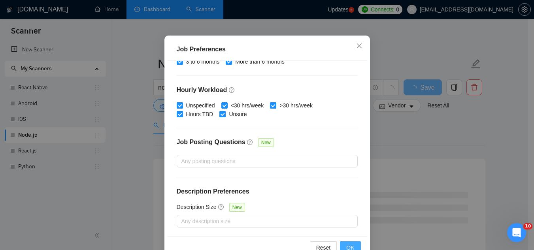
click at [353, 246] on button "OK" at bounding box center [350, 247] width 21 height 13
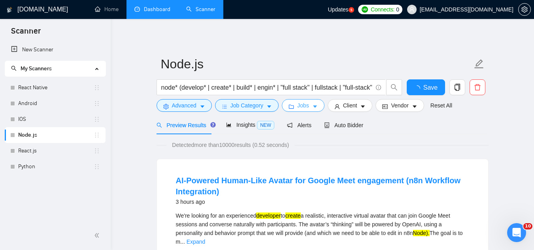
scroll to position [0, 0]
click at [346, 107] on span "Client" at bounding box center [350, 105] width 14 height 9
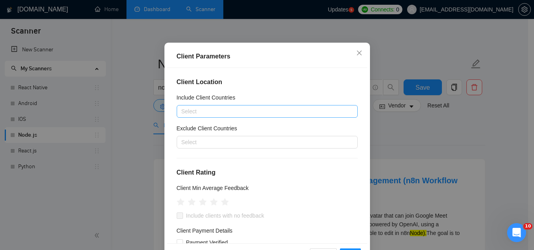
click at [211, 116] on div at bounding box center [263, 111] width 169 height 9
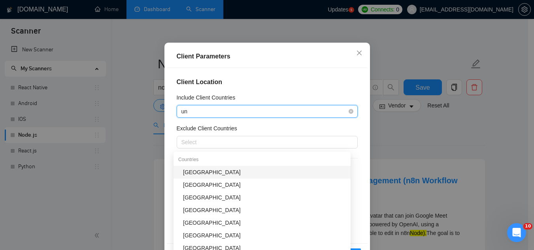
type input "uni"
click at [194, 175] on div "[GEOGRAPHIC_DATA]" at bounding box center [264, 172] width 163 height 9
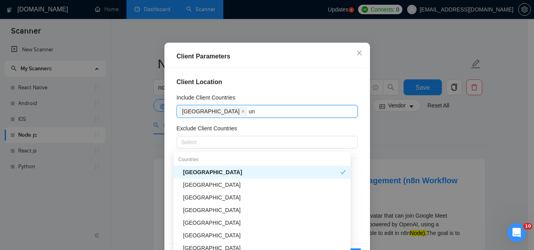
type input "uni"
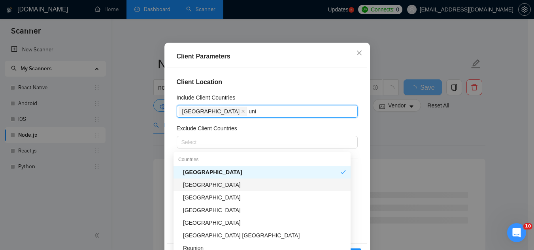
click at [199, 184] on div "[GEOGRAPHIC_DATA]" at bounding box center [264, 185] width 163 height 9
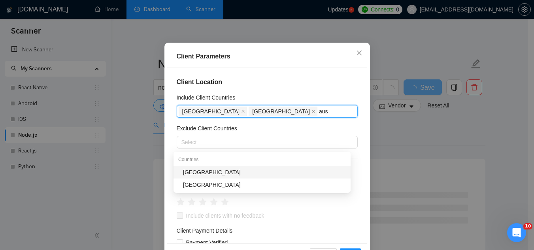
type input "aust"
click at [202, 174] on div "[GEOGRAPHIC_DATA]" at bounding box center [264, 172] width 163 height 9
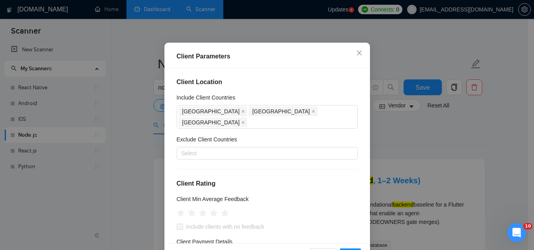
click at [254, 105] on div "Include Client Countries" at bounding box center [267, 99] width 181 height 12
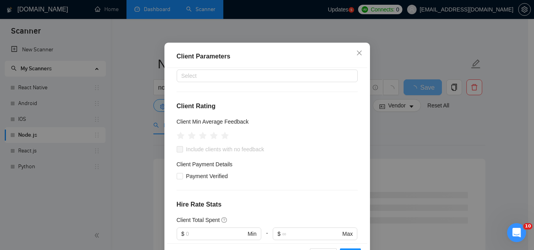
scroll to position [79, 0]
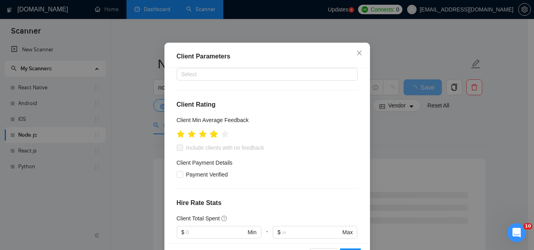
click at [211, 138] on icon "star" at bounding box center [213, 134] width 8 height 8
click at [178, 150] on input "Include clients with no feedback" at bounding box center [180, 148] width 6 height 6
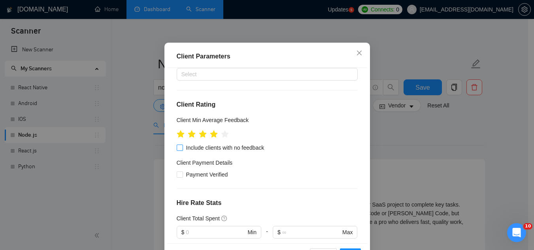
click at [177, 150] on input "Include clients with no feedback" at bounding box center [180, 148] width 6 height 6
checkbox input "true"
click at [177, 177] on input "Payment Verified" at bounding box center [180, 174] width 6 height 6
checkbox input "true"
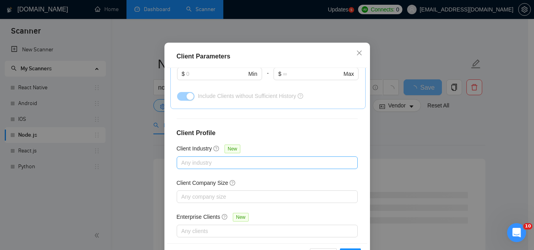
scroll to position [316, 0]
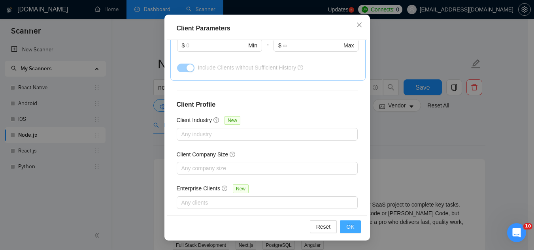
click at [346, 224] on span "OK" at bounding box center [350, 226] width 8 height 9
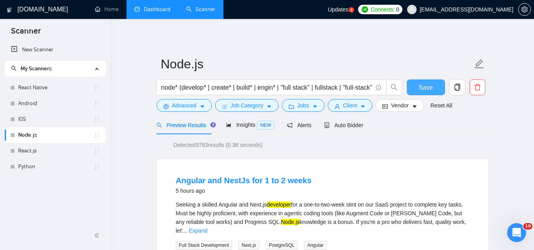
click at [425, 87] on span "Save" at bounding box center [425, 88] width 14 height 10
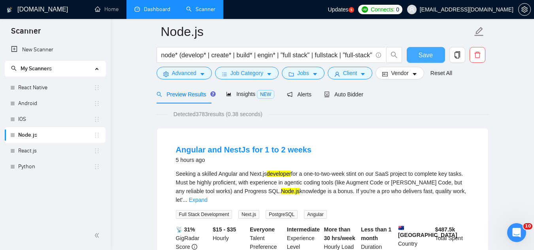
scroll to position [0, 0]
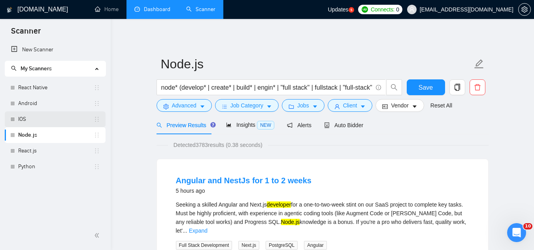
click at [49, 121] on link "IOS" at bounding box center [55, 119] width 75 height 16
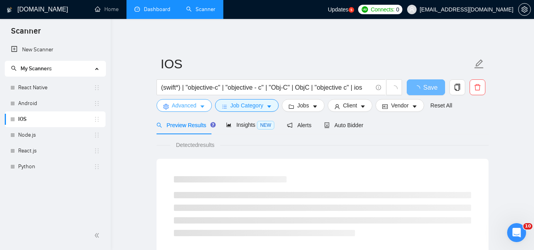
click at [185, 108] on span "Advanced" at bounding box center [184, 105] width 24 height 9
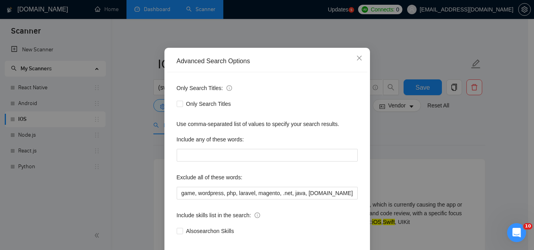
click at [424, 154] on div "Advanced Search Options Only Search Titles: Only Search Titles Use comma-separa…" at bounding box center [267, 125] width 534 height 250
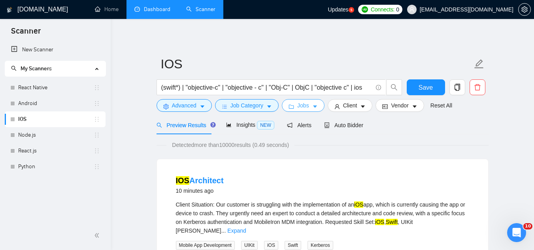
click at [300, 110] on span "Jobs" at bounding box center [303, 105] width 12 height 9
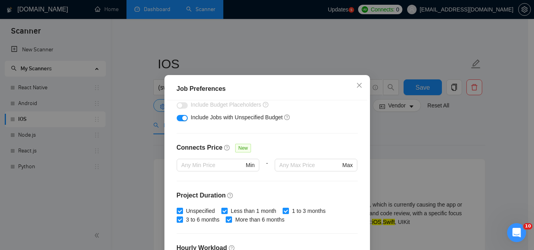
scroll to position [33, 0]
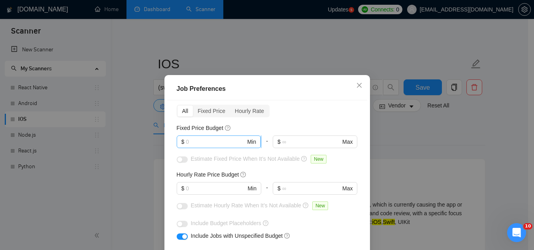
click at [219, 142] on input "text" at bounding box center [216, 141] width 60 height 9
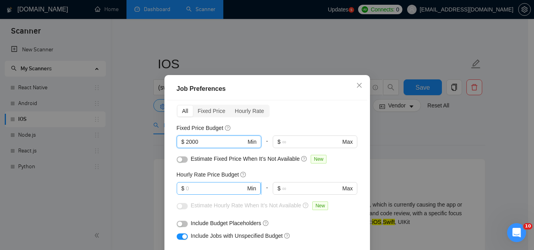
type input "2000"
click at [209, 190] on input "text" at bounding box center [216, 188] width 60 height 9
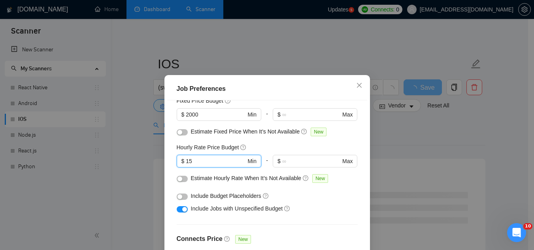
scroll to position [72, 0]
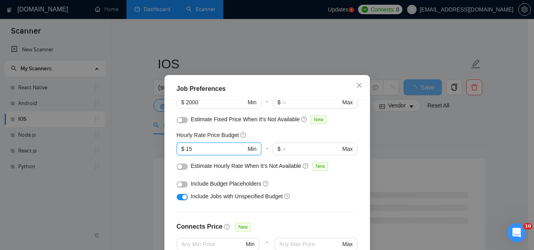
type input "15"
click at [177, 199] on button "button" at bounding box center [182, 197] width 11 height 6
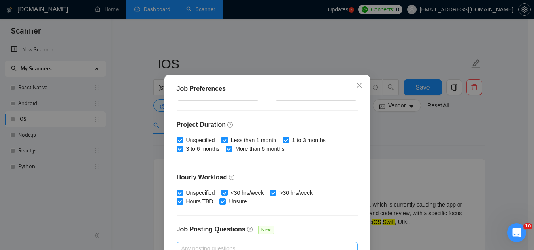
scroll to position [270, 0]
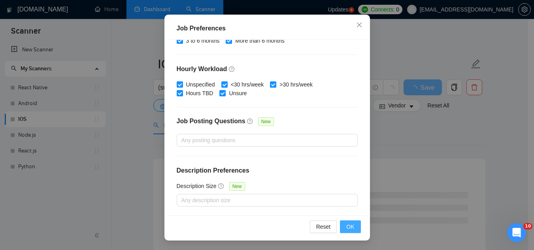
click at [348, 230] on span "OK" at bounding box center [350, 226] width 8 height 9
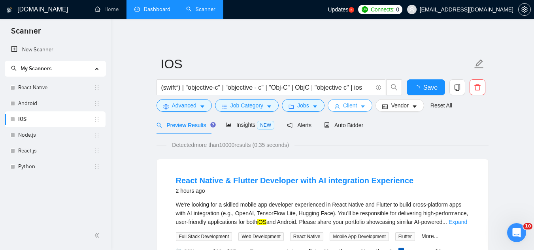
click at [345, 107] on span "Client" at bounding box center [350, 105] width 14 height 9
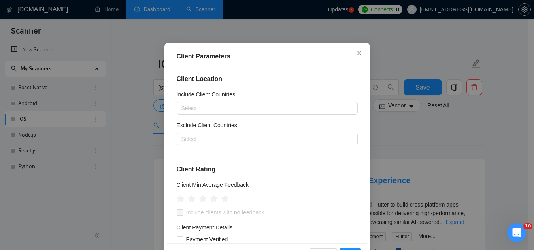
scroll to position [0, 0]
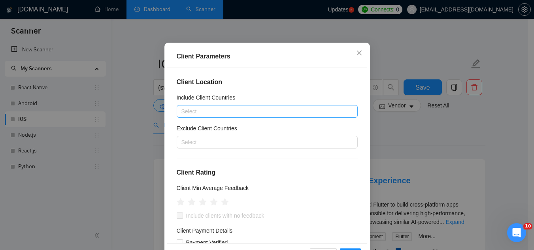
click at [248, 116] on div at bounding box center [263, 111] width 169 height 9
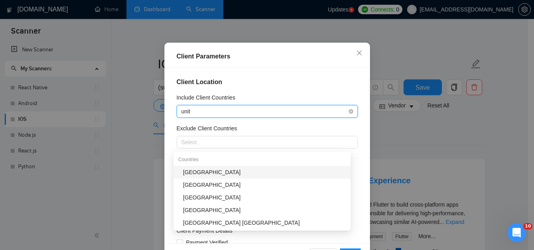
type input "unite"
click at [237, 174] on div "[GEOGRAPHIC_DATA]" at bounding box center [264, 172] width 163 height 9
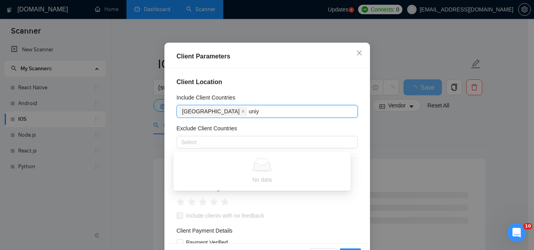
type input "uni"
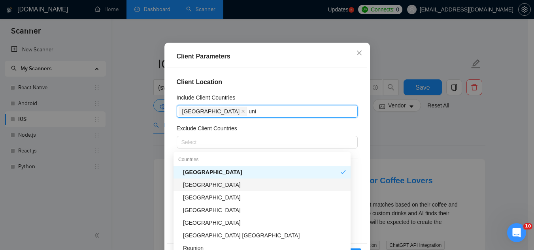
click at [229, 186] on div "[GEOGRAPHIC_DATA]" at bounding box center [264, 185] width 163 height 9
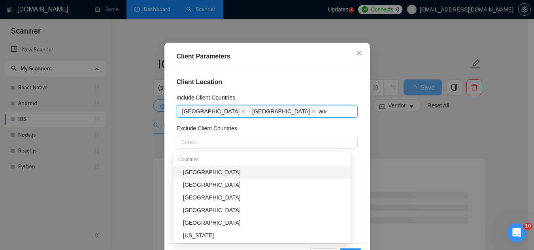
type input "aust"
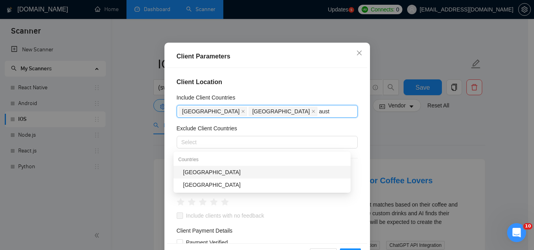
click at [217, 175] on div "[GEOGRAPHIC_DATA]" at bounding box center [264, 172] width 163 height 9
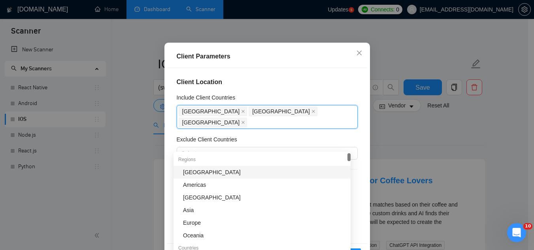
click at [266, 122] on div "Client Location Include Client Countries [GEOGRAPHIC_DATA] [GEOGRAPHIC_DATA] [G…" at bounding box center [267, 155] width 200 height 175
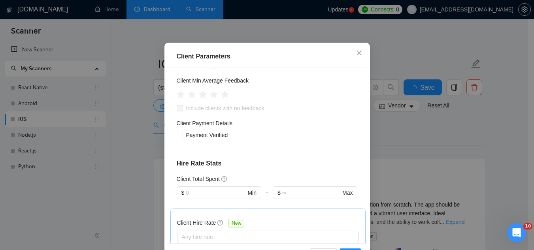
scroll to position [79, 0]
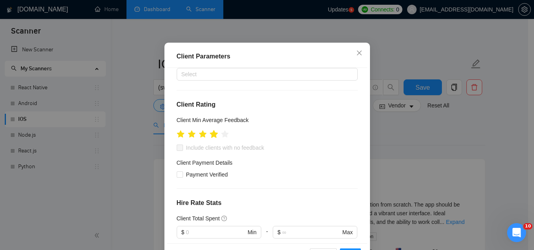
click at [213, 139] on icon "star" at bounding box center [213, 134] width 9 height 9
click at [177, 177] on input "Payment Verified" at bounding box center [180, 174] width 6 height 6
checkbox input "true"
click at [177, 150] on input "Include clients with no feedback" at bounding box center [180, 148] width 6 height 6
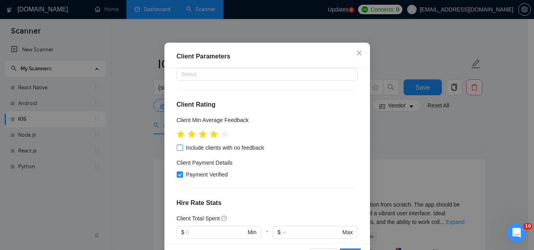
checkbox input "true"
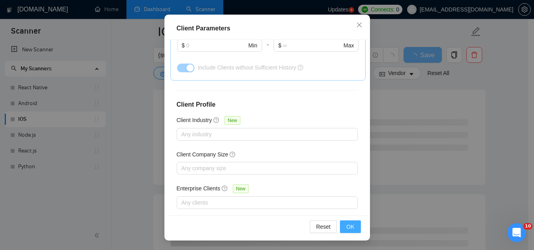
click at [347, 229] on span "OK" at bounding box center [350, 226] width 8 height 9
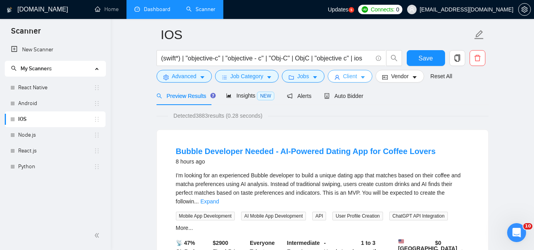
scroll to position [0, 0]
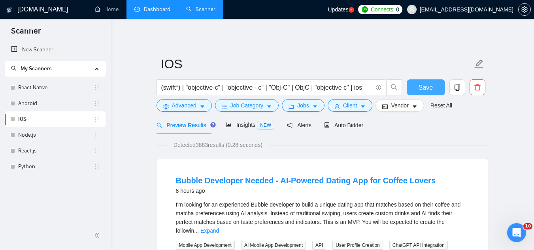
click at [416, 92] on button "Save" at bounding box center [425, 87] width 38 height 16
click at [32, 101] on link "Android" at bounding box center [55, 104] width 75 height 16
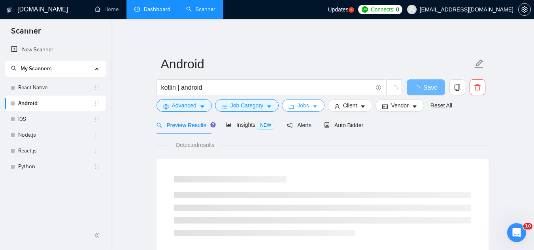
click at [297, 107] on span "Jobs" at bounding box center [303, 105] width 12 height 9
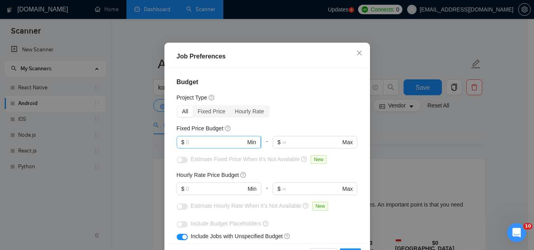
click at [207, 147] on input "text" at bounding box center [216, 142] width 60 height 9
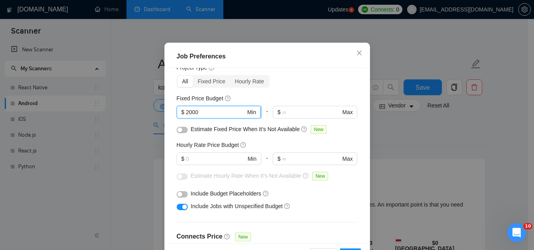
scroll to position [79, 0]
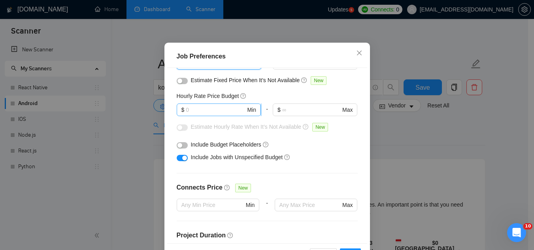
type input "2000"
click at [211, 114] on input "text" at bounding box center [216, 109] width 60 height 9
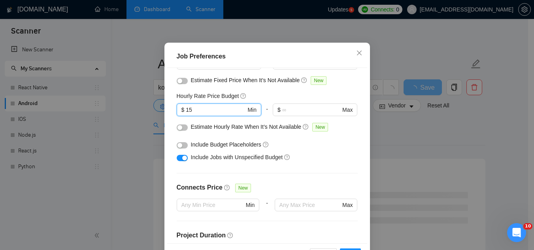
type input "15"
click at [178, 161] on button "button" at bounding box center [182, 158] width 11 height 6
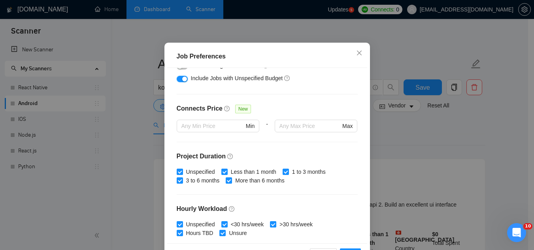
scroll to position [119, 0]
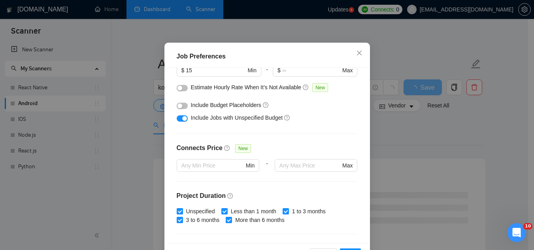
click at [177, 122] on button "button" at bounding box center [182, 118] width 11 height 6
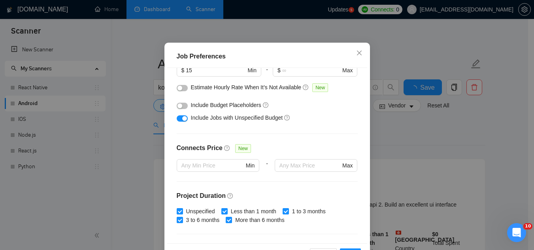
click at [177, 122] on button "button" at bounding box center [182, 118] width 11 height 6
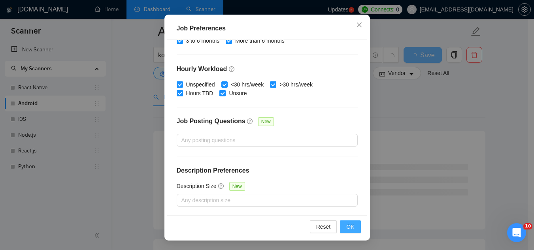
scroll to position [40, 0]
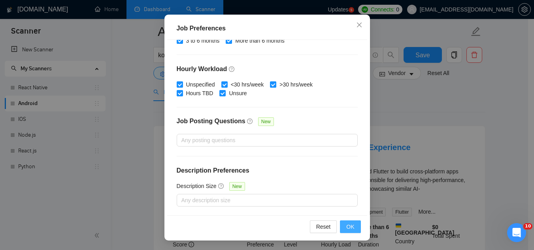
click at [348, 227] on span "OK" at bounding box center [350, 226] width 8 height 9
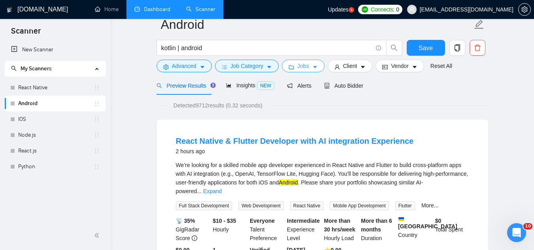
scroll to position [0, 0]
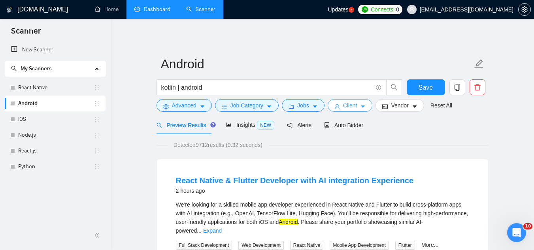
click at [344, 105] on span "Client" at bounding box center [350, 105] width 14 height 9
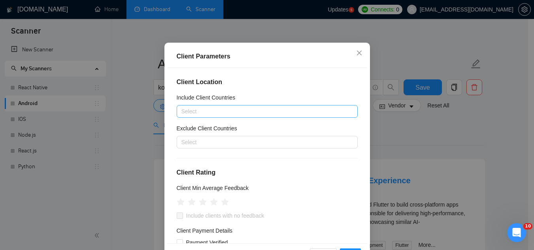
click at [267, 116] on div at bounding box center [263, 111] width 169 height 9
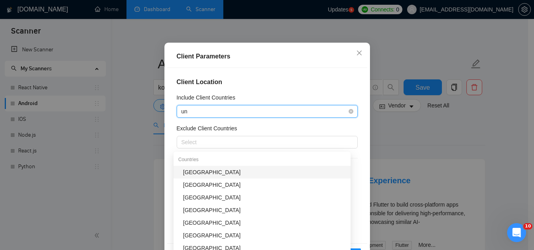
type input "uni"
click at [234, 173] on div "[GEOGRAPHIC_DATA]" at bounding box center [264, 172] width 163 height 9
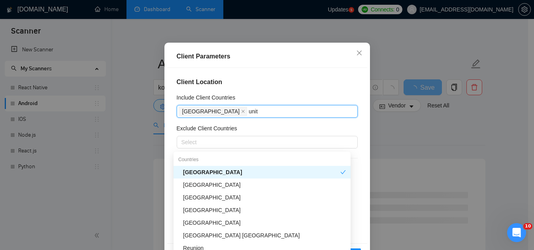
type input "unite"
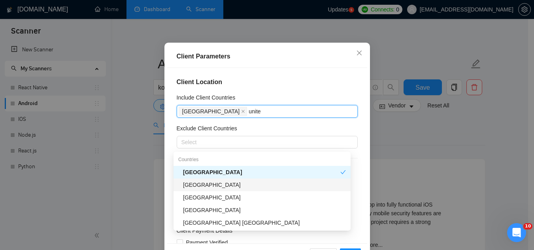
click at [241, 184] on div "[GEOGRAPHIC_DATA]" at bounding box center [264, 185] width 163 height 9
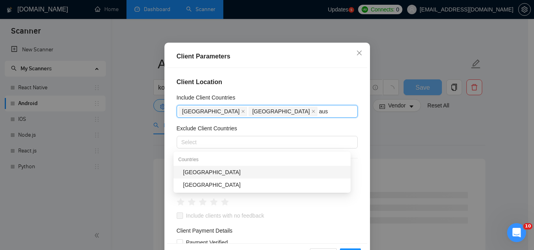
type input "aust"
click at [236, 171] on div "[GEOGRAPHIC_DATA]" at bounding box center [264, 172] width 163 height 9
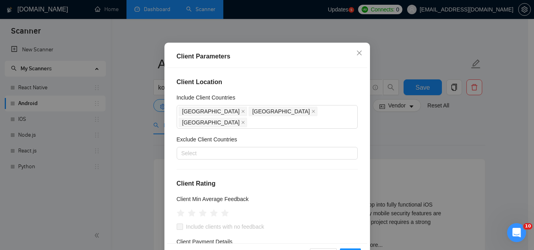
click at [262, 105] on div "Include Client Countries" at bounding box center [267, 99] width 181 height 12
click at [264, 87] on h4 "Client Location" at bounding box center [267, 81] width 181 height 9
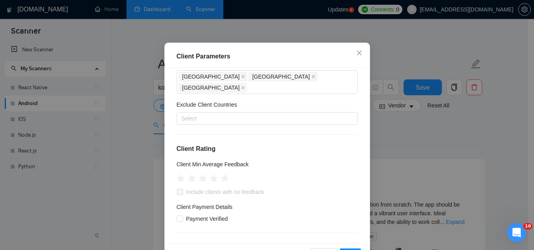
scroll to position [79, 0]
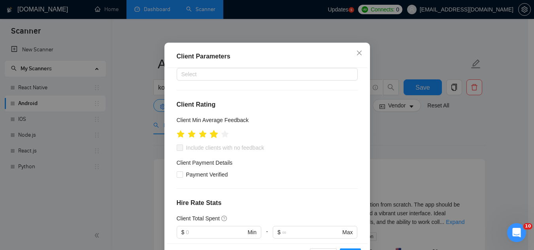
click at [211, 138] on icon "star" at bounding box center [213, 134] width 8 height 8
click at [199, 179] on span "Payment Verified" at bounding box center [207, 174] width 48 height 9
click at [182, 177] on input "Payment Verified" at bounding box center [180, 174] width 6 height 6
checkbox input "true"
click at [203, 152] on span "Include clients with no feedback" at bounding box center [225, 147] width 85 height 9
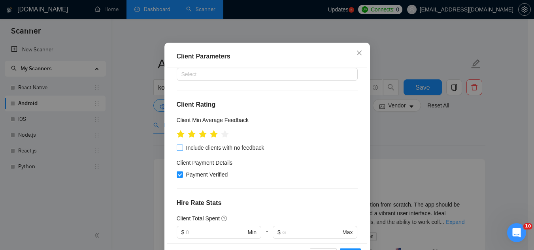
click at [182, 150] on input "Include clients with no feedback" at bounding box center [180, 148] width 6 height 6
checkbox input "true"
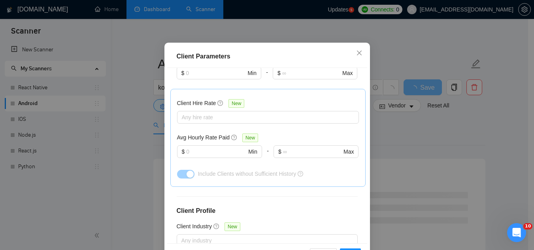
scroll to position [316, 0]
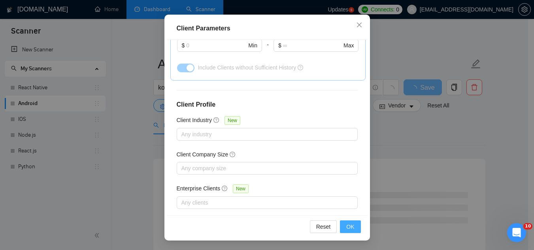
click at [347, 227] on span "OK" at bounding box center [350, 226] width 8 height 9
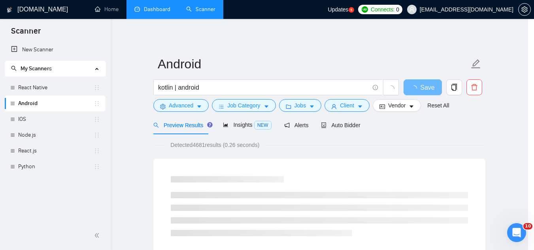
scroll to position [32, 0]
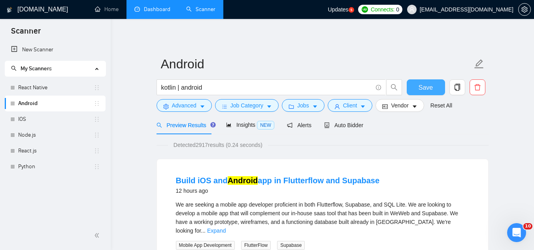
click at [424, 87] on span "Save" at bounding box center [425, 88] width 14 height 10
click at [35, 154] on link "React.js" at bounding box center [55, 151] width 75 height 16
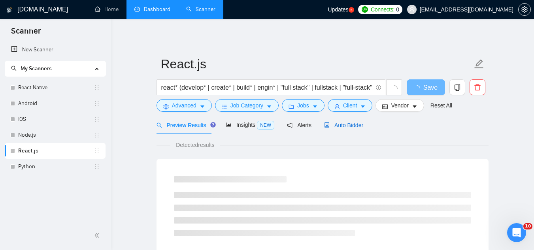
click at [337, 122] on span "Auto Bidder" at bounding box center [343, 125] width 39 height 6
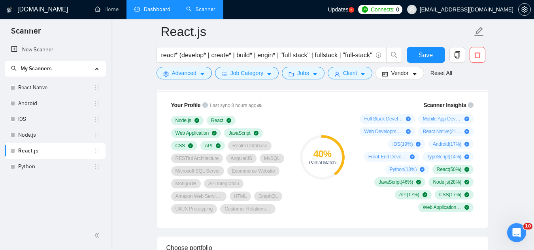
scroll to position [553, 0]
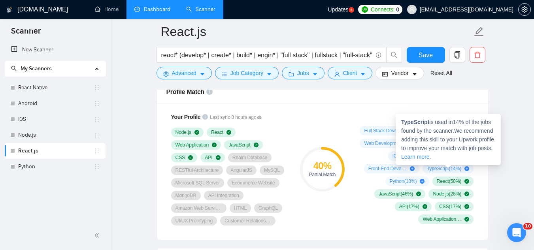
click at [405, 123] on strong "TypeScript" at bounding box center [415, 122] width 28 height 6
copy span "TypeScript"
